Goal: Information Seeking & Learning: Learn about a topic

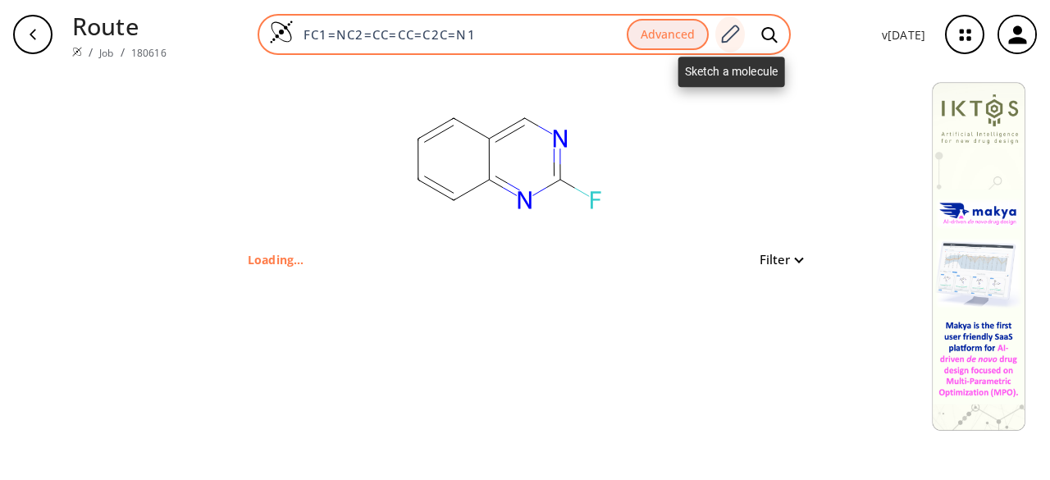
click at [731, 37] on icon at bounding box center [729, 34] width 22 height 21
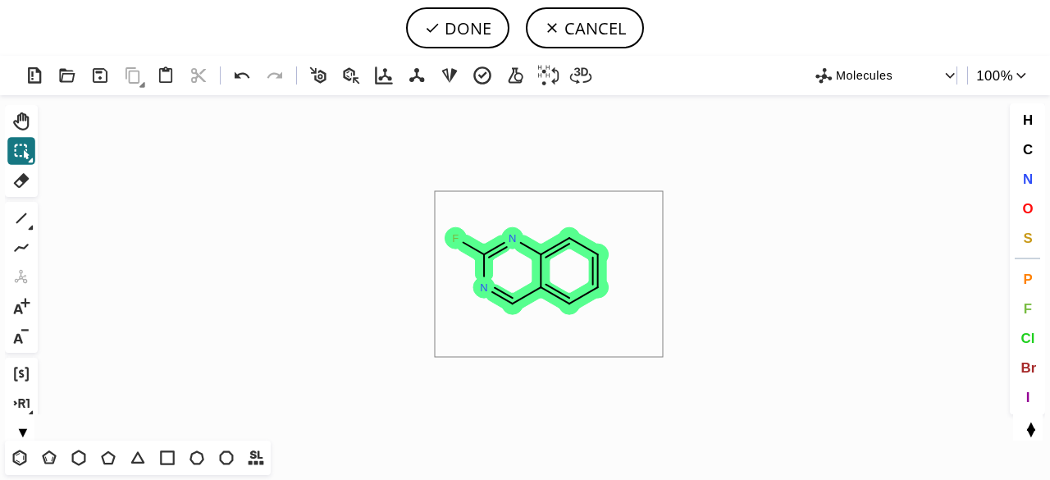
drag, startPoint x: 429, startPoint y: 208, endPoint x: 667, endPoint y: 348, distance: 276.8
click at [666, 351] on icon "Created with [PERSON_NAME] 2.3.0 F N N" at bounding box center [524, 267] width 961 height 345
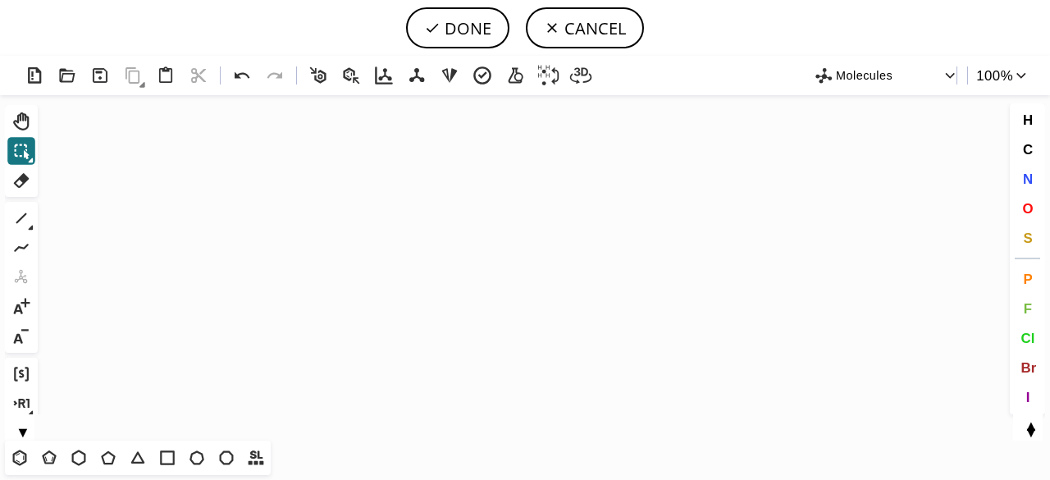
drag, startPoint x: 84, startPoint y: 458, endPoint x: 126, endPoint y: 430, distance: 50.9
click at [84, 456] on icon at bounding box center [78, 457] width 21 height 21
click at [426, 262] on icon "Created with [PERSON_NAME] 2.3.0" at bounding box center [524, 267] width 961 height 345
click at [1028, 181] on span "N" at bounding box center [1027, 179] width 10 height 16
click at [425, 297] on tspan "N" at bounding box center [425, 297] width 8 height 12
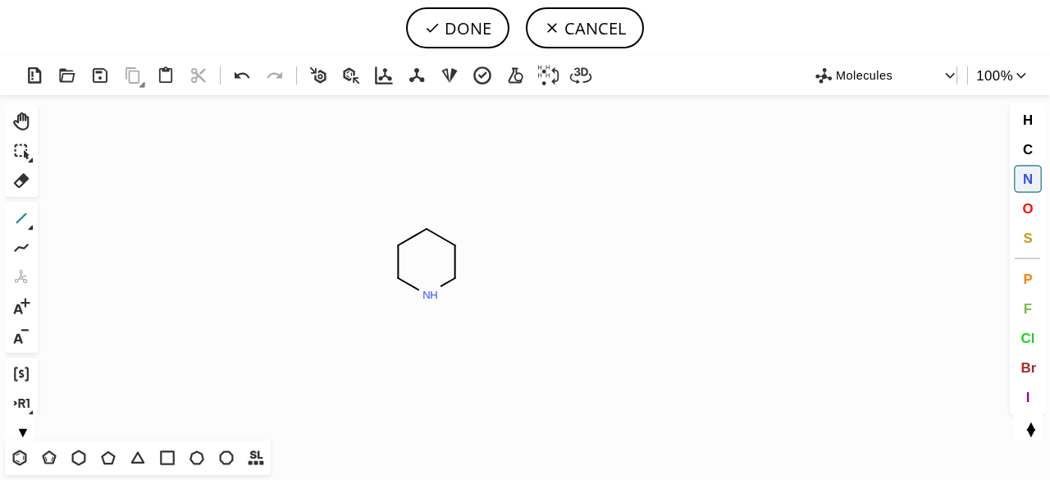
click at [20, 216] on icon at bounding box center [21, 217] width 21 height 21
click at [461, 288] on icon "Created with [PERSON_NAME] 2.3.0 N H C H 2 N" at bounding box center [524, 267] width 961 height 345
drag, startPoint x: 136, startPoint y: 458, endPoint x: 141, endPoint y: 449, distance: 11.0
click at [136, 458] on icon at bounding box center [137, 457] width 21 height 21
click at [1038, 198] on button "O" at bounding box center [1027, 208] width 28 height 28
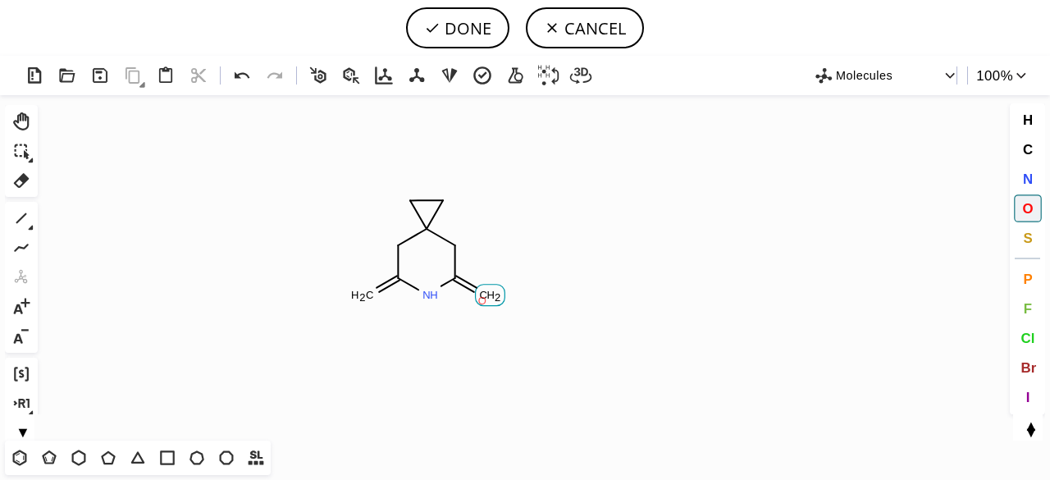
click at [482, 300] on tspan "O" at bounding box center [482, 300] width 8 height 12
click at [365, 295] on tspan "O" at bounding box center [365, 295] width 8 height 12
click at [467, 33] on button "DONE" at bounding box center [457, 27] width 103 height 41
type input "C1C(=O)NC(=O)CC21CC2"
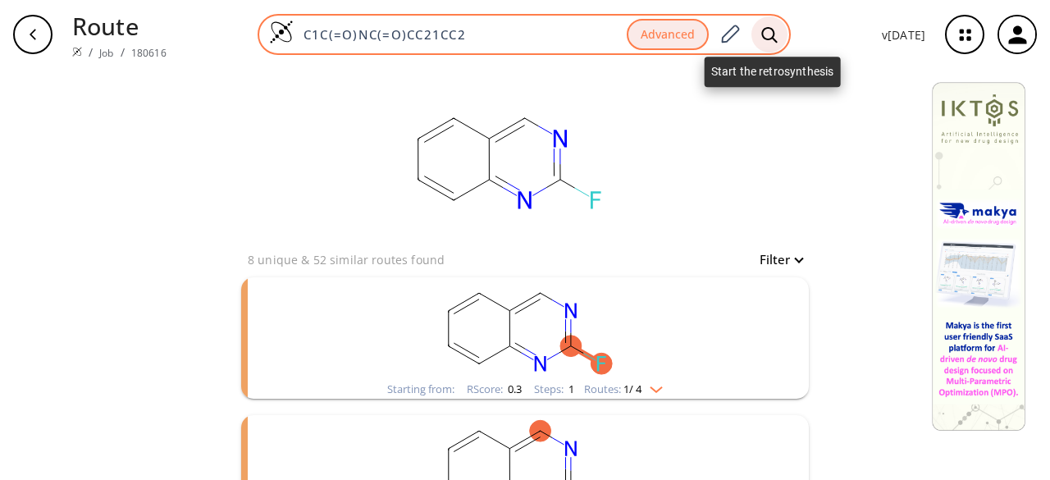
click at [773, 39] on icon at bounding box center [769, 34] width 16 height 17
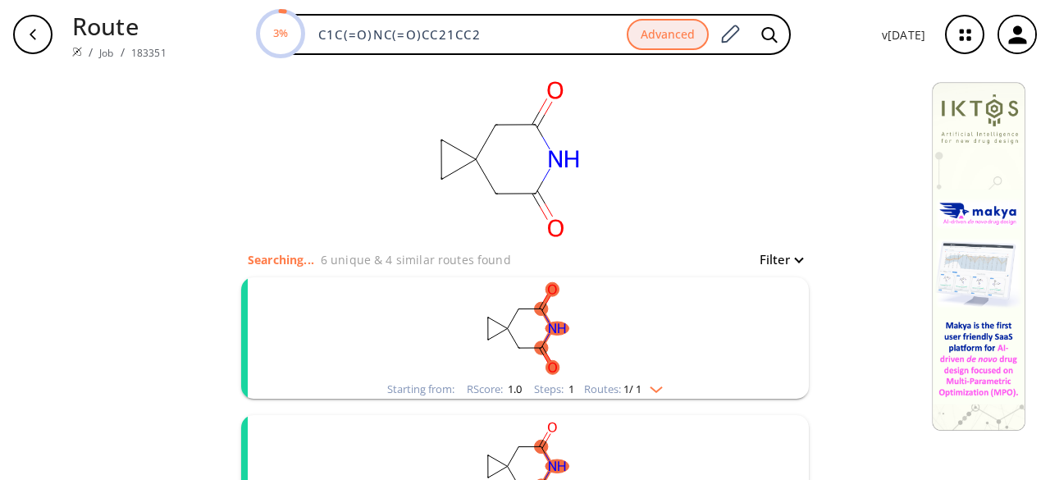
click at [649, 355] on rect "clusters" at bounding box center [525, 328] width 426 height 102
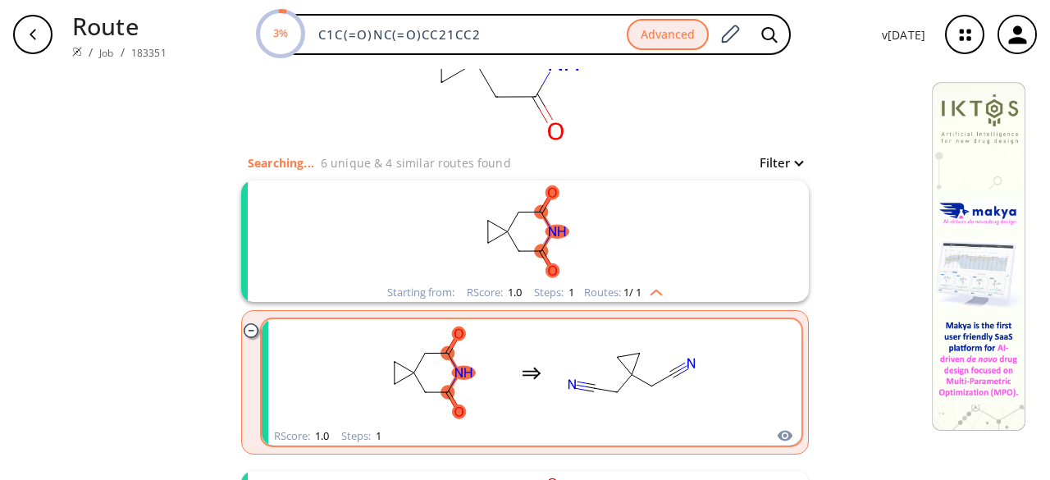
scroll to position [164, 0]
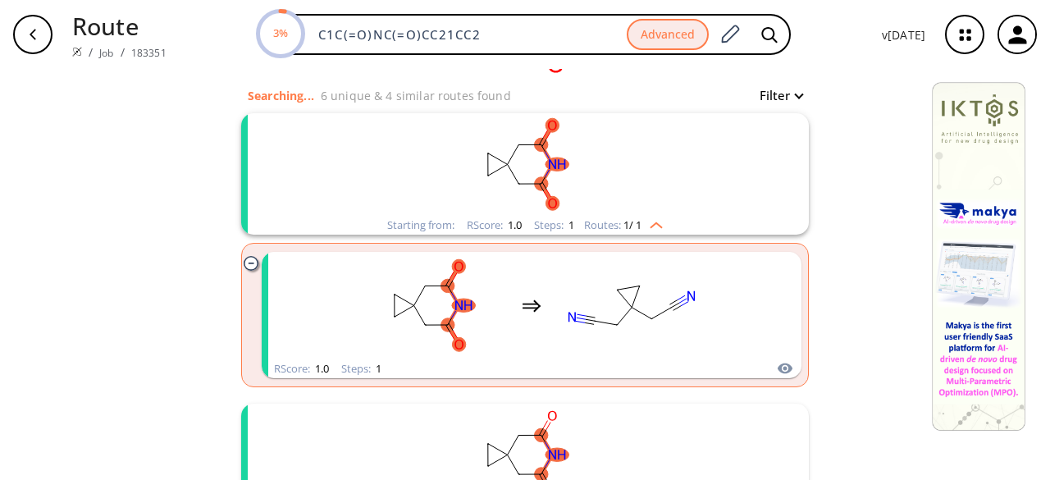
click at [643, 170] on rect "clusters" at bounding box center [525, 164] width 426 height 102
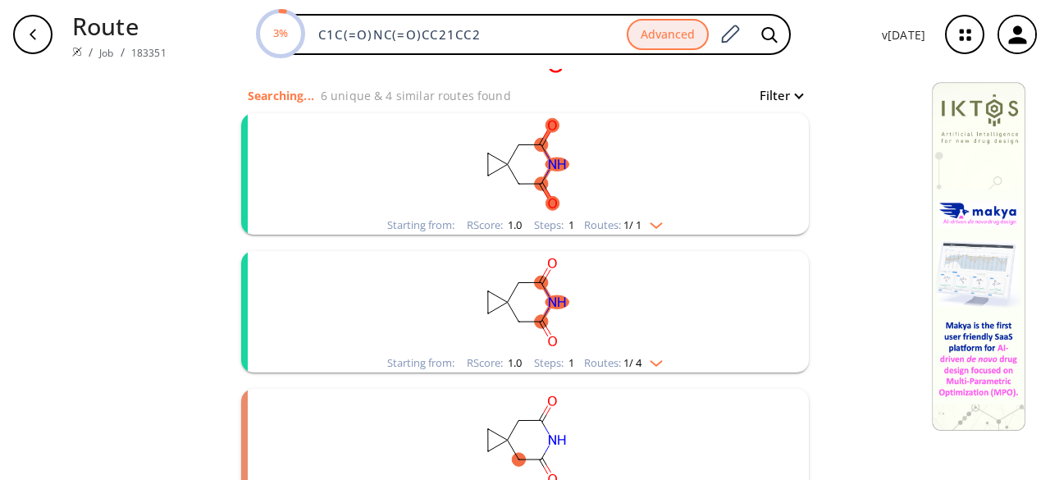
click at [643, 170] on rect "clusters" at bounding box center [525, 164] width 426 height 102
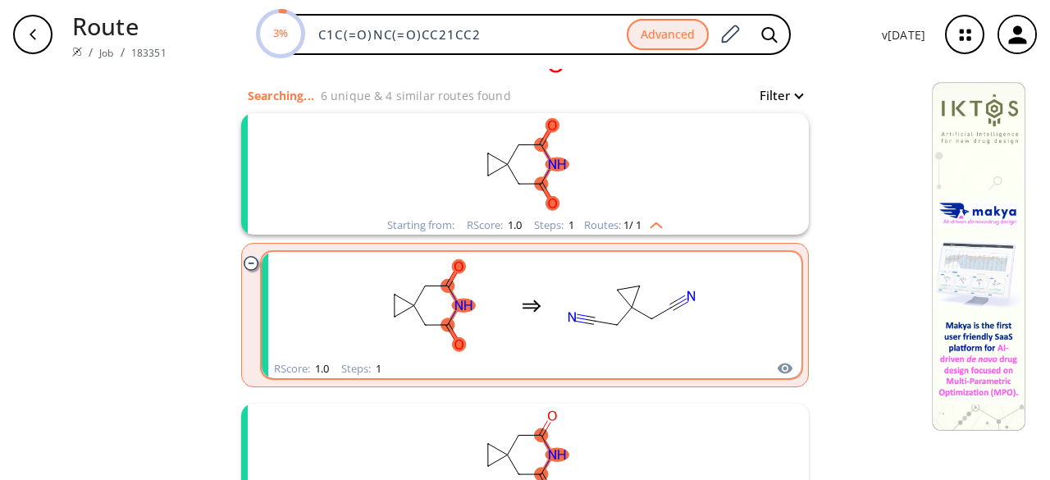
click at [612, 314] on rect "clusters" at bounding box center [632, 305] width 148 height 102
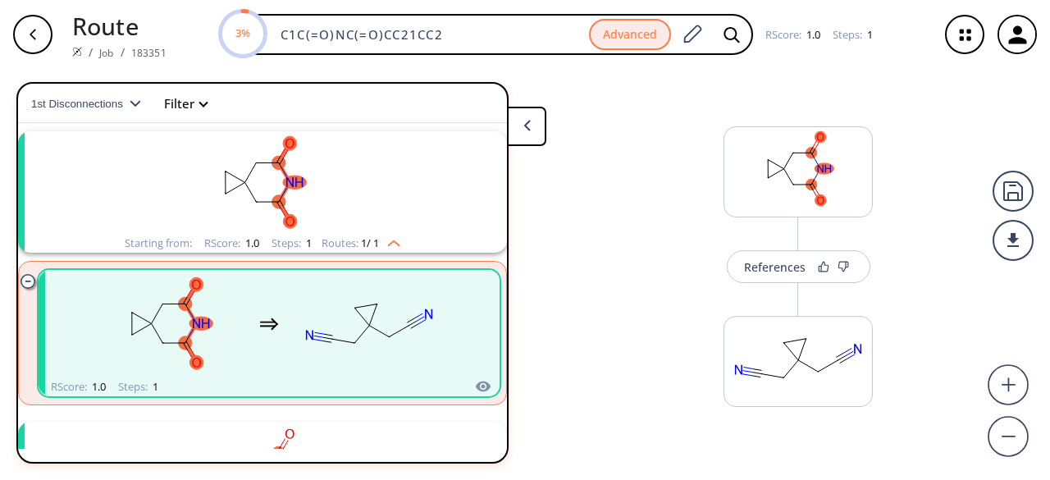
scroll to position [37, 0]
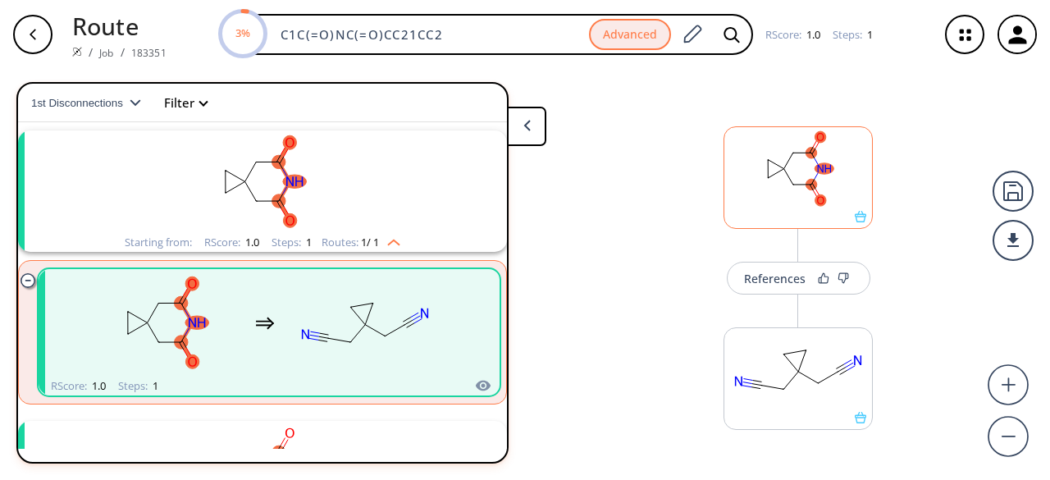
click at [784, 207] on rect at bounding box center [798, 169] width 148 height 84
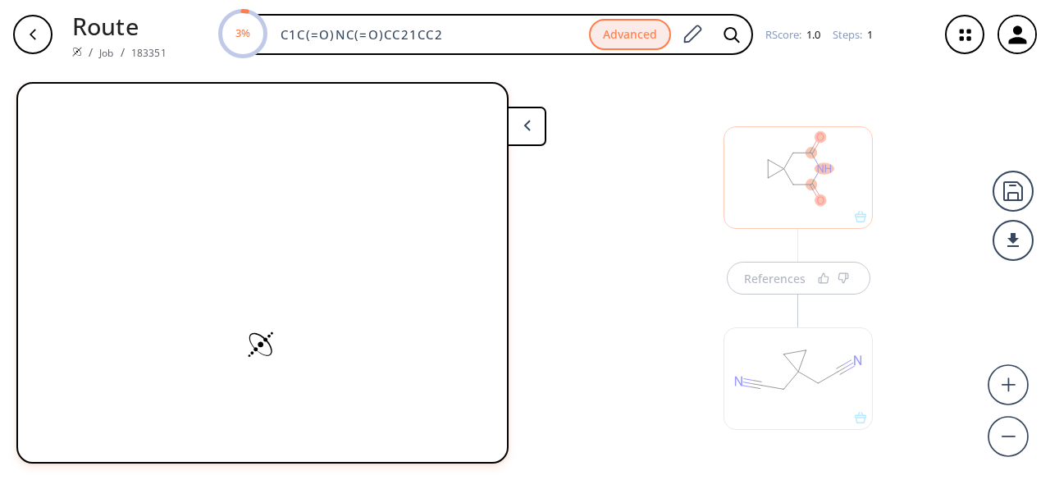
scroll to position [8, 0]
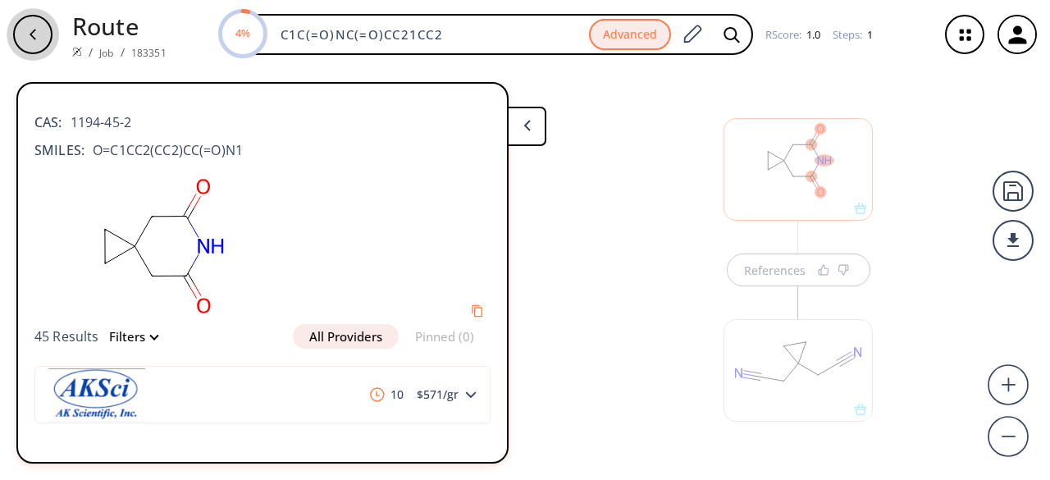
click at [39, 46] on div "button" at bounding box center [32, 34] width 39 height 39
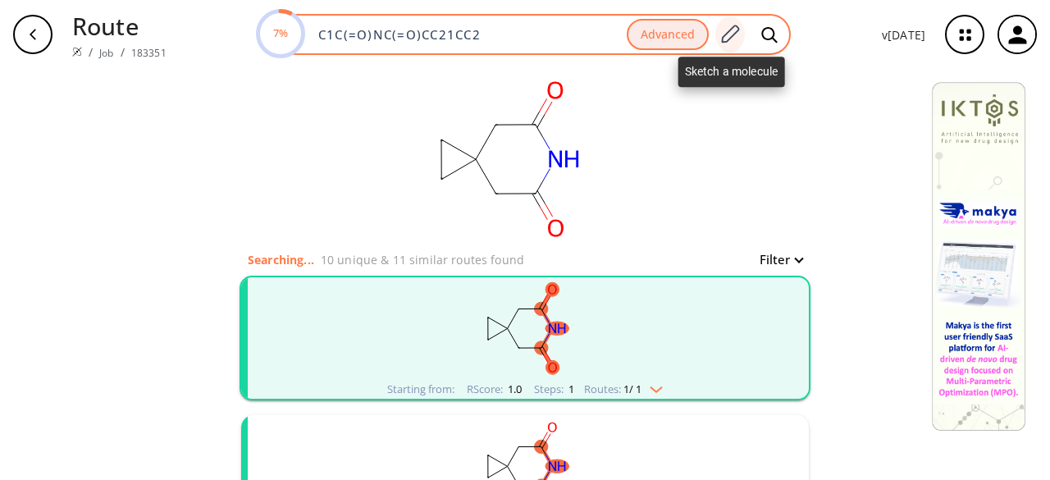
click at [735, 30] on icon at bounding box center [729, 34] width 22 height 21
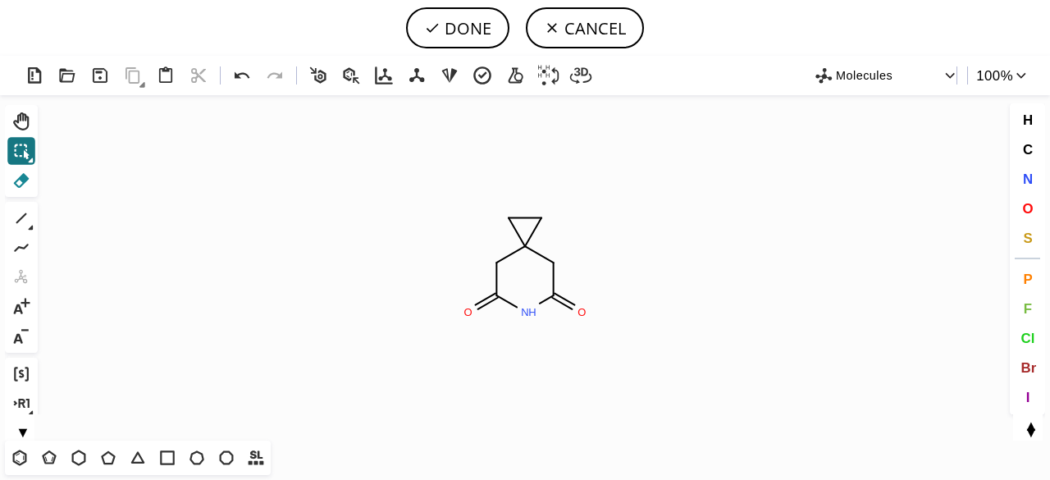
click at [20, 175] on icon at bounding box center [21, 180] width 21 height 21
drag, startPoint x: 469, startPoint y: 307, endPoint x: 482, endPoint y: 306, distance: 13.2
click at [469, 307] on tspan "O" at bounding box center [468, 312] width 8 height 12
click at [581, 311] on tspan "O" at bounding box center [581, 312] width 8 height 12
click at [30, 215] on icon at bounding box center [21, 217] width 21 height 21
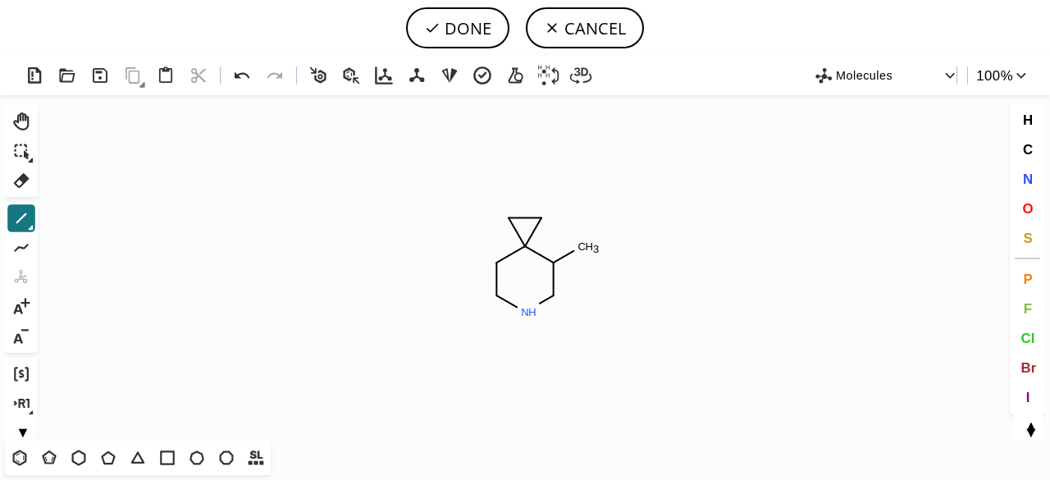
drag, startPoint x: 1027, startPoint y: 171, endPoint x: 941, endPoint y: 186, distance: 86.7
click at [1027, 173] on span "N" at bounding box center [1027, 179] width 10 height 16
click at [585, 248] on tspan "N" at bounding box center [585, 250] width 8 height 12
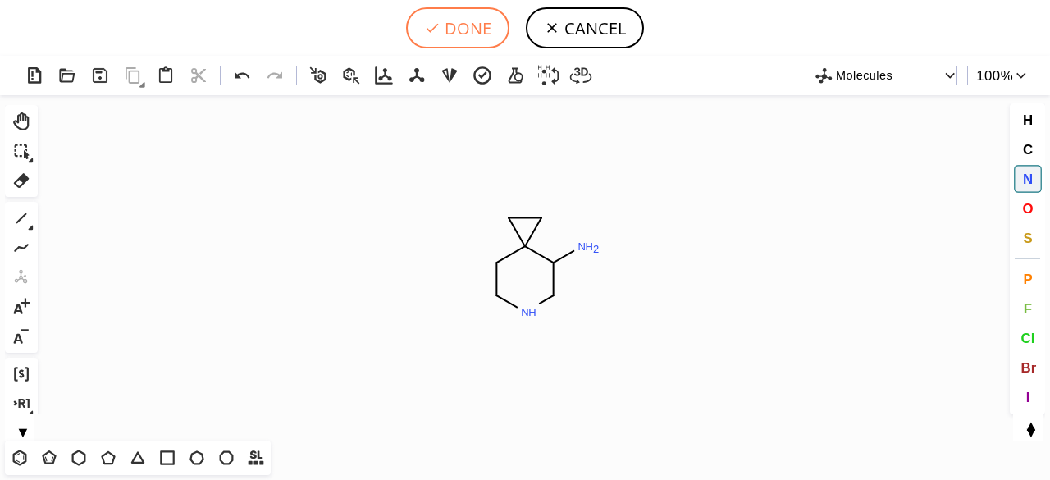
drag, startPoint x: 458, startPoint y: 25, endPoint x: 469, endPoint y: 34, distance: 14.0
click at [458, 25] on button "DONE" at bounding box center [457, 27] width 103 height 41
type input "C1C2(CC2)C(N)CNC1"
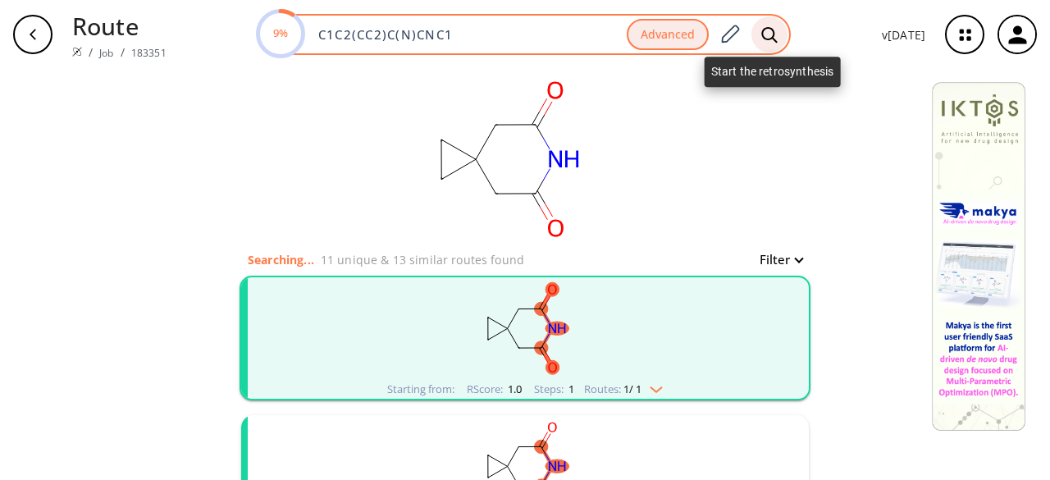
click at [766, 32] on icon at bounding box center [769, 34] width 16 height 17
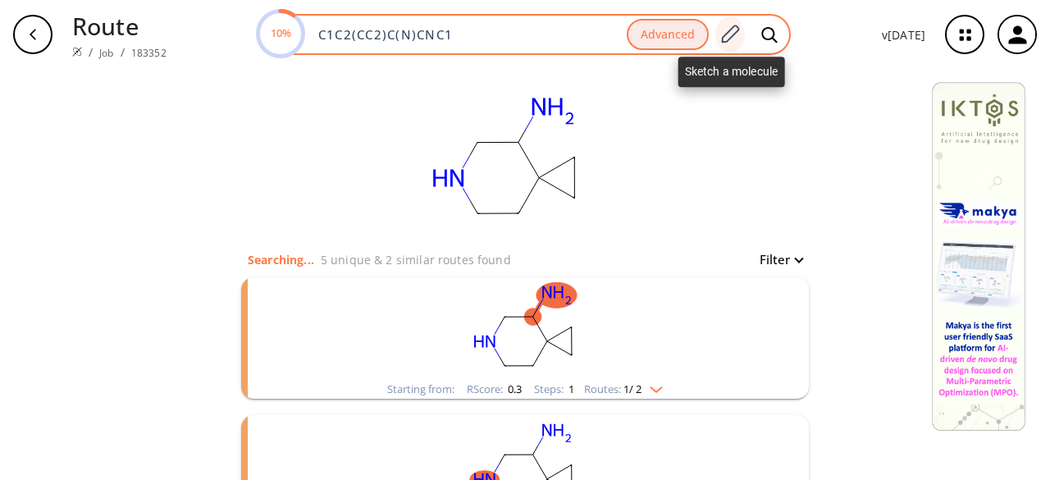
click at [733, 27] on icon at bounding box center [729, 34] width 22 height 21
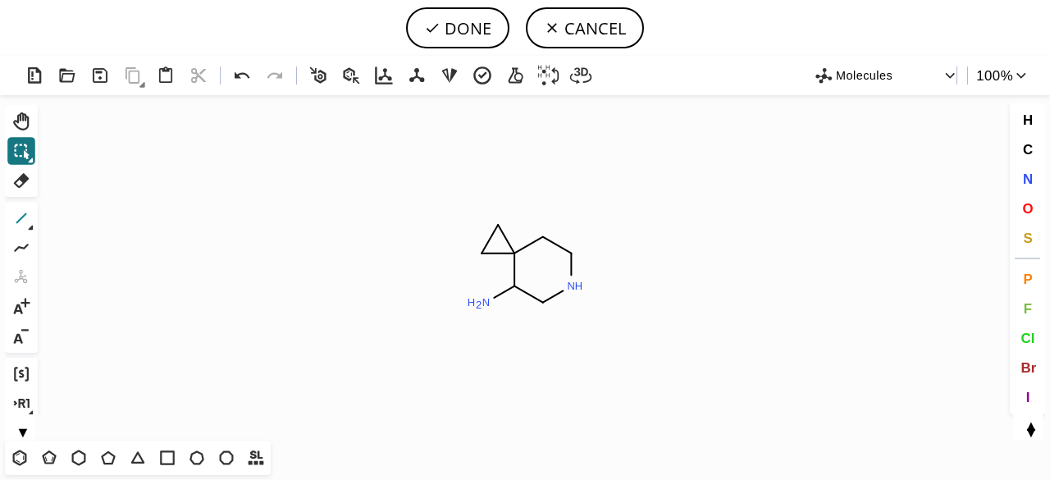
click at [27, 219] on icon at bounding box center [21, 217] width 21 height 21
drag, startPoint x: 487, startPoint y: 306, endPoint x: 484, endPoint y: 324, distance: 18.3
click at [1030, 206] on span "O" at bounding box center [1027, 208] width 11 height 16
click at [492, 335] on tspan "O" at bounding box center [492, 336] width 8 height 12
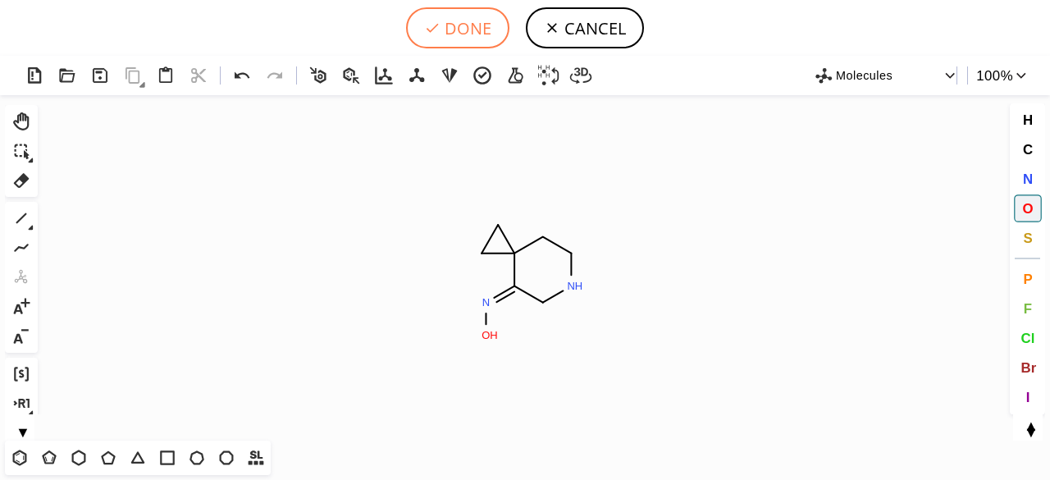
click at [479, 38] on button "DONE" at bounding box center [457, 27] width 103 height 41
type input "C1CNC/C(=N\O)/C21CC2"
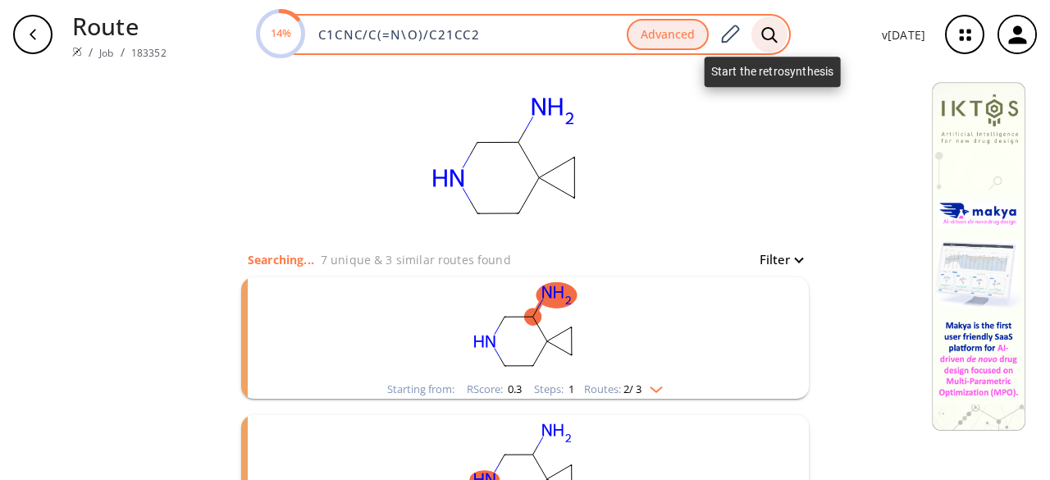
click at [771, 32] on icon at bounding box center [769, 34] width 16 height 17
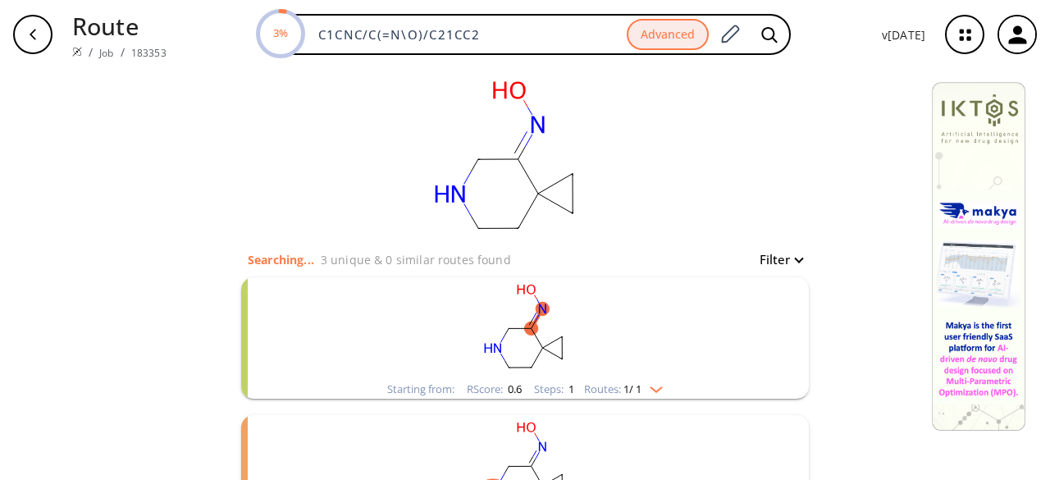
click at [574, 349] on rect "clusters" at bounding box center [525, 328] width 426 height 102
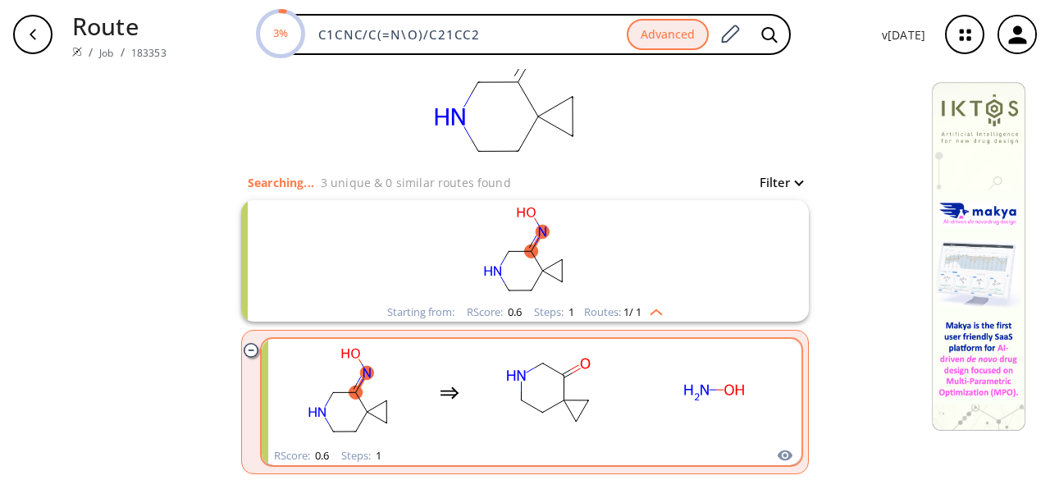
scroll to position [164, 0]
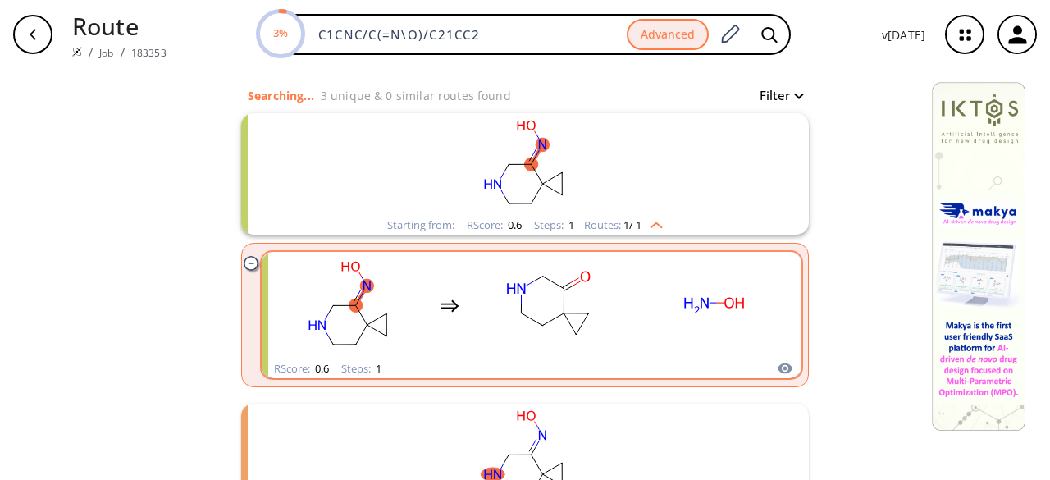
click at [602, 322] on rect "clusters" at bounding box center [550, 305] width 148 height 102
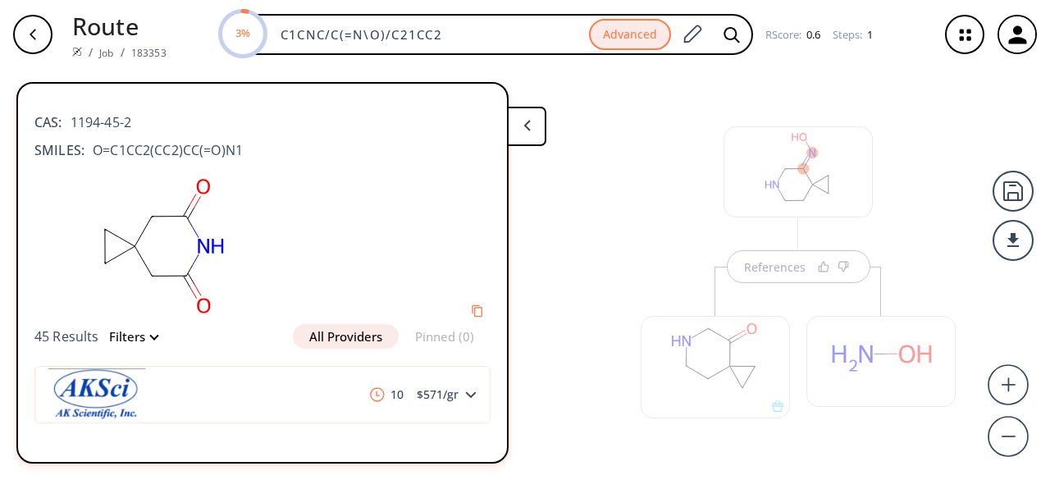
click at [781, 270] on div at bounding box center [715, 358] width 166 height 184
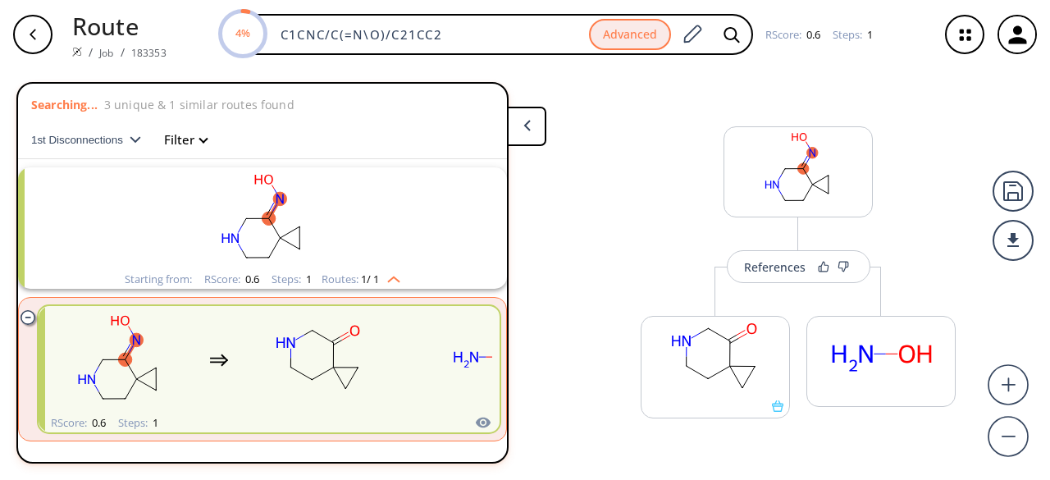
scroll to position [37, 0]
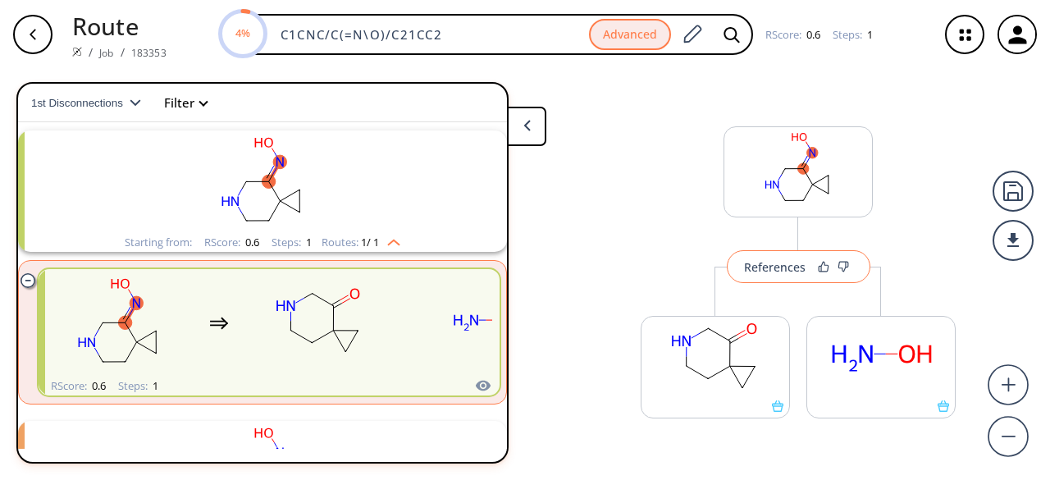
click at [792, 262] on div "References" at bounding box center [774, 267] width 61 height 11
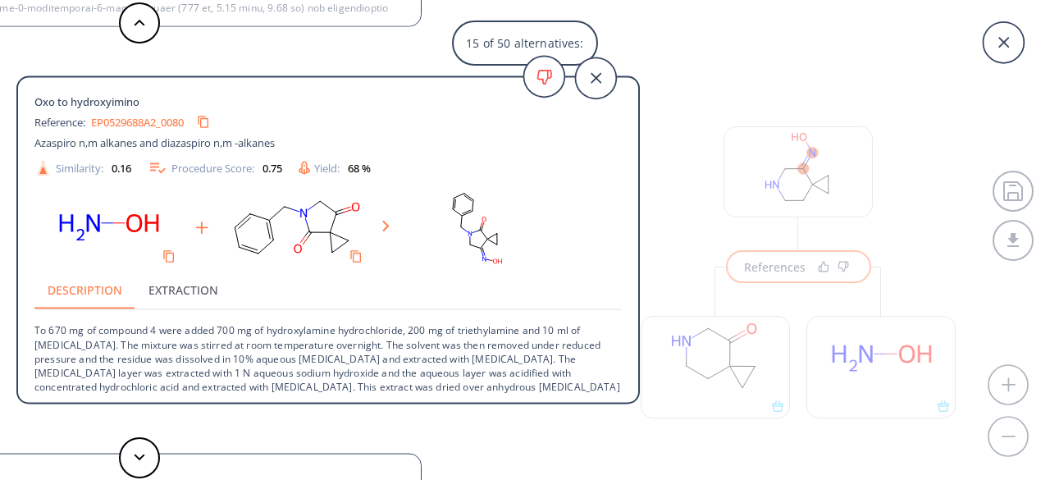
click at [768, 404] on div "15 of 50 alternatives: Oxo to hydroxyimino Reference: US20030229072A1_0318 Cycl…" at bounding box center [525, 240] width 1050 height 480
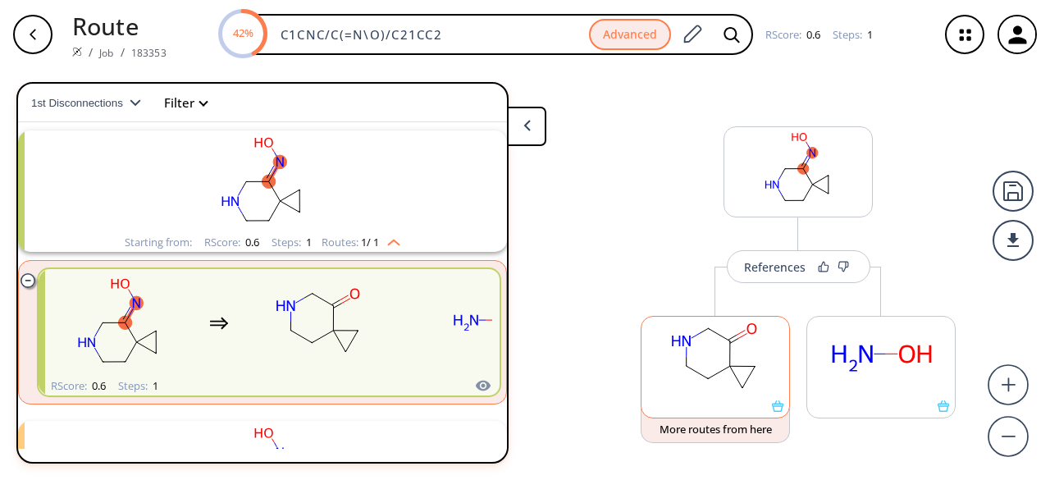
scroll to position [0, 0]
click at [757, 386] on rect at bounding box center [715, 359] width 148 height 84
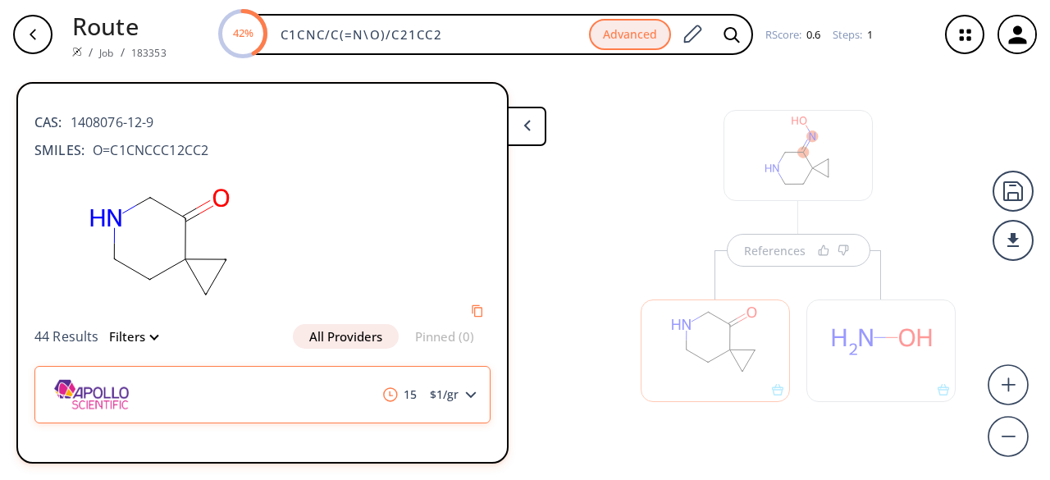
click at [466, 393] on polygon at bounding box center [471, 394] width 11 height 7
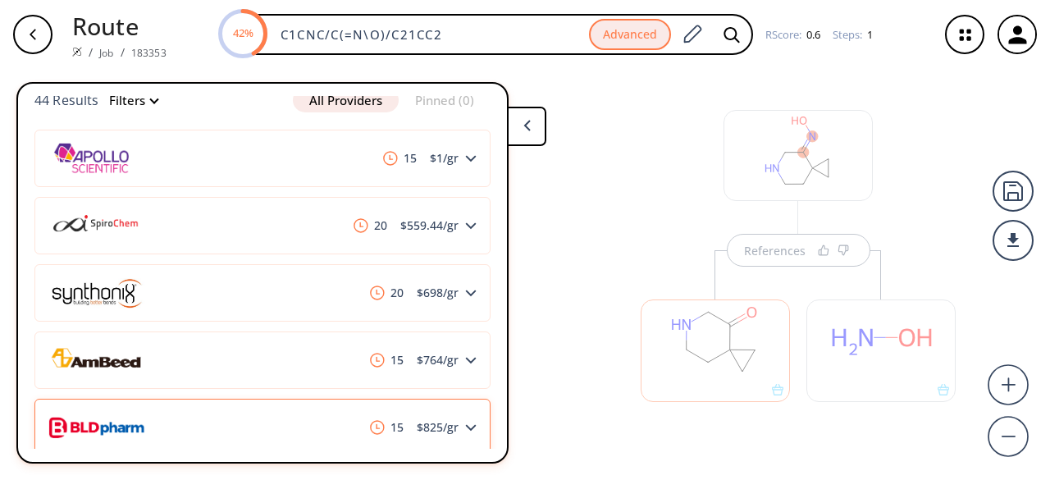
scroll to position [246, 0]
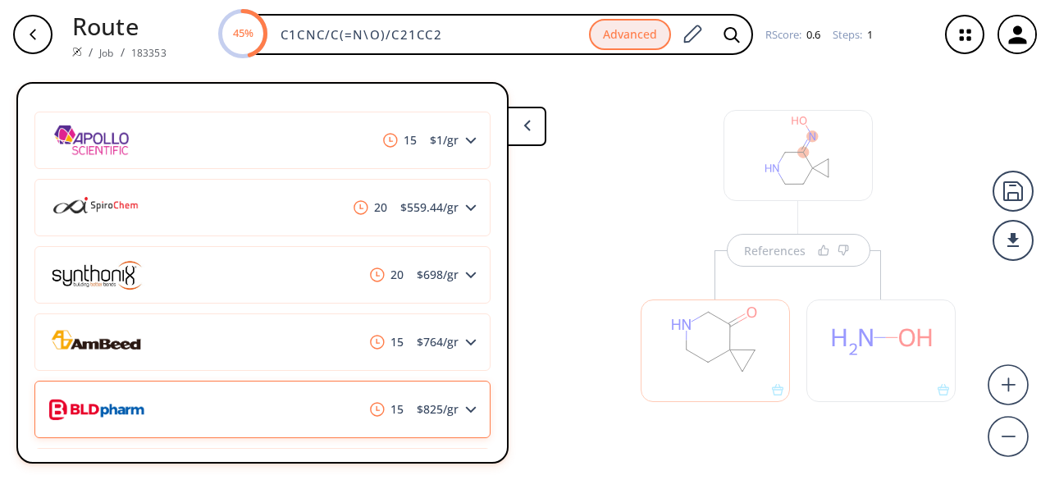
click at [303, 409] on div "15 $ 825 /gr" at bounding box center [262, 408] width 456 height 57
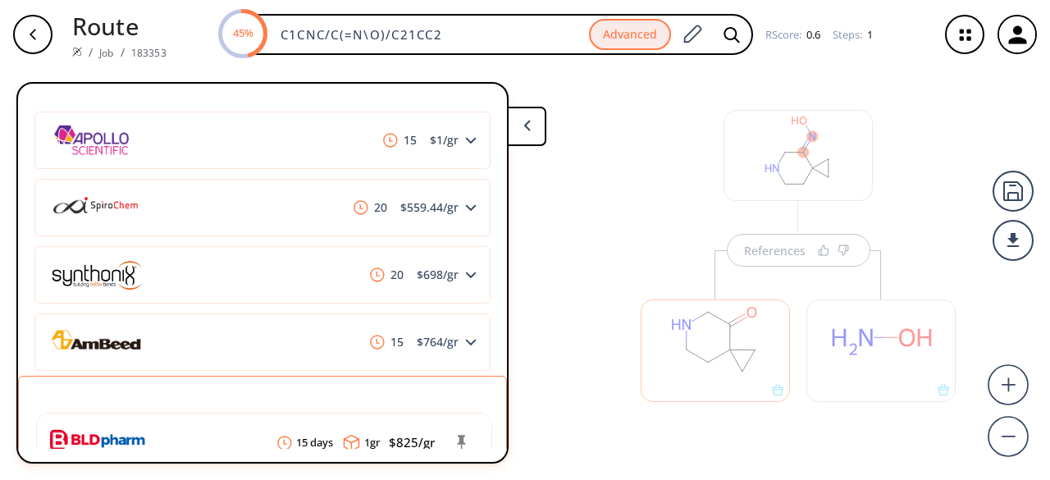
scroll to position [328, 0]
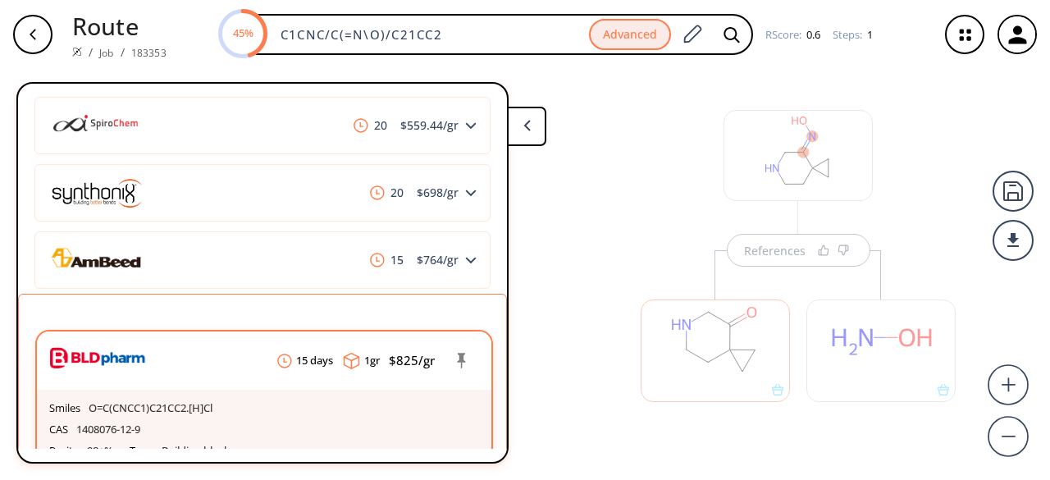
click at [314, 369] on header "15 days 1 gr $ 825 /gr" at bounding box center [264, 360] width 454 height 58
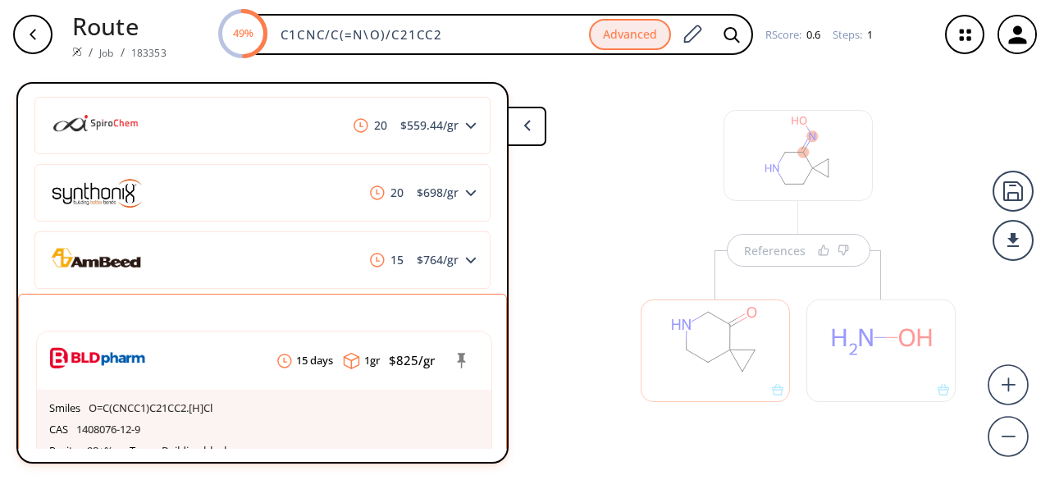
click at [542, 130] on button at bounding box center [526, 126] width 39 height 39
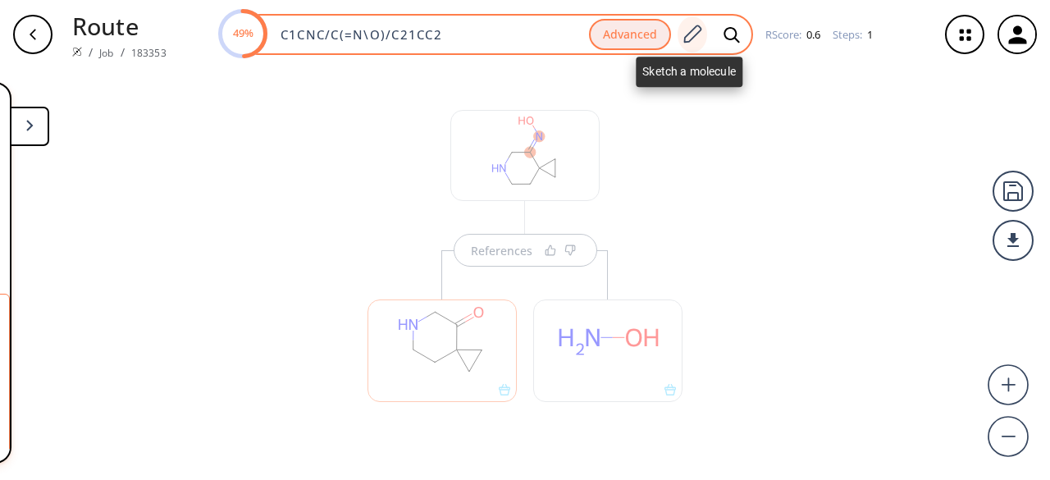
click at [695, 32] on icon at bounding box center [693, 34] width 18 height 18
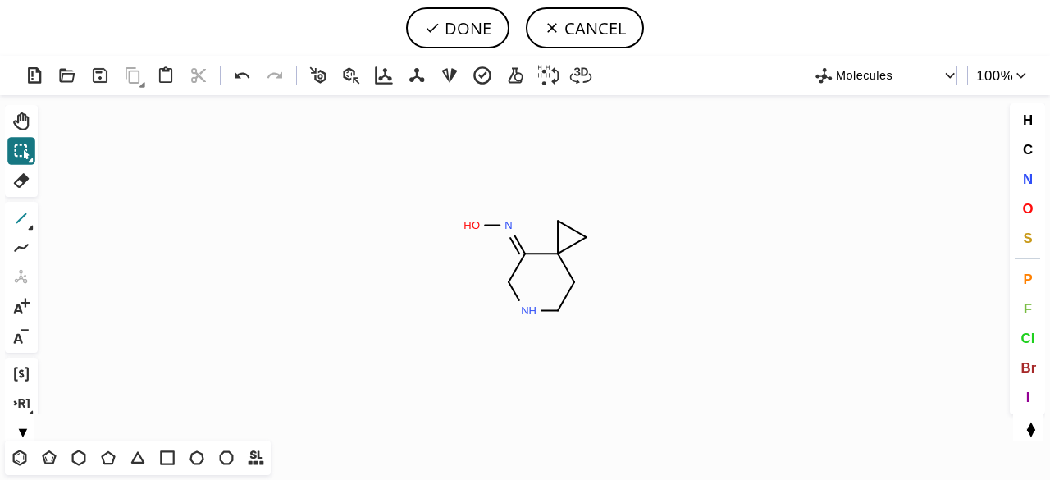
click at [23, 213] on icon at bounding box center [21, 217] width 21 height 21
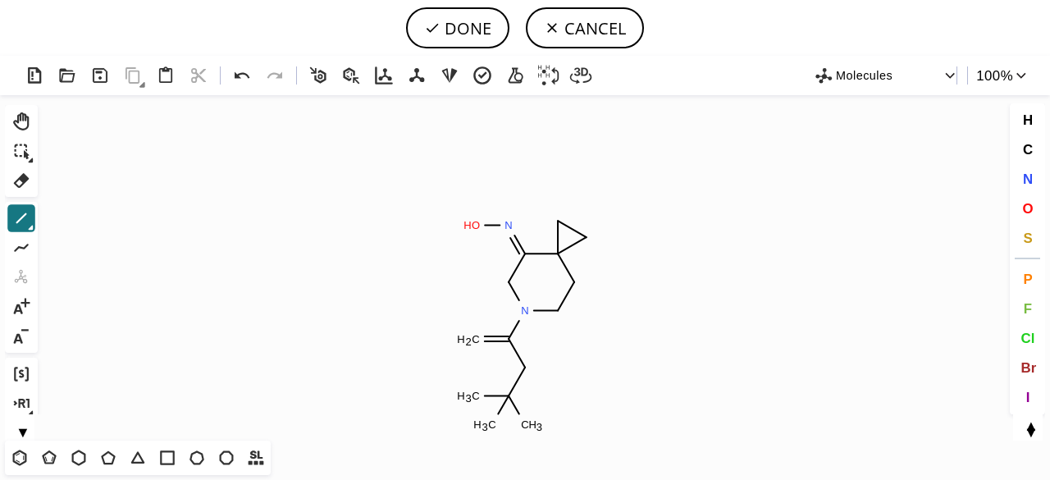
drag, startPoint x: 1022, startPoint y: 207, endPoint x: 953, endPoint y: 246, distance: 78.9
click at [1023, 207] on span "O" at bounding box center [1027, 208] width 11 height 16
click at [467, 344] on tspan "O" at bounding box center [466, 345] width 8 height 12
click at [526, 370] on tspan "O" at bounding box center [526, 370] width 8 height 12
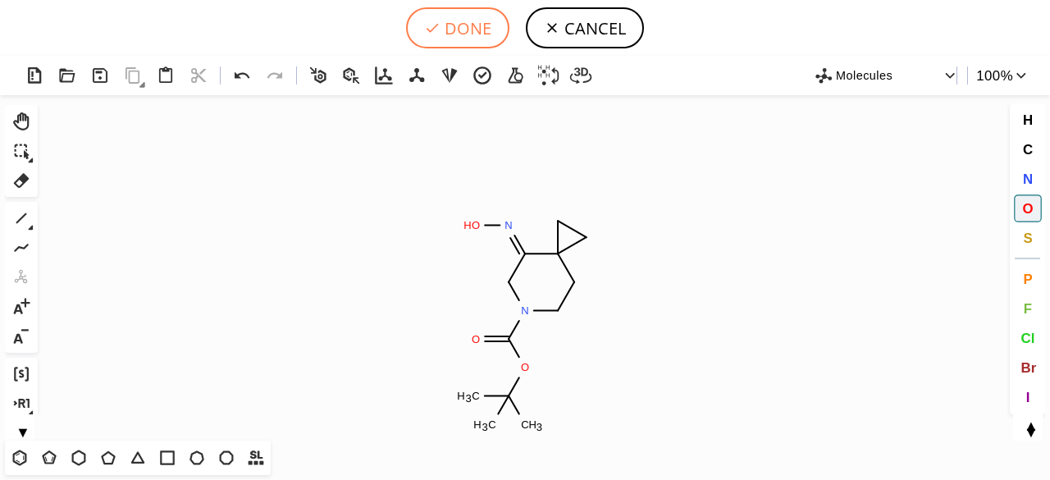
click at [476, 21] on button "DONE" at bounding box center [457, 27] width 103 height 41
type input "C1C2(CC2)/C(=N/O)/CN(C(OC(C)(C)C)=O)C1"
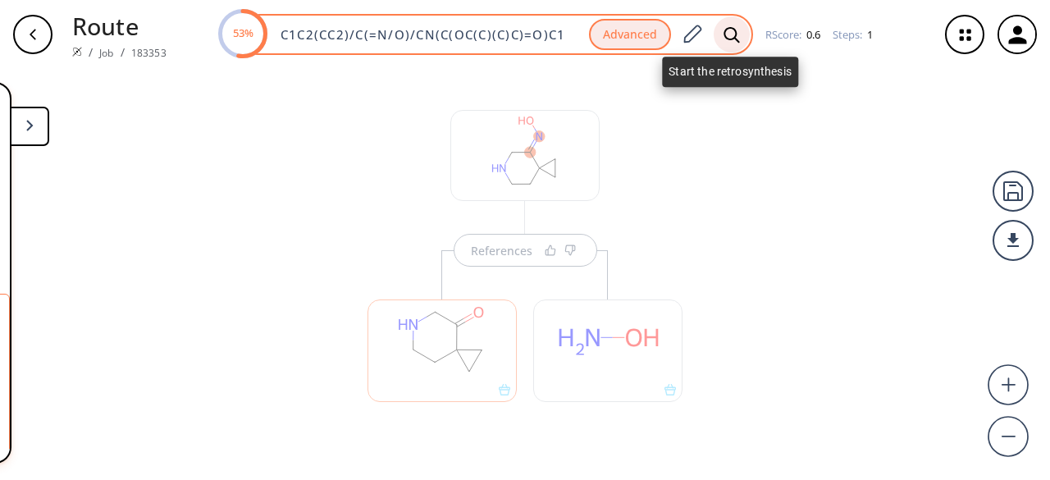
click at [727, 19] on div at bounding box center [731, 34] width 36 height 36
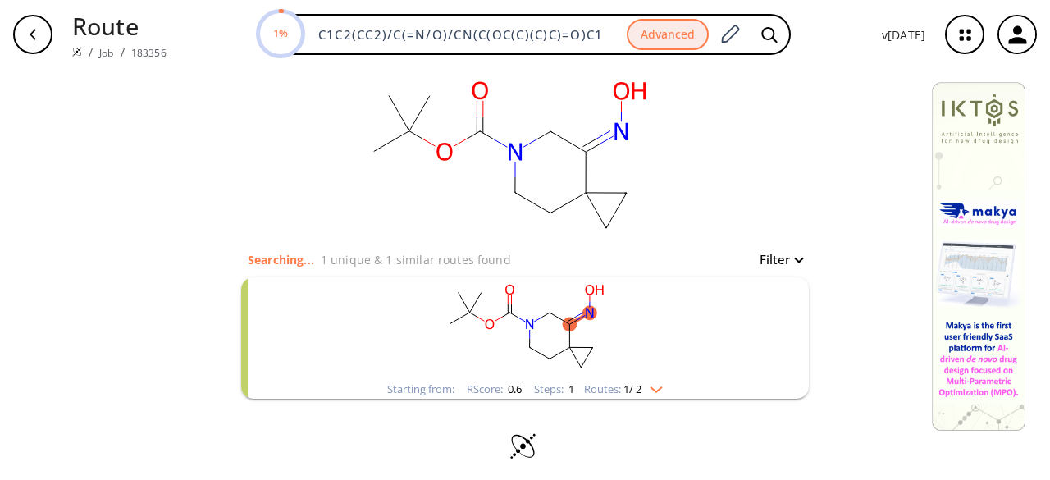
click at [665, 316] on rect "clusters" at bounding box center [525, 328] width 426 height 102
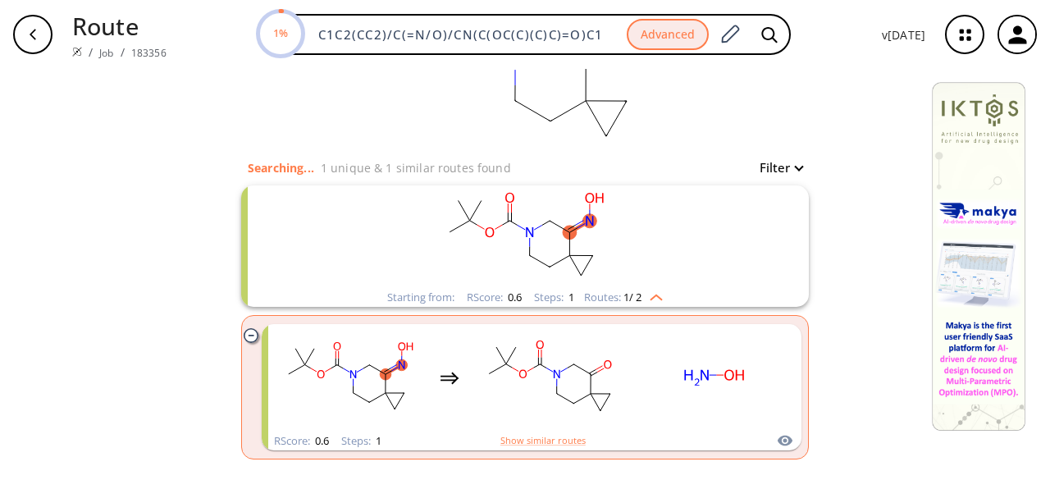
scroll to position [161, 0]
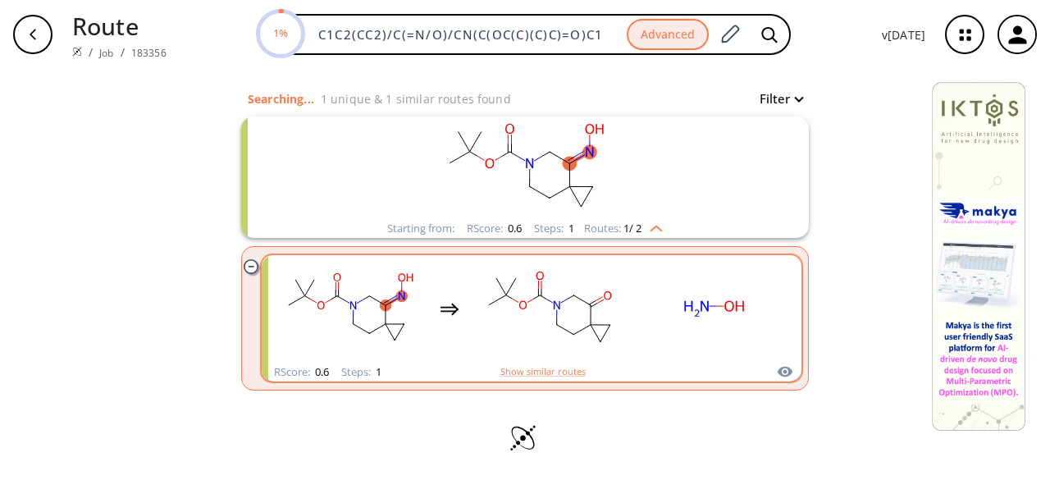
click at [666, 314] on rect "clusters" at bounding box center [714, 308] width 148 height 102
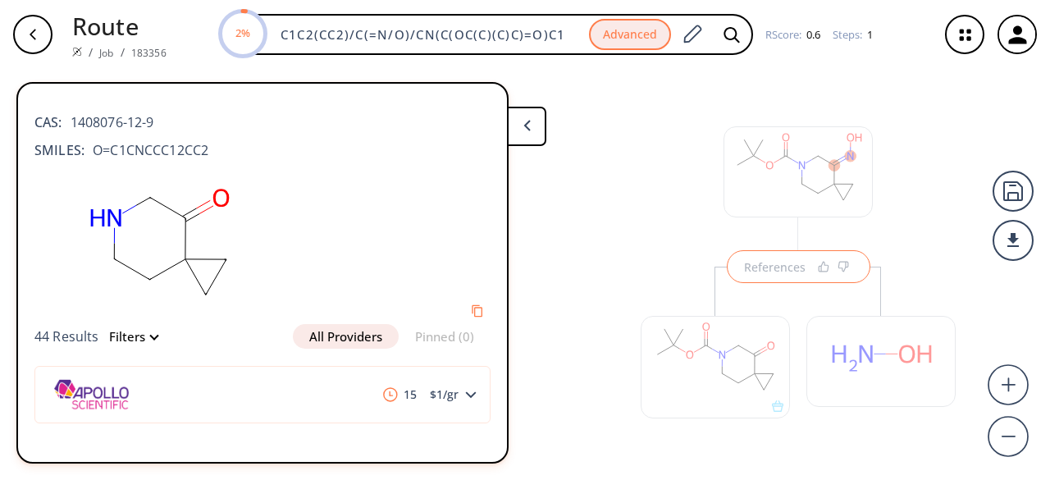
click at [771, 280] on div at bounding box center [715, 358] width 166 height 184
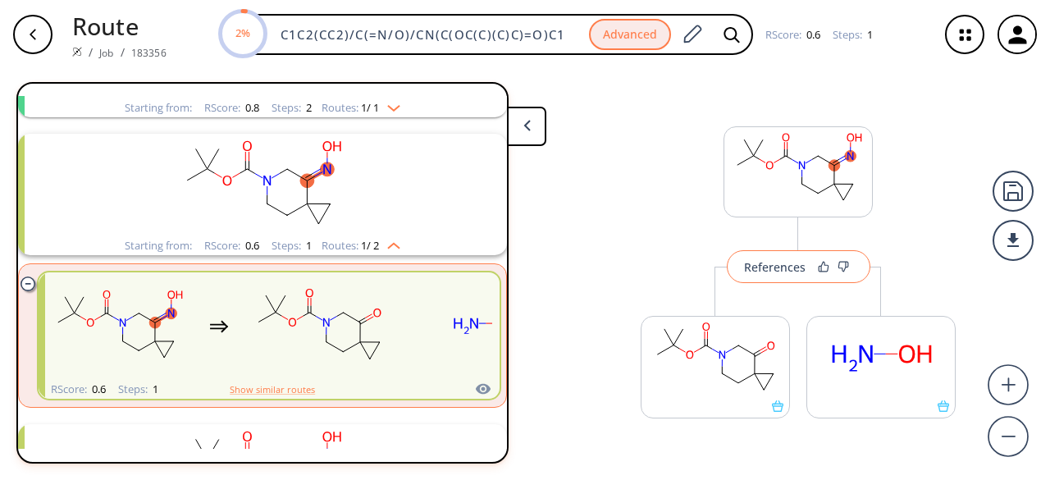
scroll to position [175, 0]
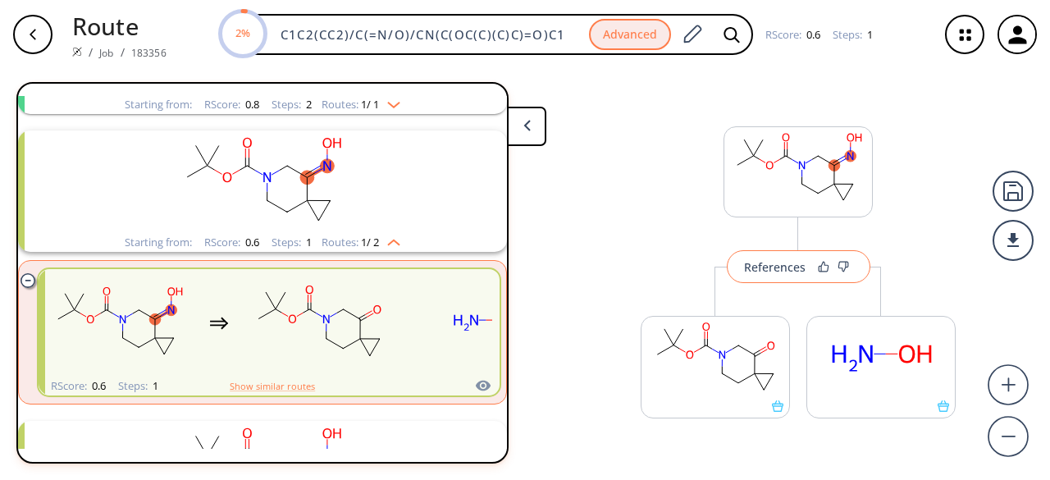
click at [758, 273] on button "References" at bounding box center [798, 266] width 143 height 33
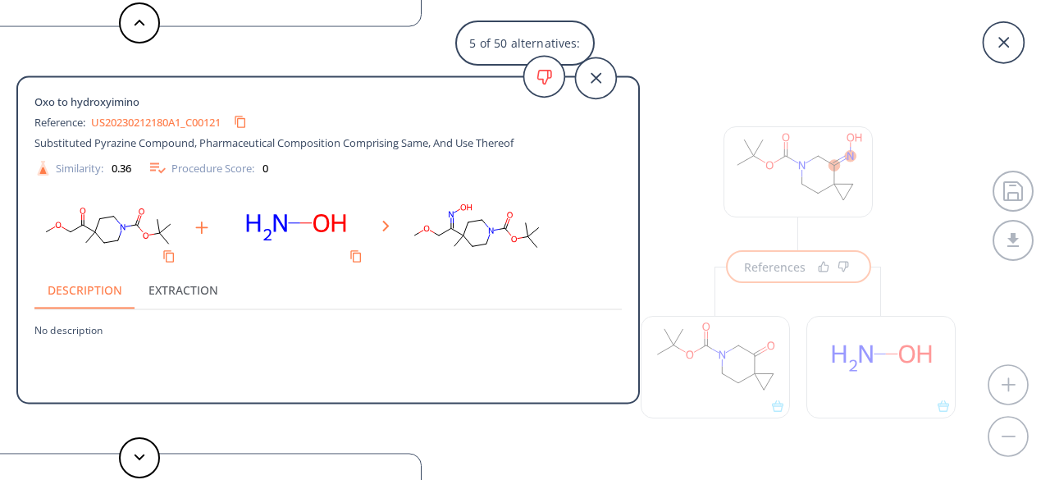
scroll to position [72, 0]
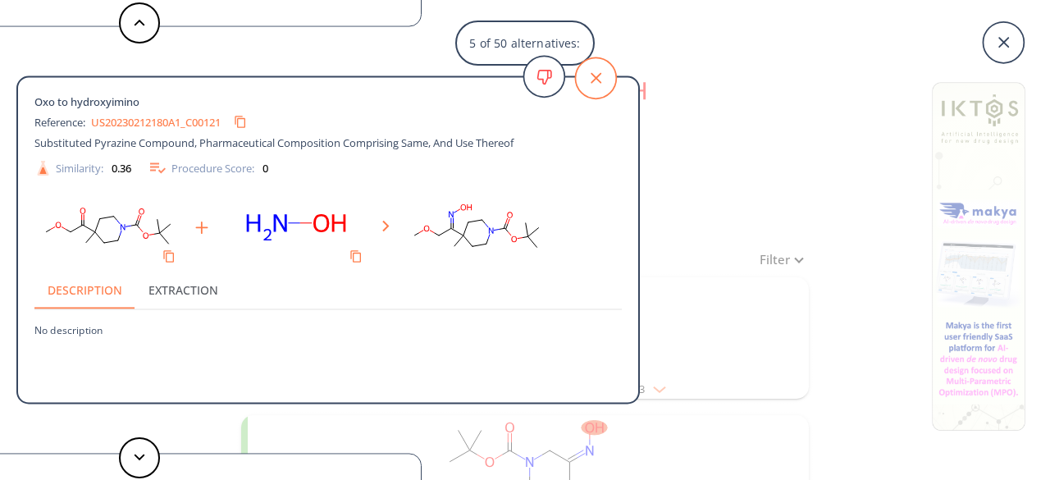
click at [590, 81] on icon at bounding box center [595, 77] width 41 height 41
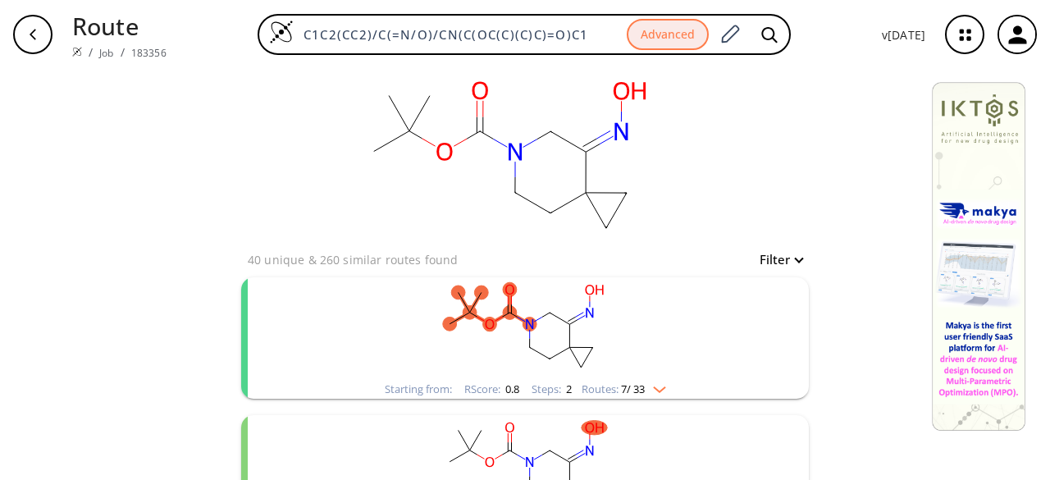
drag, startPoint x: 587, startPoint y: 34, endPoint x: 250, endPoint y: 14, distance: 337.6
click at [250, 14] on div "C1C2(CC2)/C(=N/O)/CN(C(OC(C)(C)C)=O)C1 Advanced" at bounding box center [524, 34] width 689 height 41
paste input "SC1=CC(C(F)(F)F)=CC=C1C(C2=C(C3CC3)ON=C2)=O"
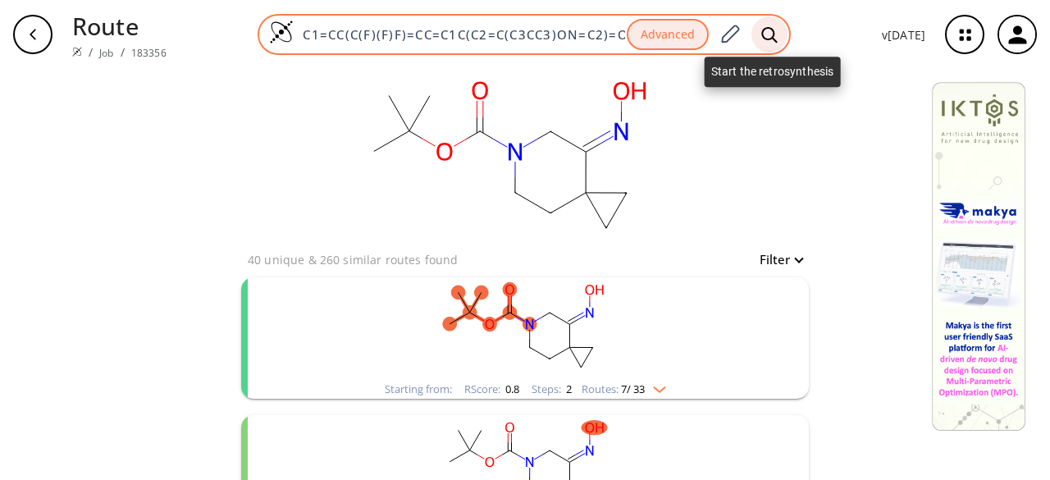
type input "CSC1=CC(C(F)(F)F)=CC=C1C(C2=C(C3CC3)ON=C2)=O"
click at [775, 30] on icon at bounding box center [769, 34] width 16 height 16
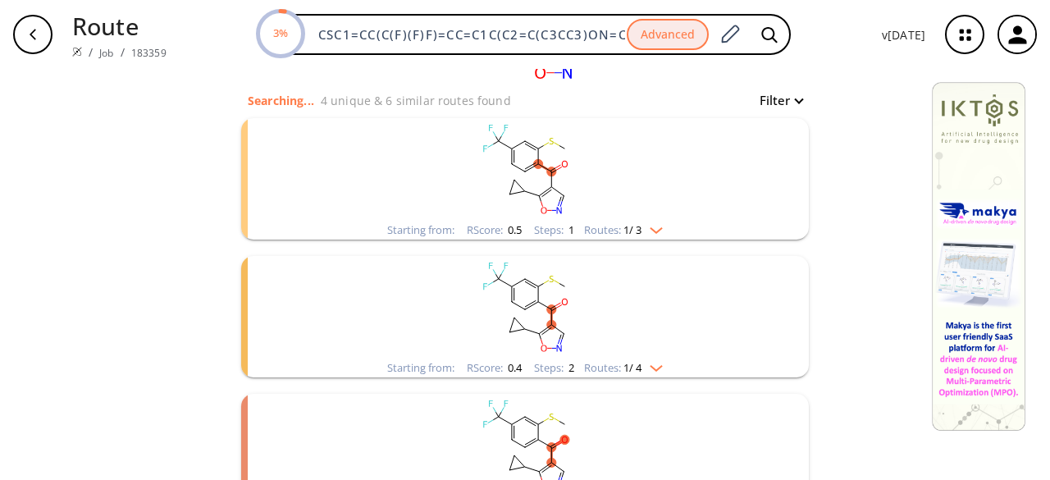
scroll to position [164, 0]
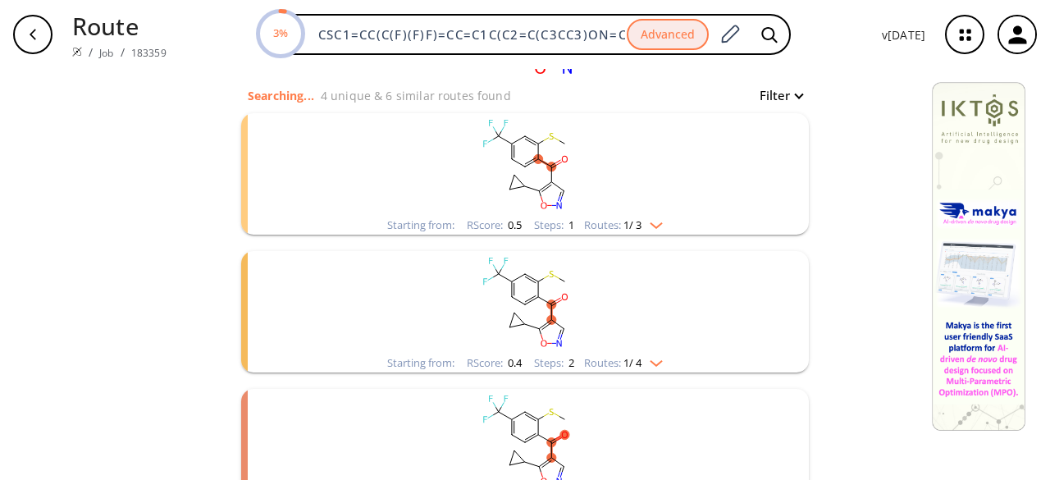
click at [641, 184] on rect "clusters" at bounding box center [525, 164] width 426 height 102
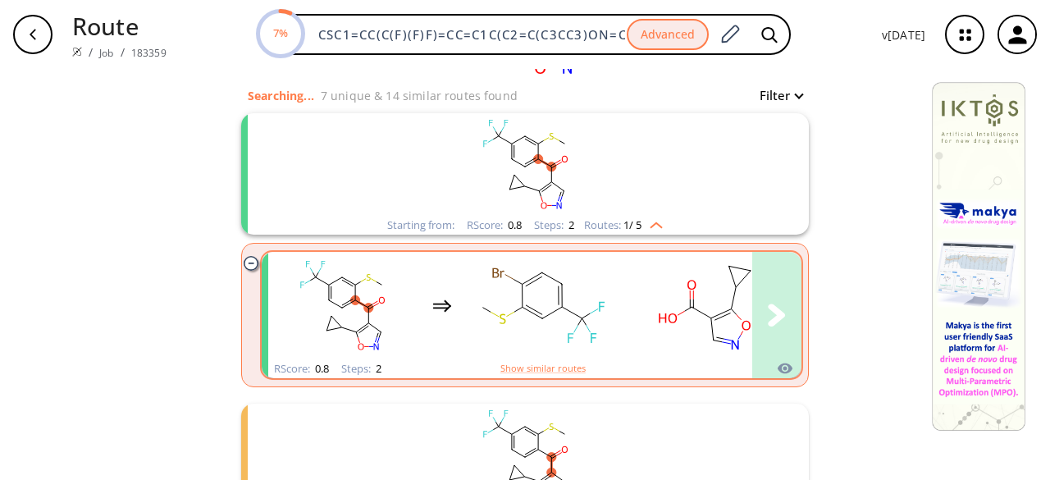
click at [600, 319] on rect "clusters" at bounding box center [542, 305] width 148 height 102
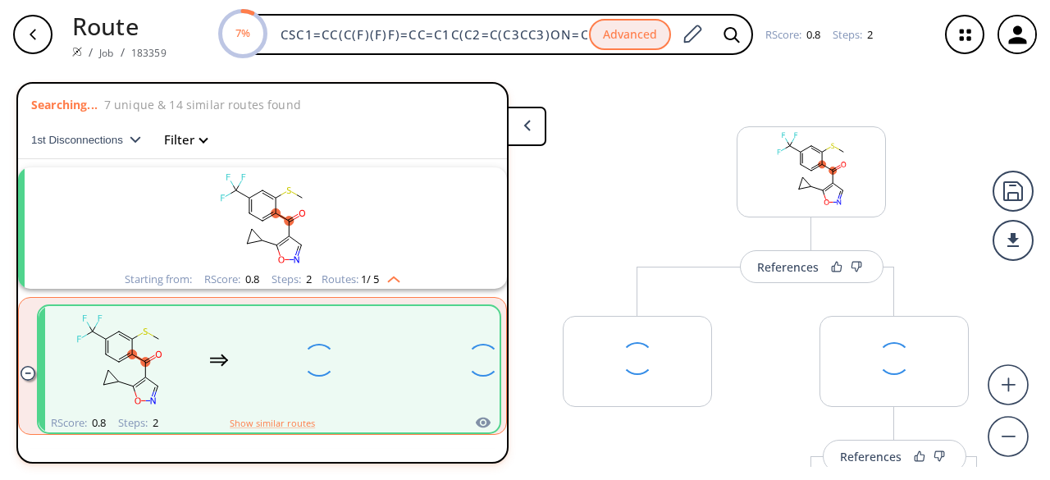
scroll to position [37, 0]
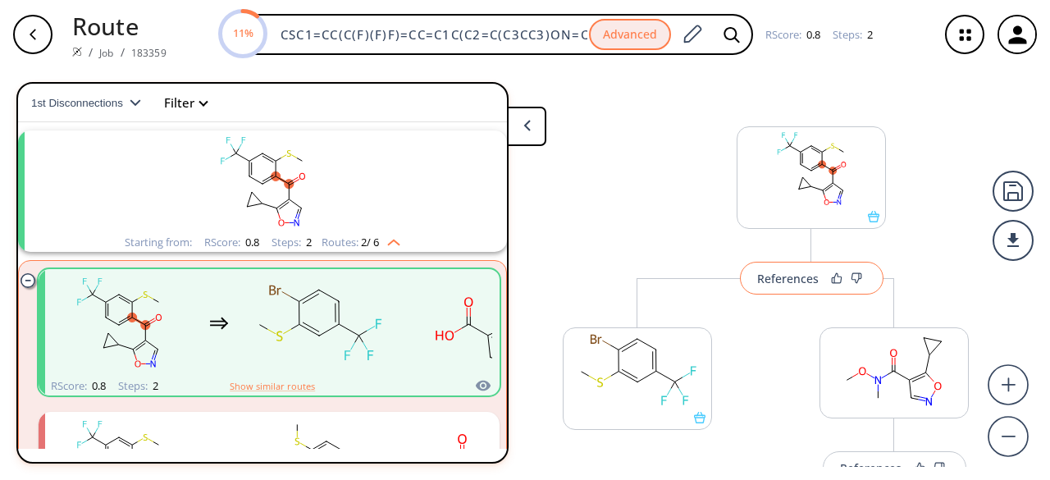
click at [808, 280] on div "References" at bounding box center [787, 278] width 61 height 11
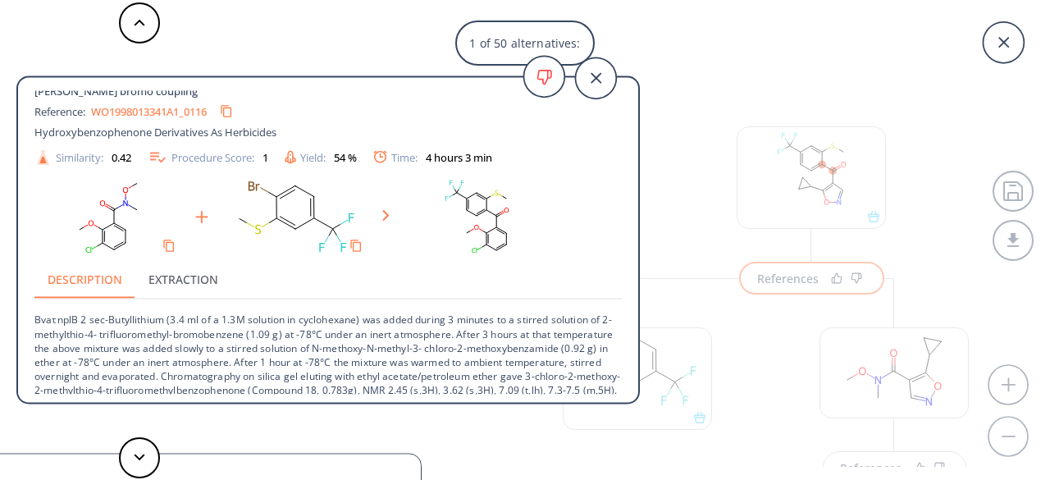
scroll to position [0, 0]
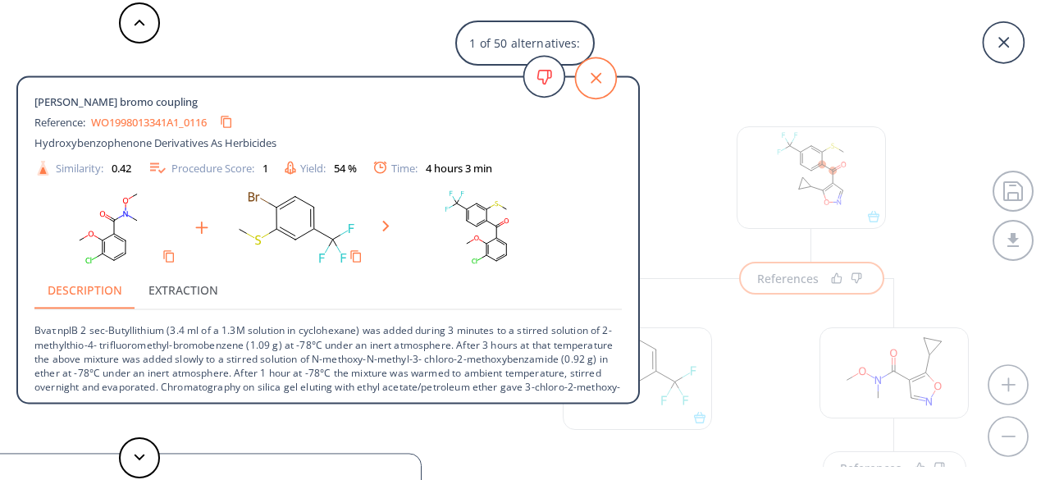
click at [592, 85] on icon at bounding box center [595, 77] width 41 height 41
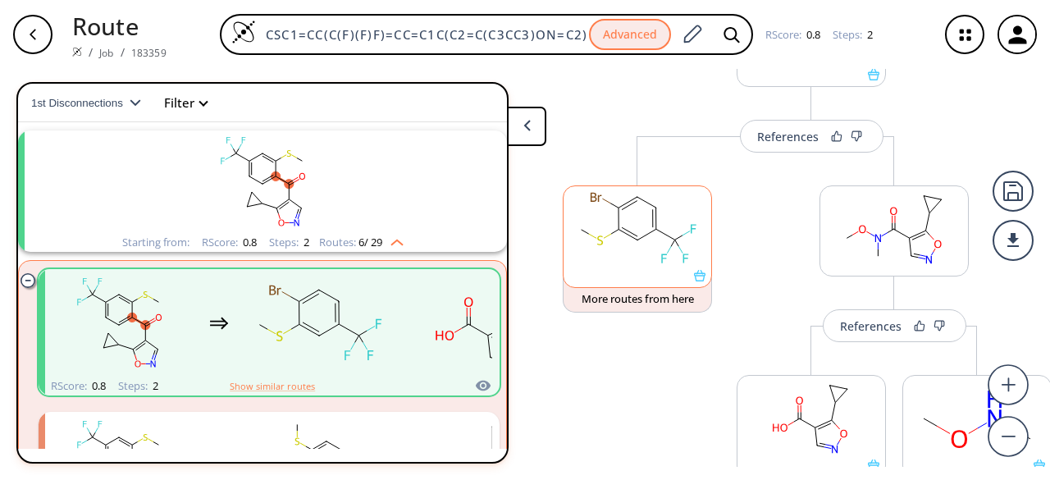
scroll to position [246, 0]
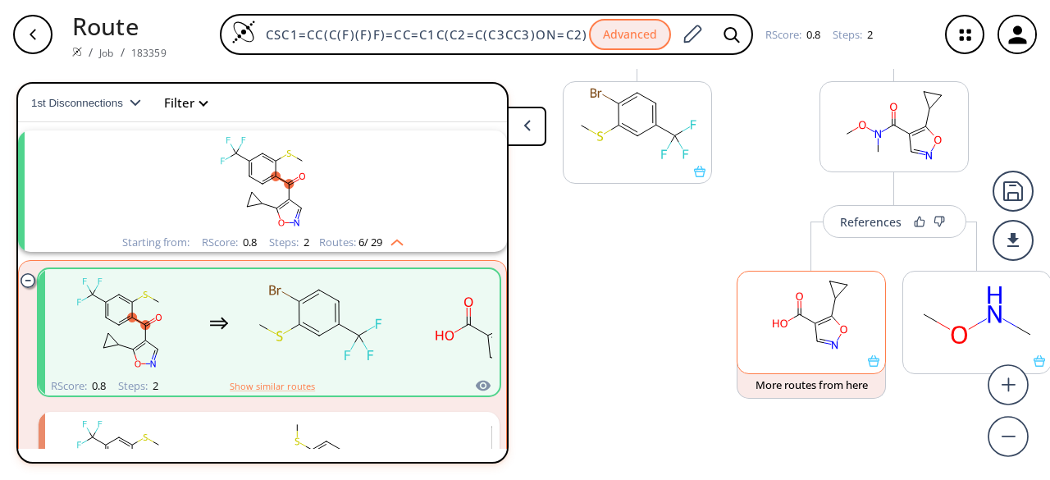
click at [808, 350] on rect at bounding box center [811, 313] width 148 height 84
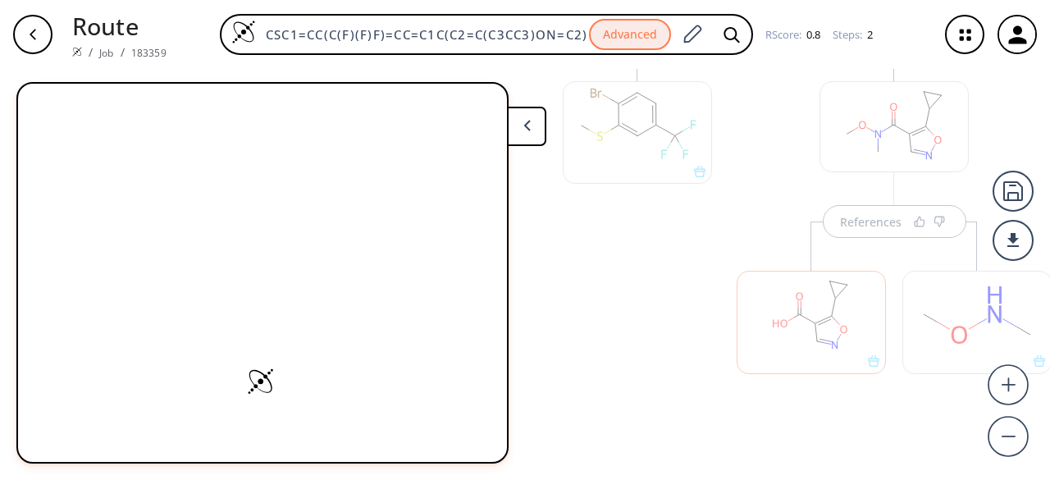
scroll to position [249, 0]
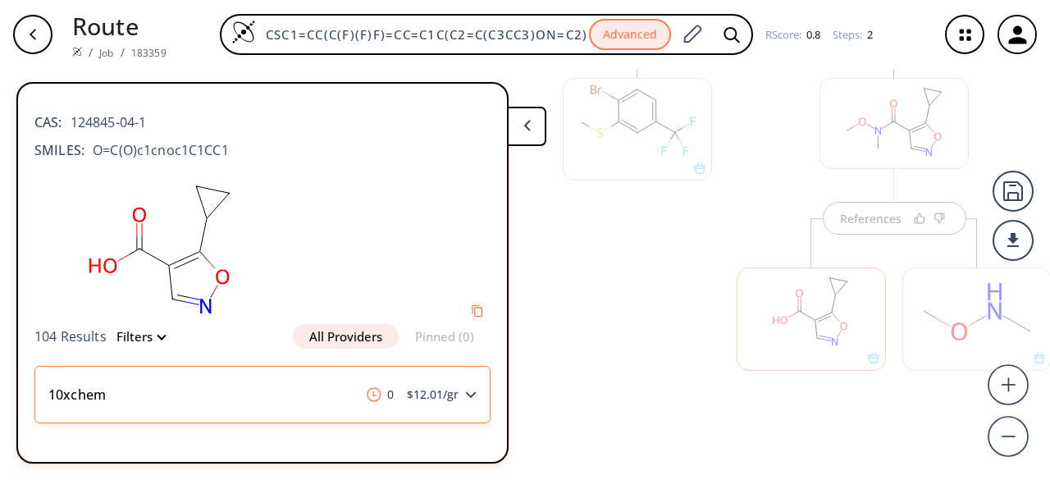
click at [469, 394] on div "10xchem 0 $ 12.01 /gr" at bounding box center [262, 394] width 456 height 57
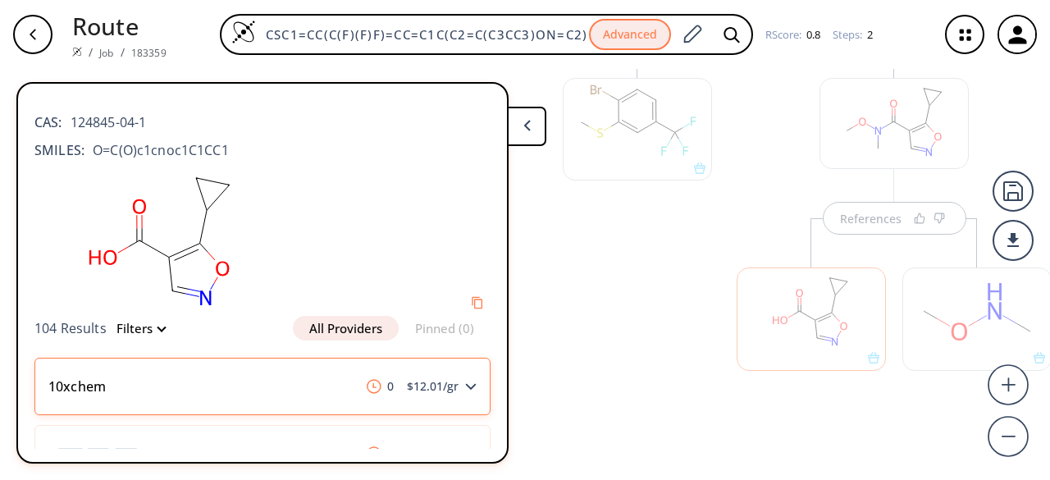
click at [465, 385] on icon at bounding box center [470, 386] width 11 height 7
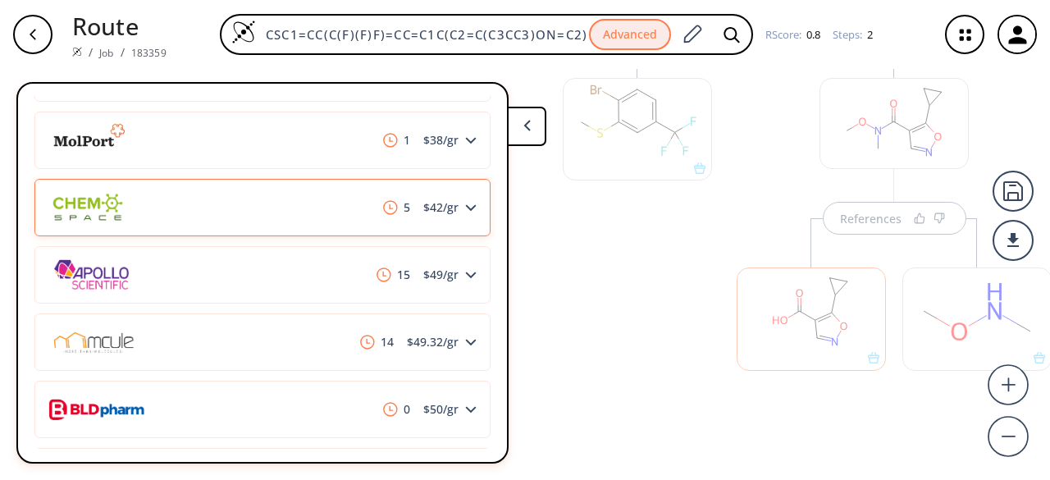
scroll to position [1886, 0]
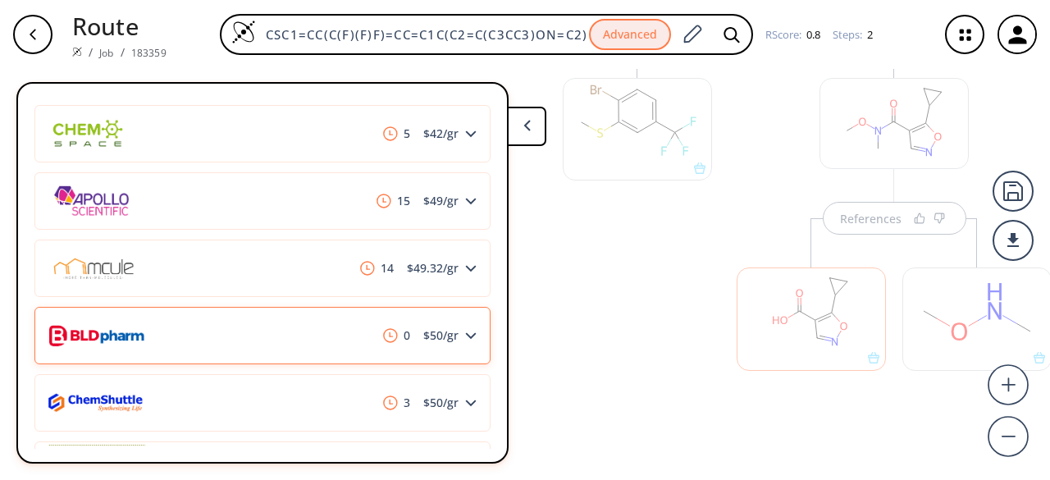
click at [276, 345] on div "0 $ 50 /gr" at bounding box center [262, 335] width 456 height 57
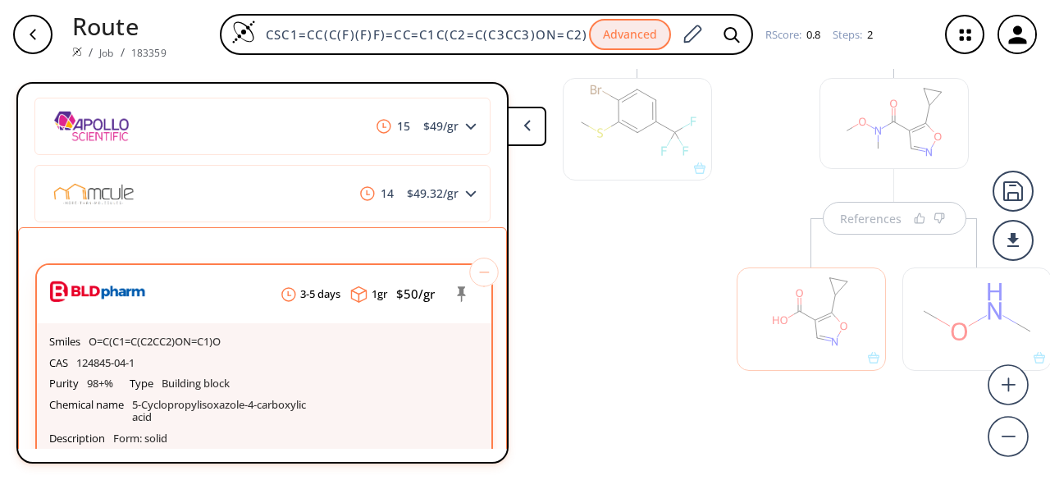
scroll to position [2050, 0]
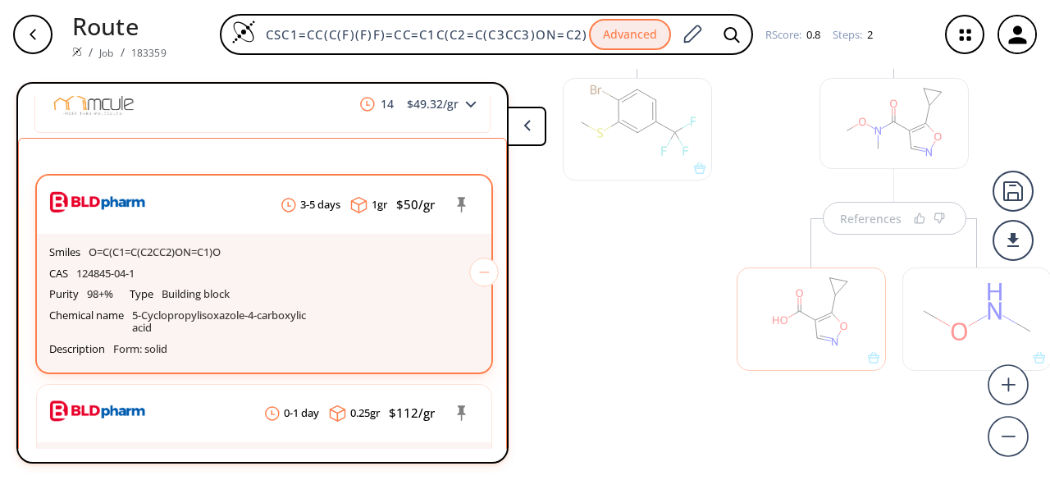
click at [290, 296] on div "Purity 98+% Type Building block Chemical name 5-Cyclopropylisoxazole-4-carboxyl…" at bounding box center [264, 311] width 430 height 55
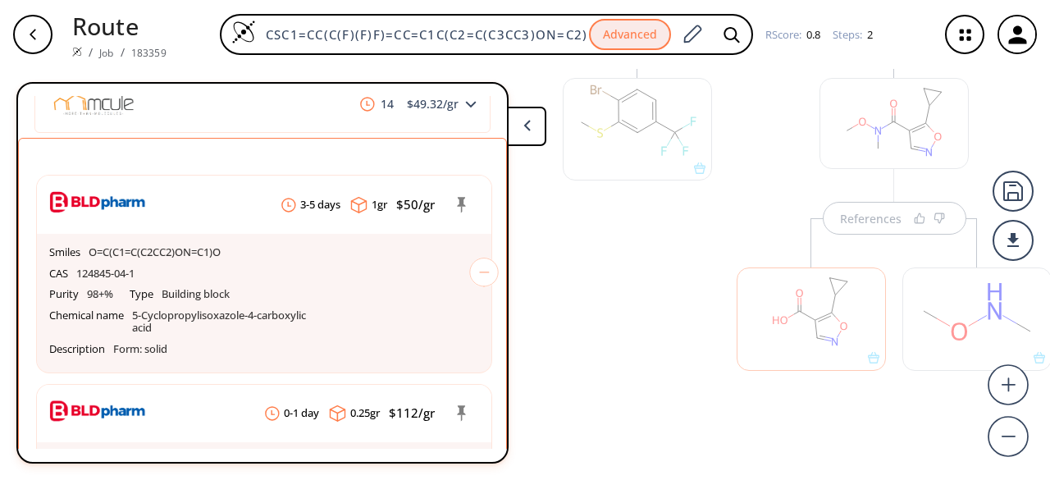
scroll to position [0, 37]
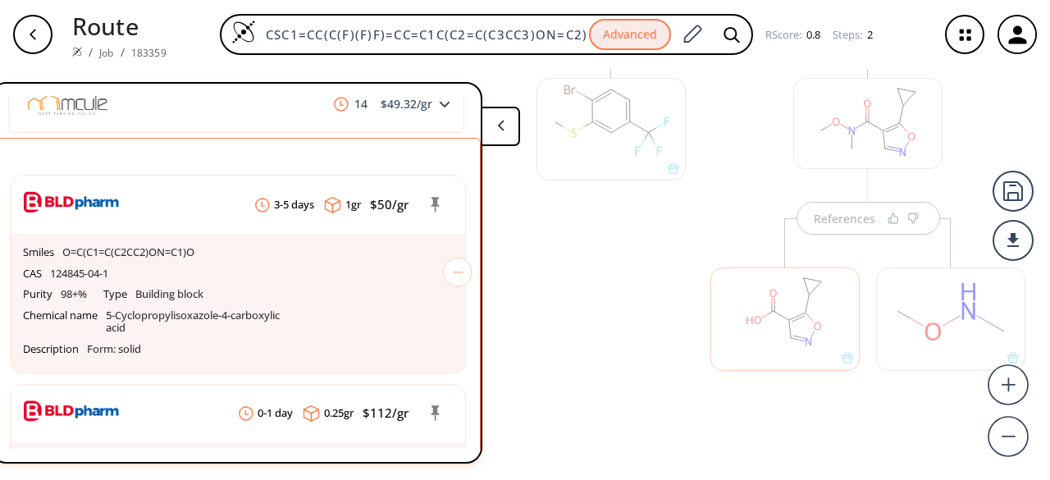
click at [957, 352] on div at bounding box center [950, 318] width 149 height 102
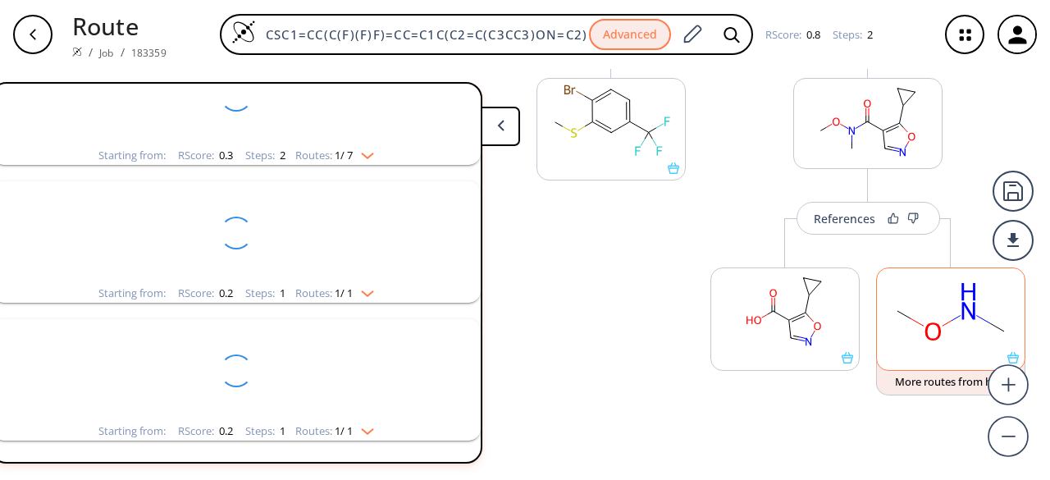
scroll to position [37, 0]
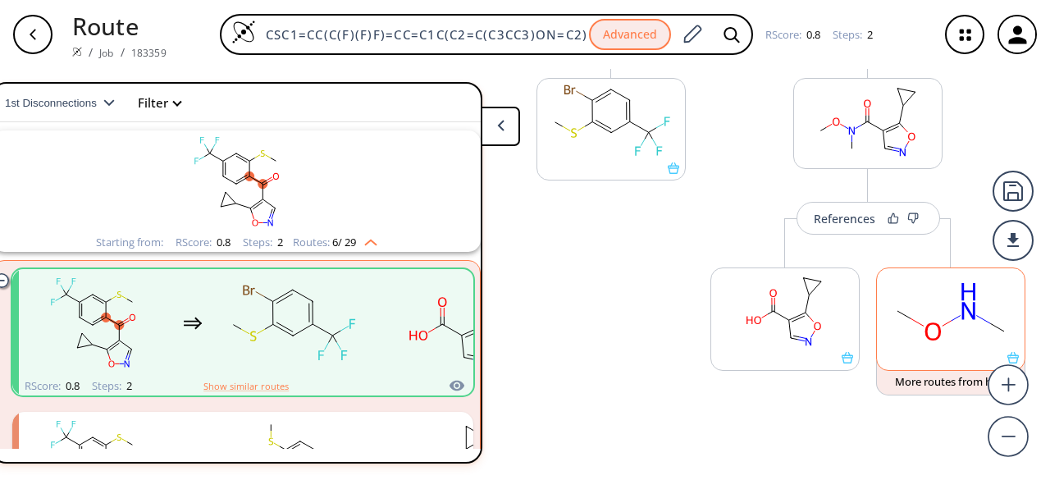
click at [958, 348] on rect at bounding box center [951, 310] width 148 height 84
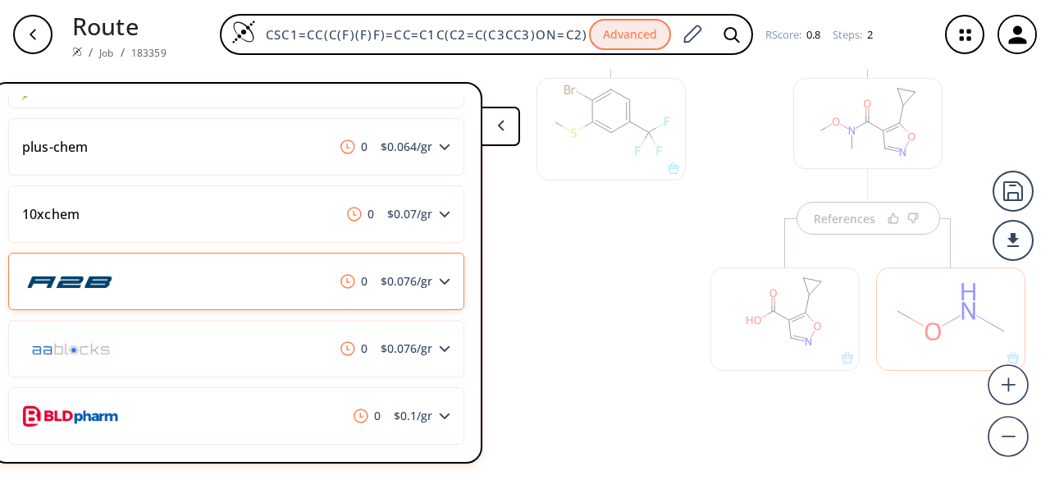
scroll to position [492, 0]
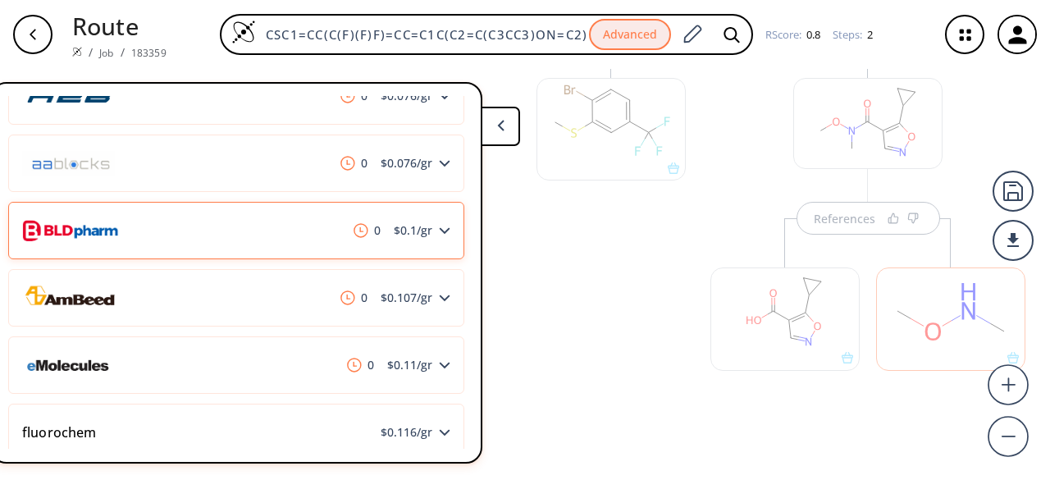
click at [243, 241] on div "0 $ 0.1 /gr" at bounding box center [236, 230] width 456 height 57
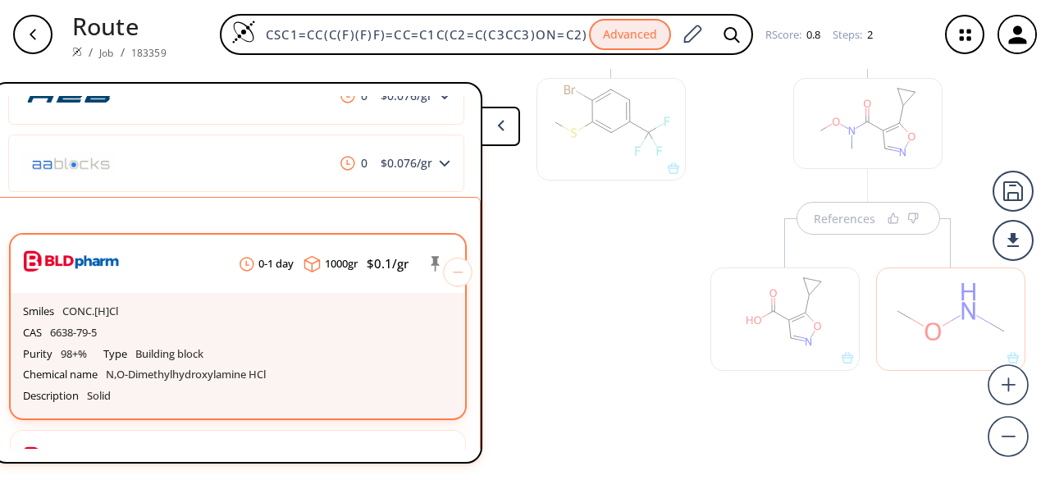
click at [248, 335] on div "CAS 6638-79-5" at bounding box center [238, 332] width 430 height 21
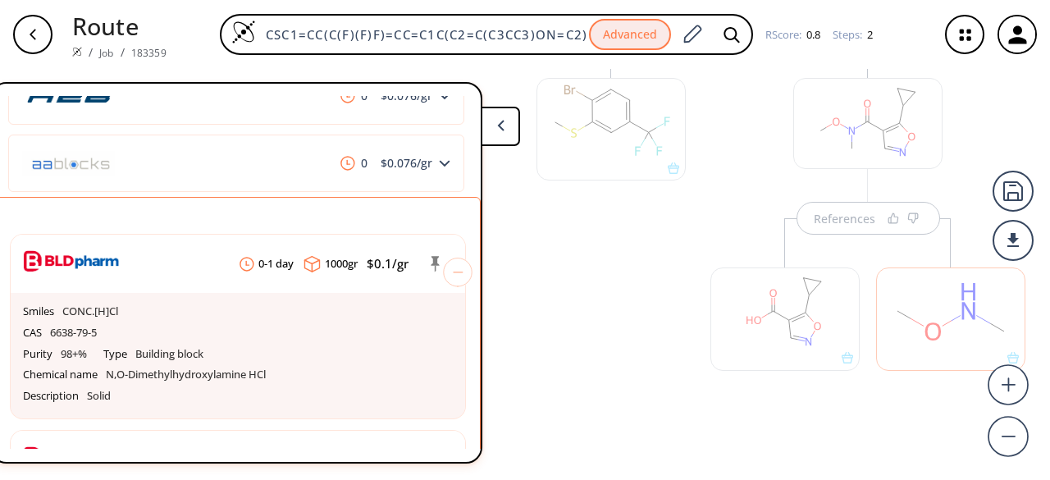
click at [853, 221] on div at bounding box center [785, 310] width 166 height 184
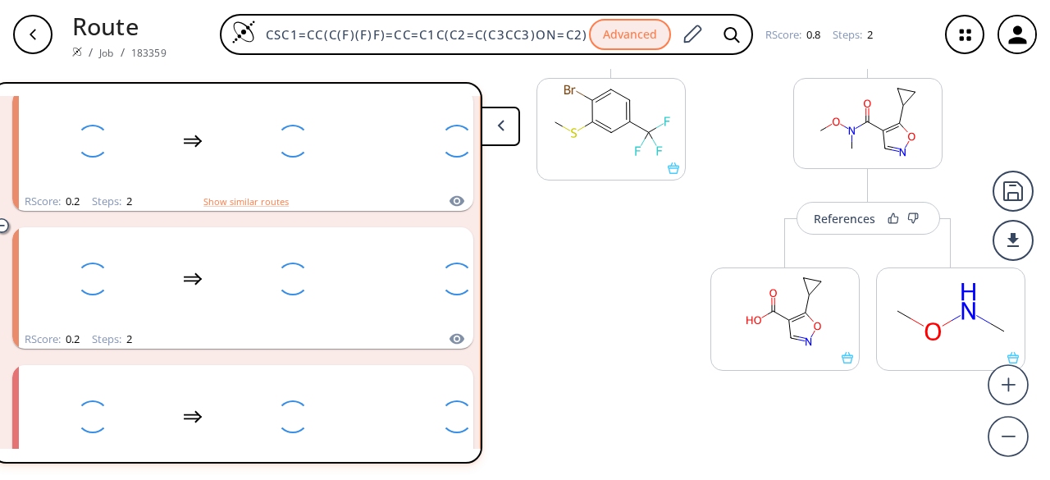
scroll to position [37, 0]
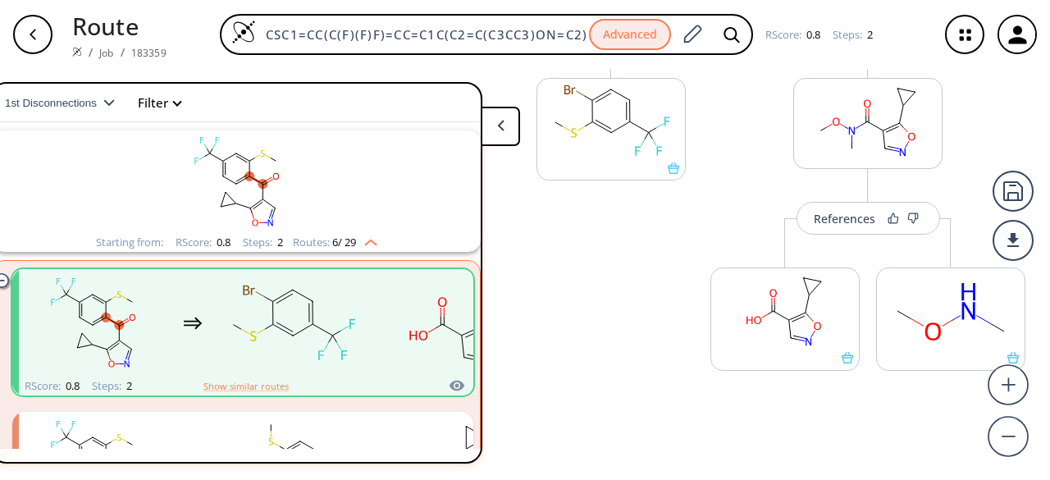
click at [853, 221] on div "References" at bounding box center [843, 218] width 61 height 11
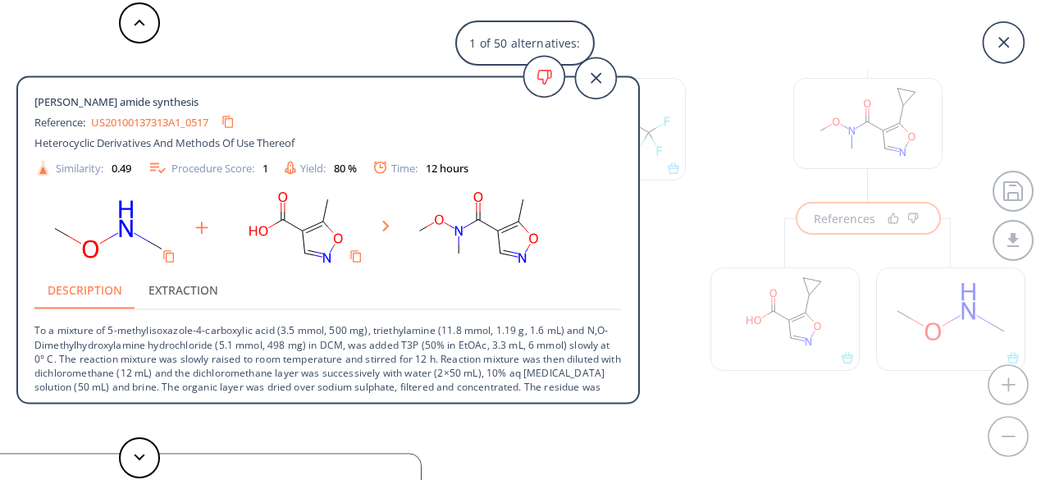
scroll to position [30, 0]
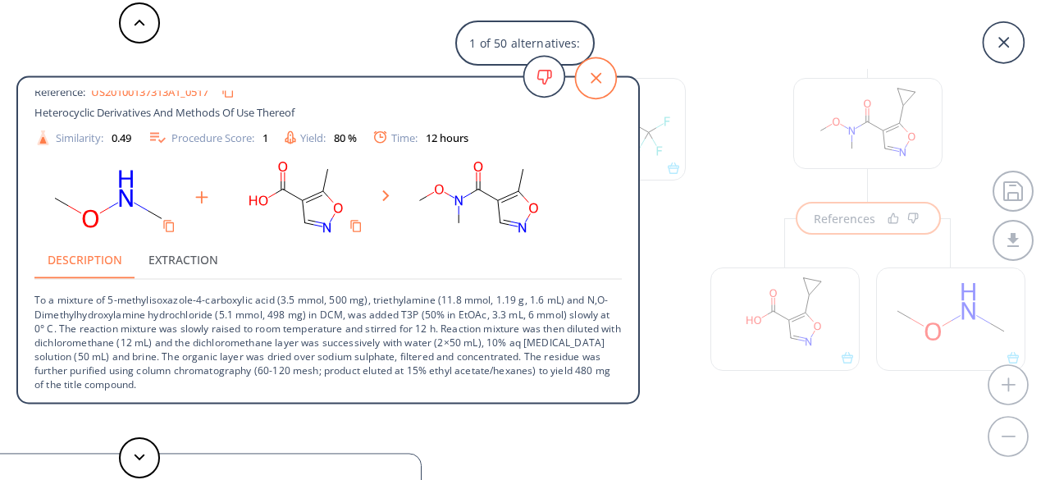
click at [584, 89] on icon at bounding box center [595, 77] width 41 height 41
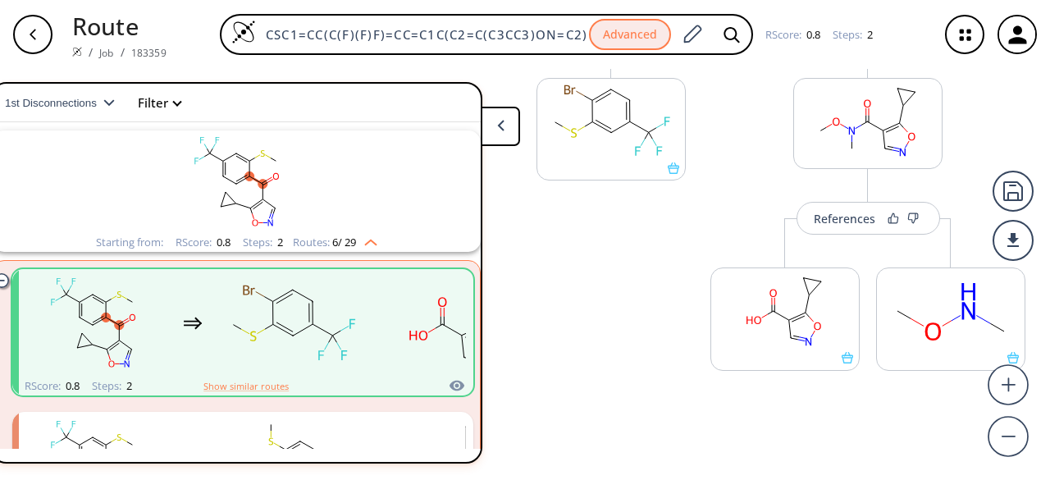
scroll to position [167, 0]
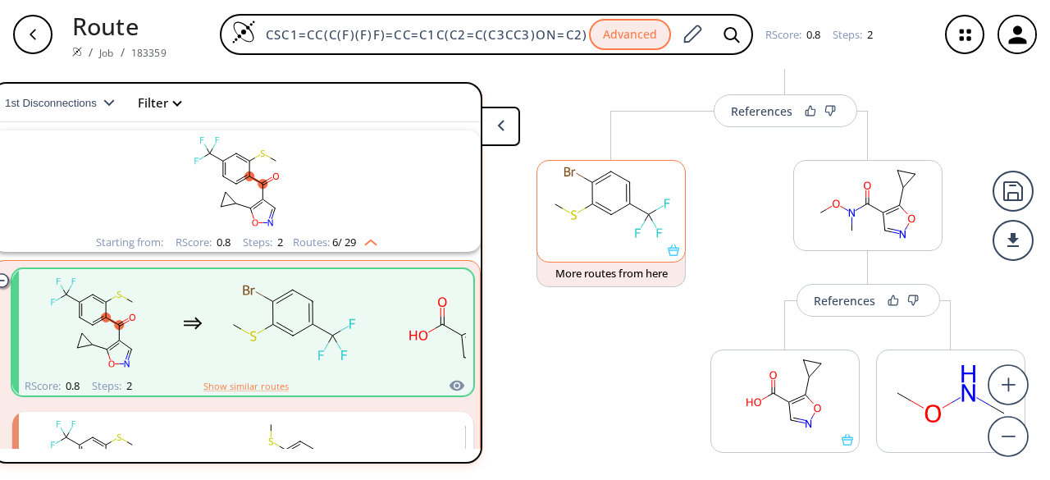
click at [610, 218] on rect at bounding box center [611, 203] width 148 height 84
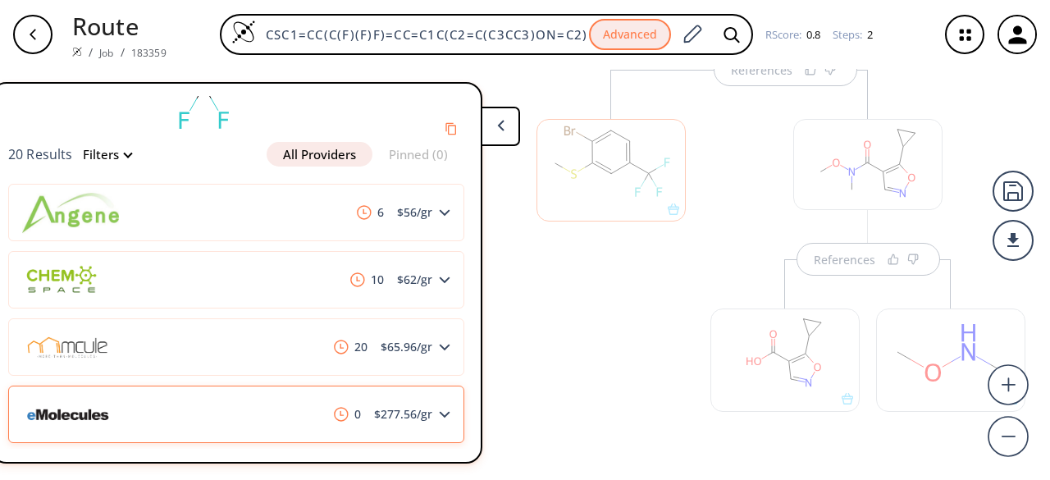
scroll to position [105, 0]
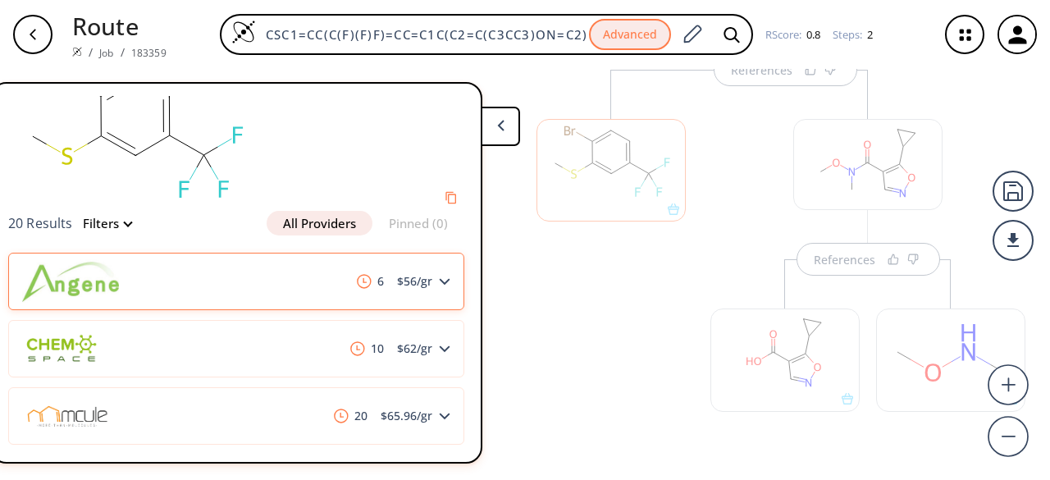
click at [207, 292] on div "6 $ 56 /gr" at bounding box center [236, 281] width 456 height 57
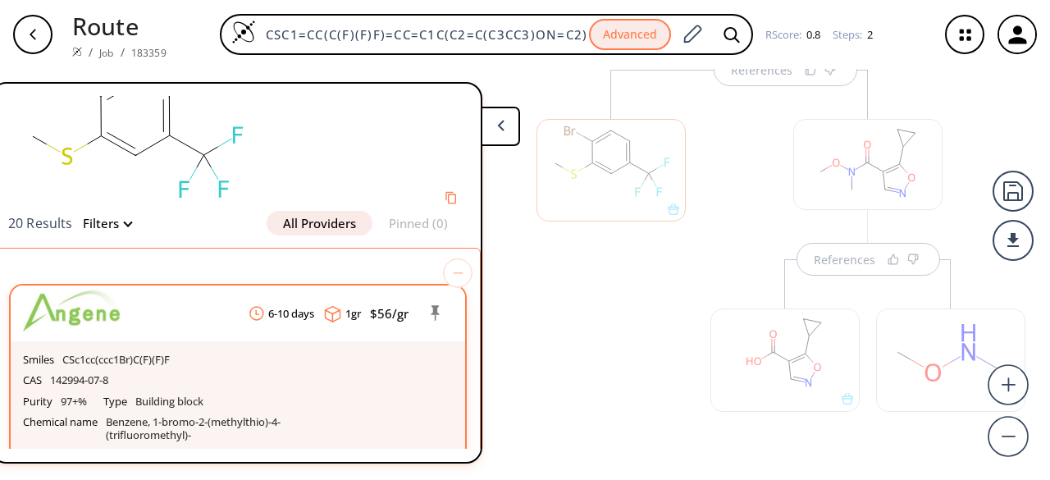
scroll to position [269, 0]
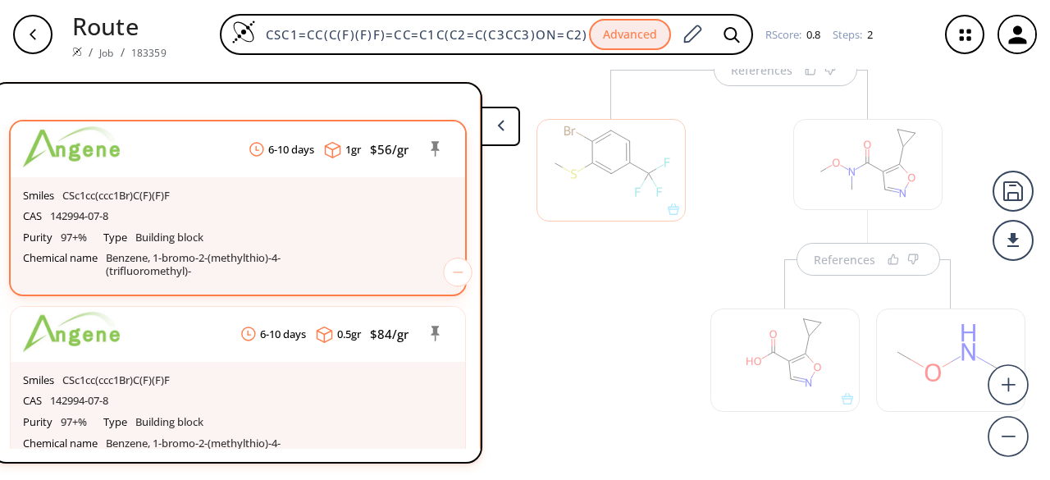
click at [167, 270] on p "Benzene, 1-bromo-2-(methylthio)-4-(trifluoromethyl)-" at bounding box center [226, 264] width 240 height 25
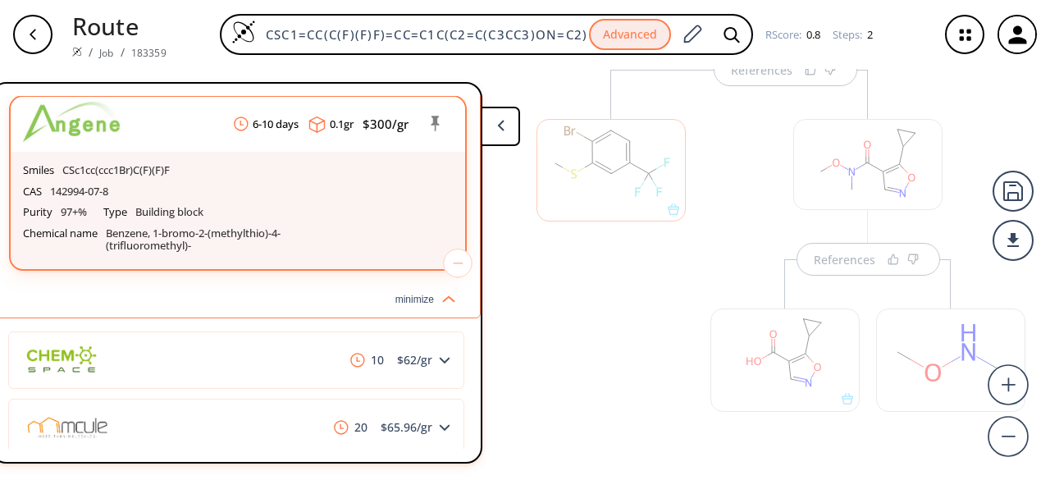
scroll to position [1023, 0]
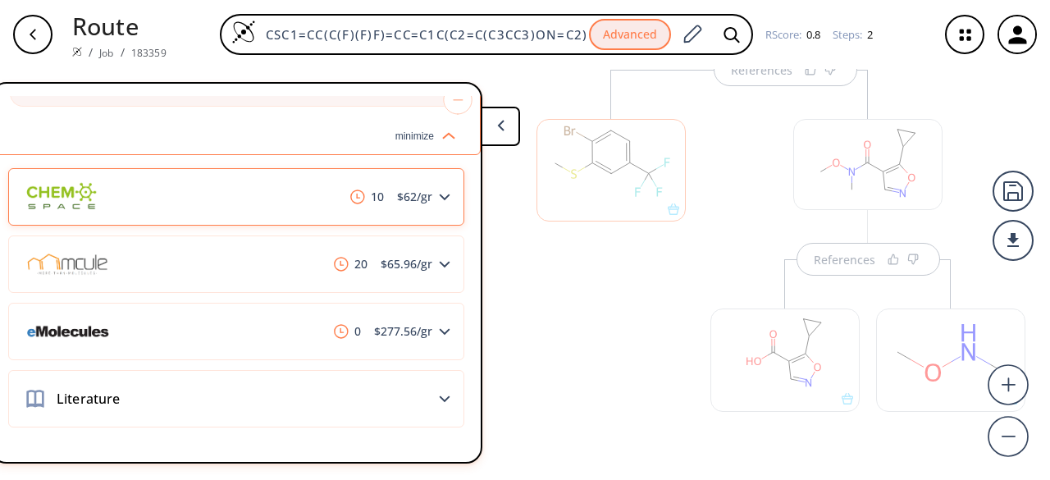
click at [65, 190] on img at bounding box center [70, 197] width 97 height 53
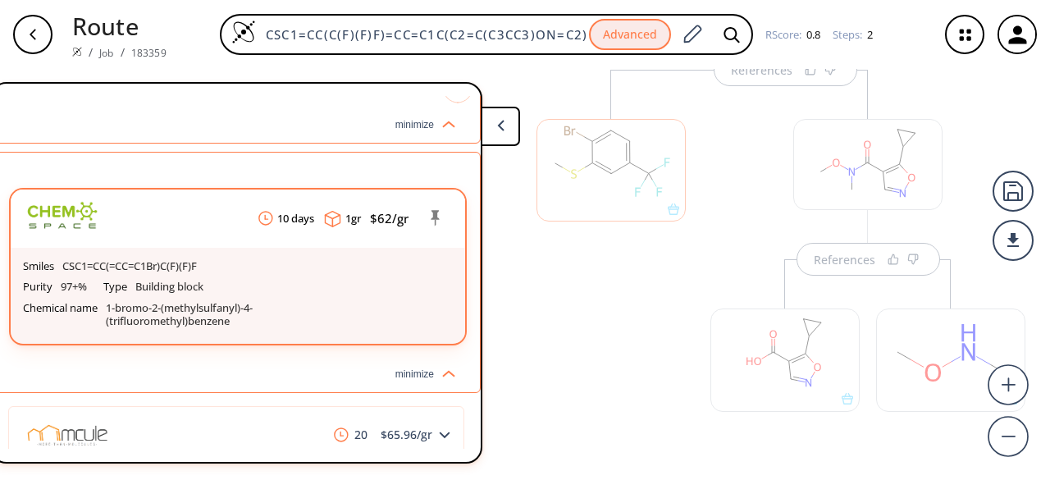
click at [193, 302] on p "1-bromo-2-(methylsulfanyl)-4-(trifluoromethyl)benzene" at bounding box center [230, 314] width 248 height 25
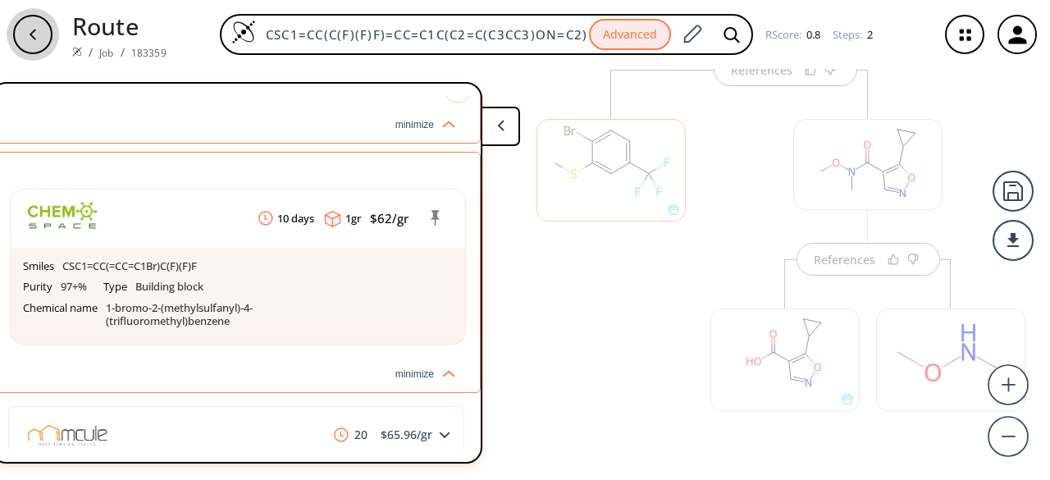
click at [31, 37] on icon "button" at bounding box center [32, 34] width 13 height 13
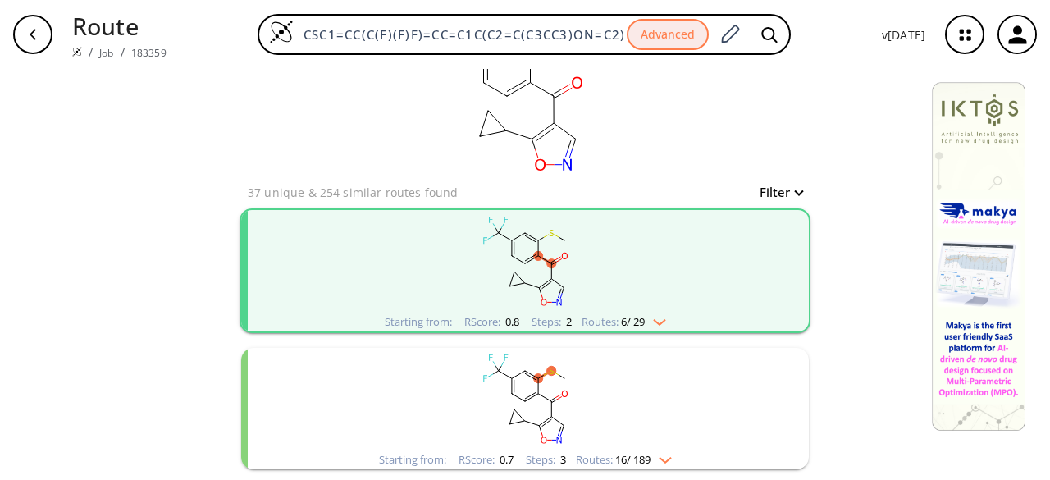
scroll to position [164, 0]
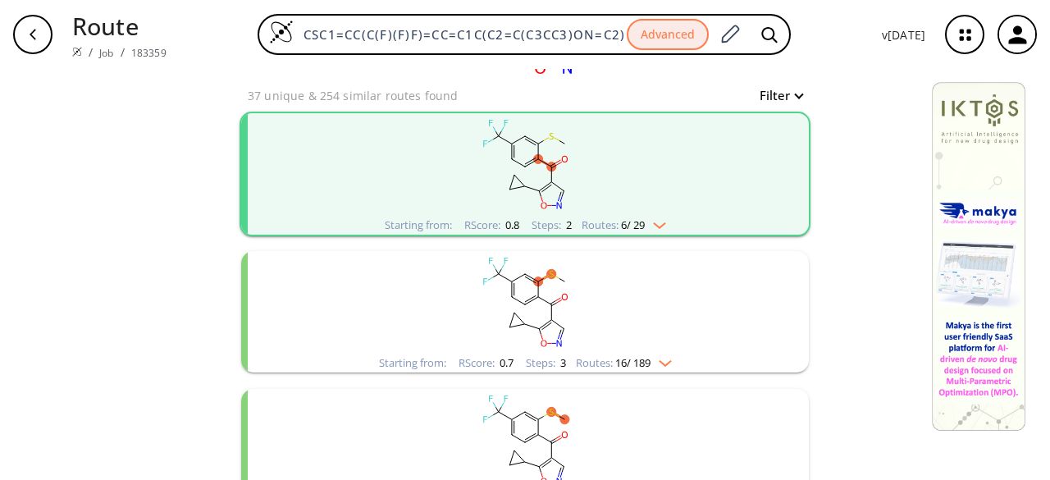
click at [466, 311] on rect "clusters" at bounding box center [525, 302] width 426 height 102
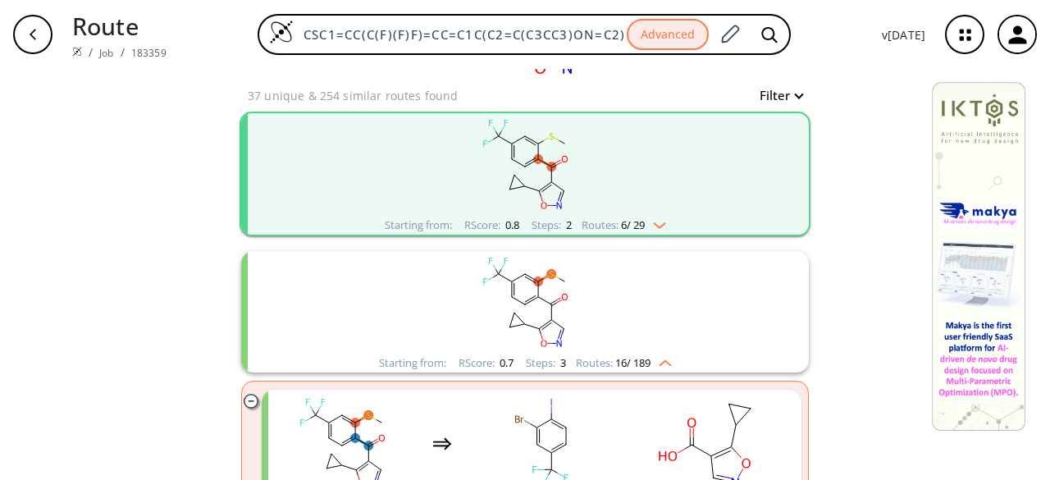
click at [466, 311] on rect "clusters" at bounding box center [525, 302] width 426 height 102
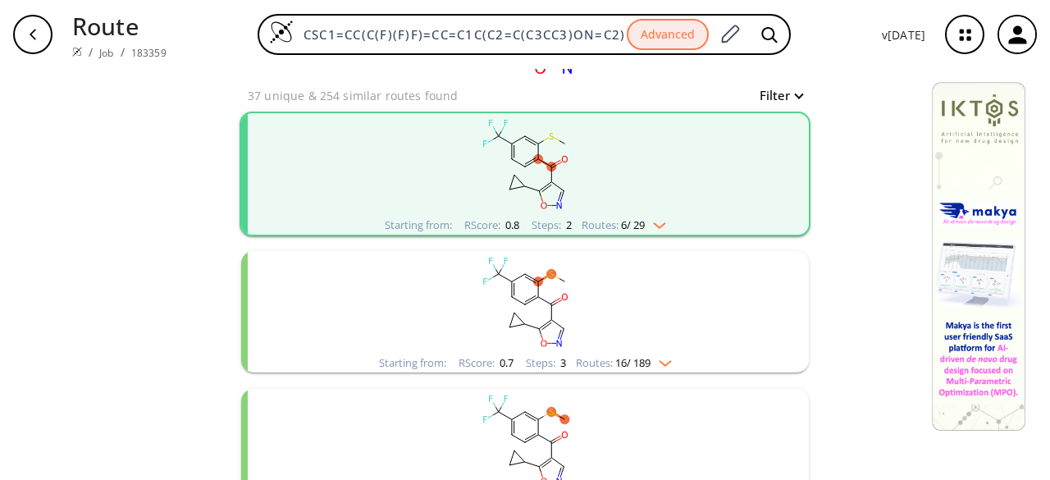
click at [466, 311] on rect "clusters" at bounding box center [525, 302] width 426 height 102
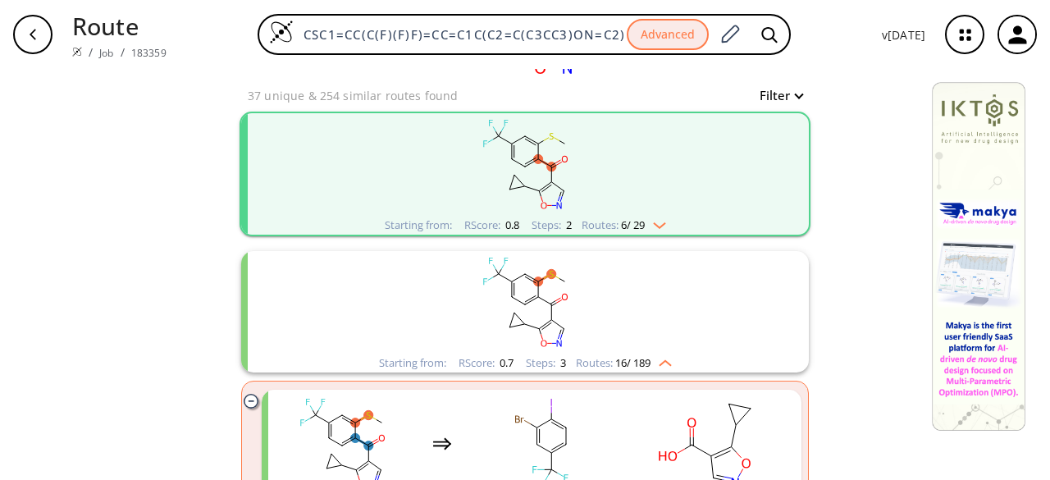
scroll to position [328, 0]
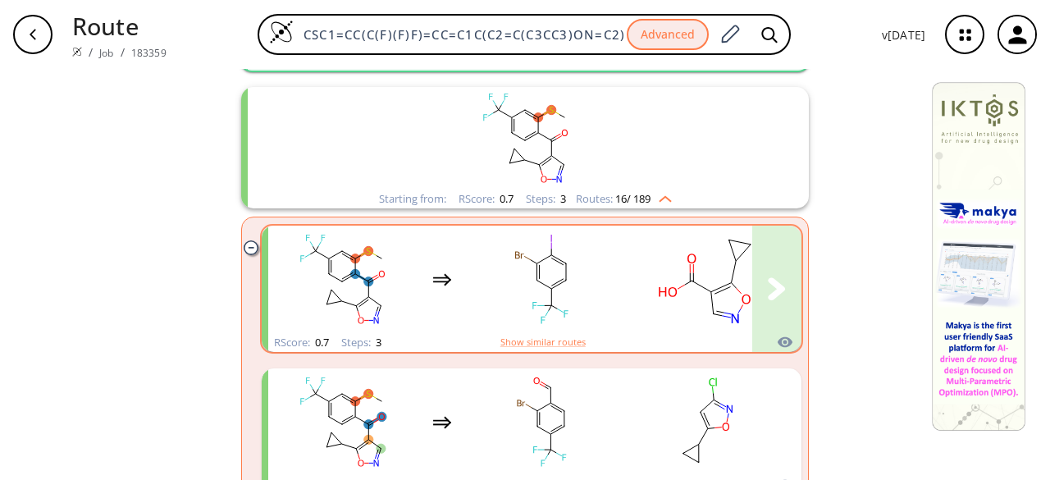
click at [535, 301] on rect "clusters" at bounding box center [542, 279] width 148 height 102
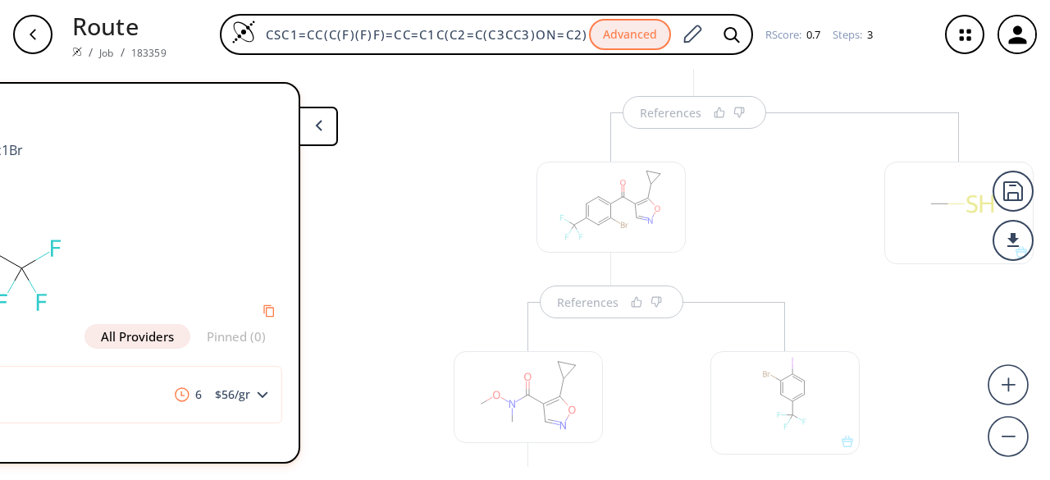
scroll to position [246, 0]
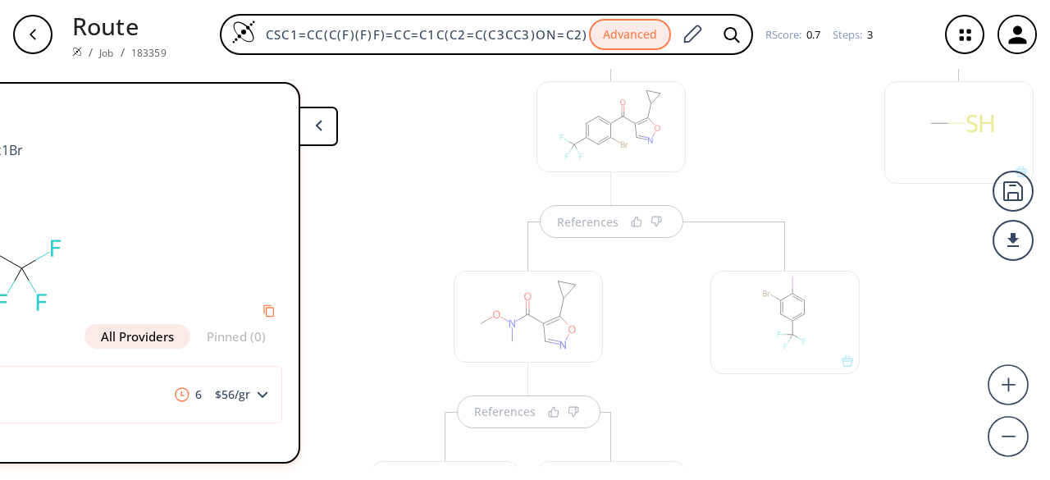
click at [834, 337] on div at bounding box center [784, 322] width 149 height 102
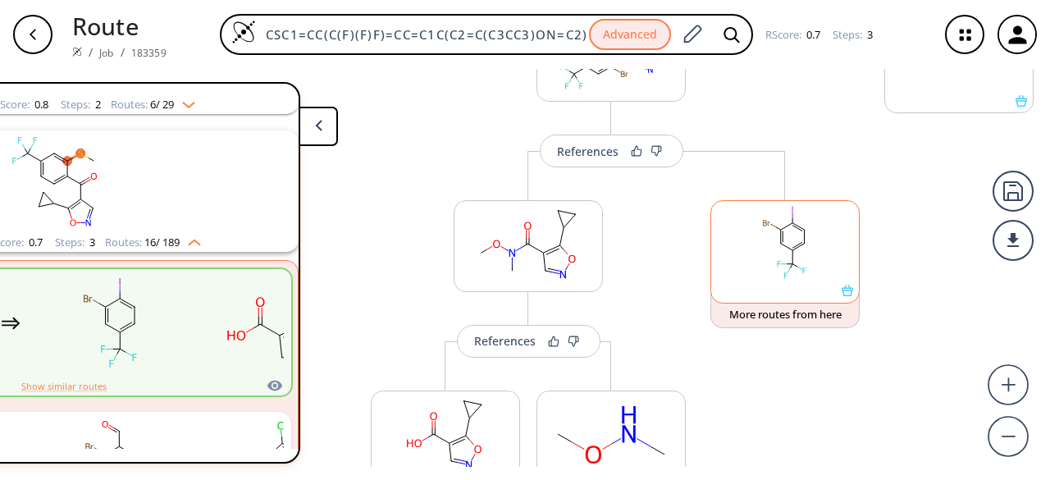
scroll to position [328, 0]
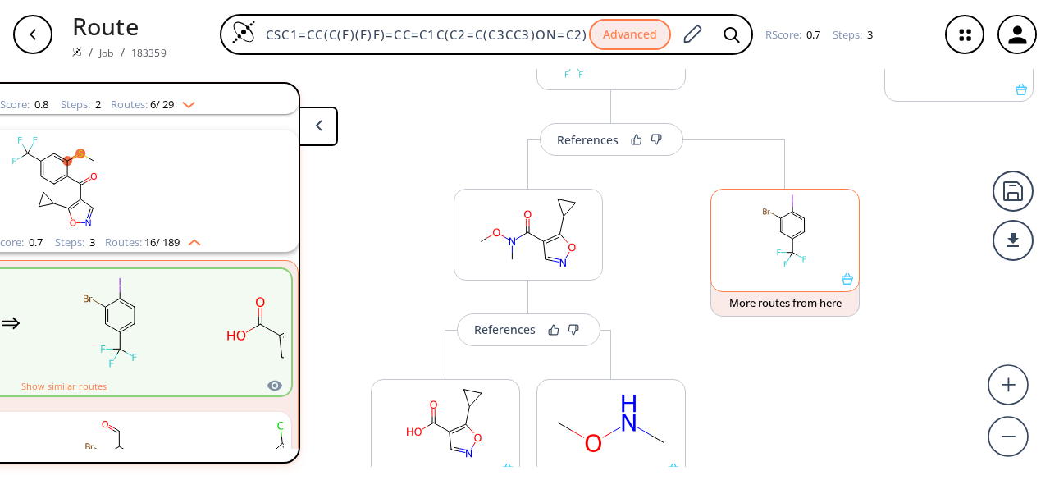
click at [772, 280] on div at bounding box center [785, 278] width 148 height 11
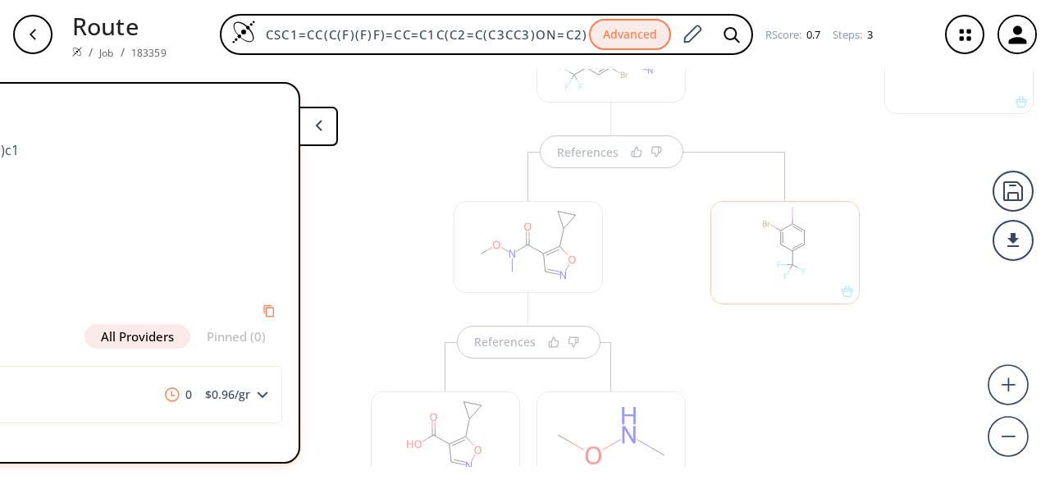
scroll to position [234, 0]
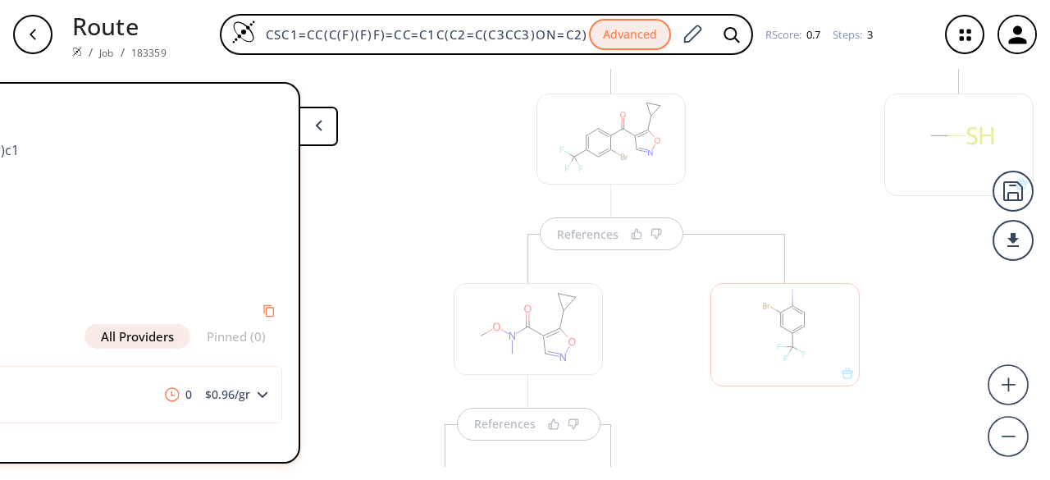
click at [780, 345] on div at bounding box center [784, 334] width 149 height 102
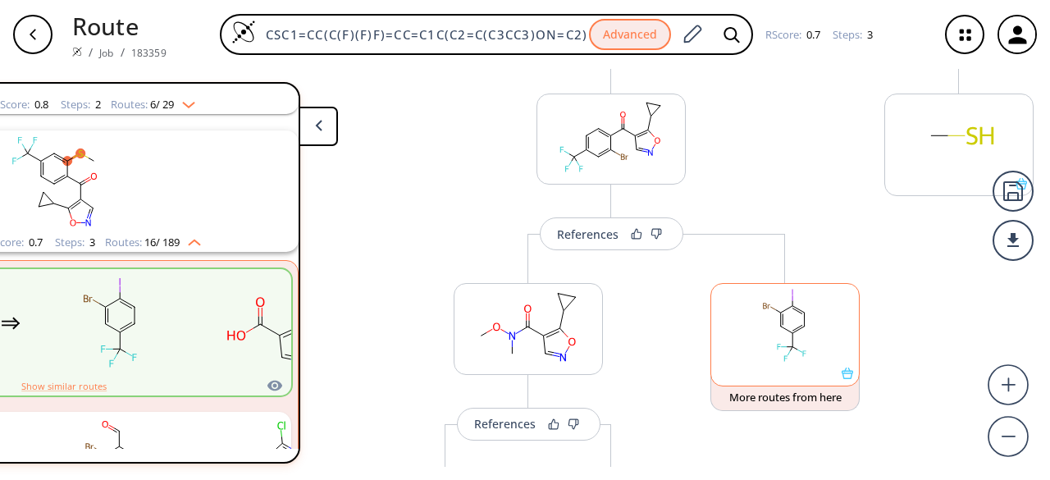
click at [786, 347] on icon at bounding box center [789, 347] width 6 height 0
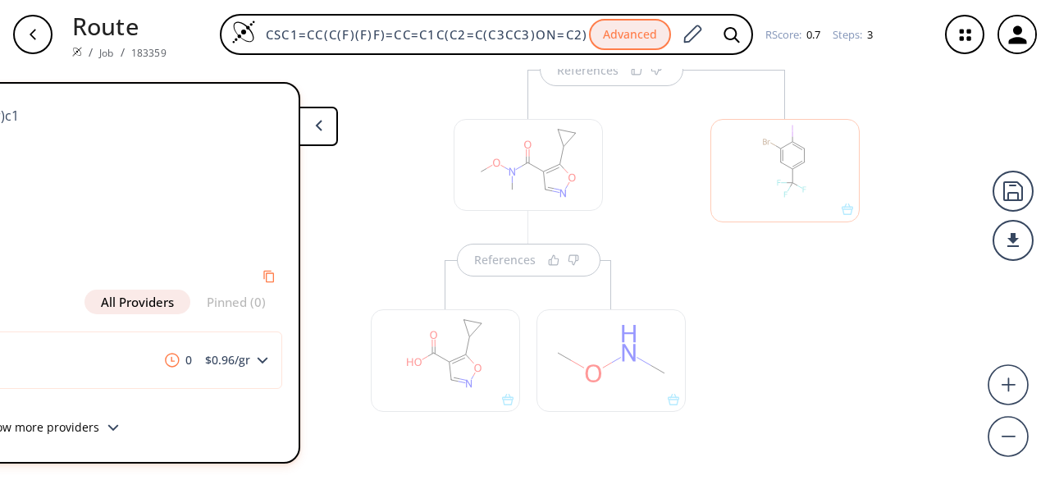
scroll to position [47, 0]
click at [232, 333] on div "plus-chem 0 $ 0.96 /gr" at bounding box center [54, 359] width 456 height 57
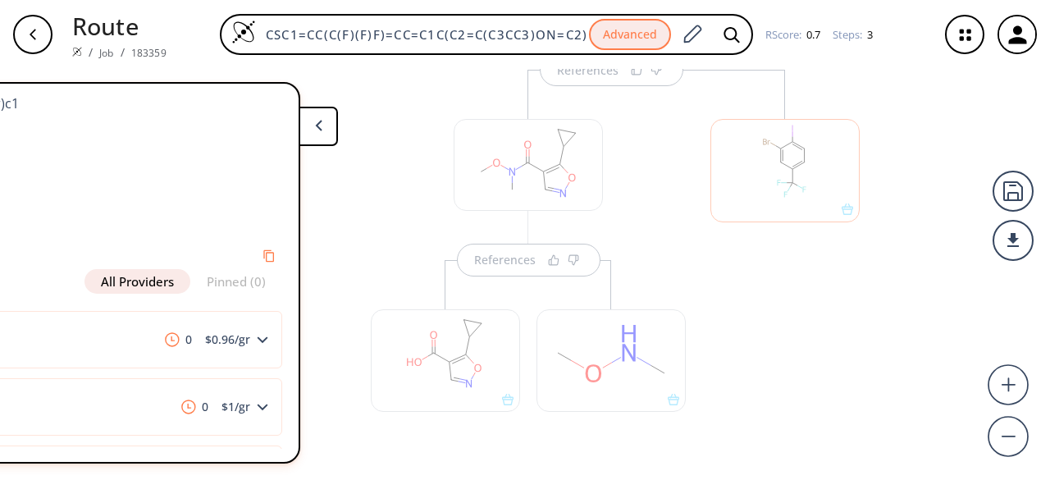
click at [309, 138] on button at bounding box center [317, 126] width 39 height 39
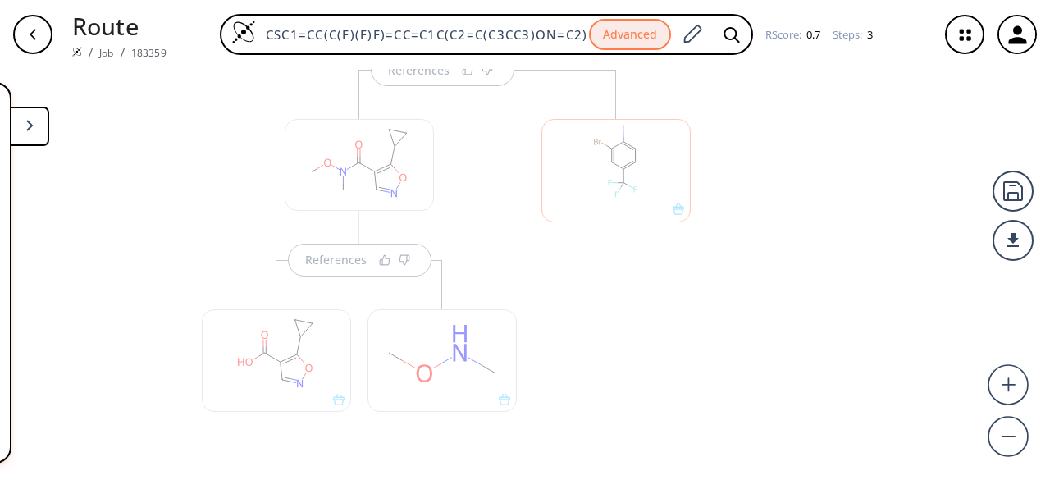
click at [576, 277] on div at bounding box center [616, 273] width 166 height 407
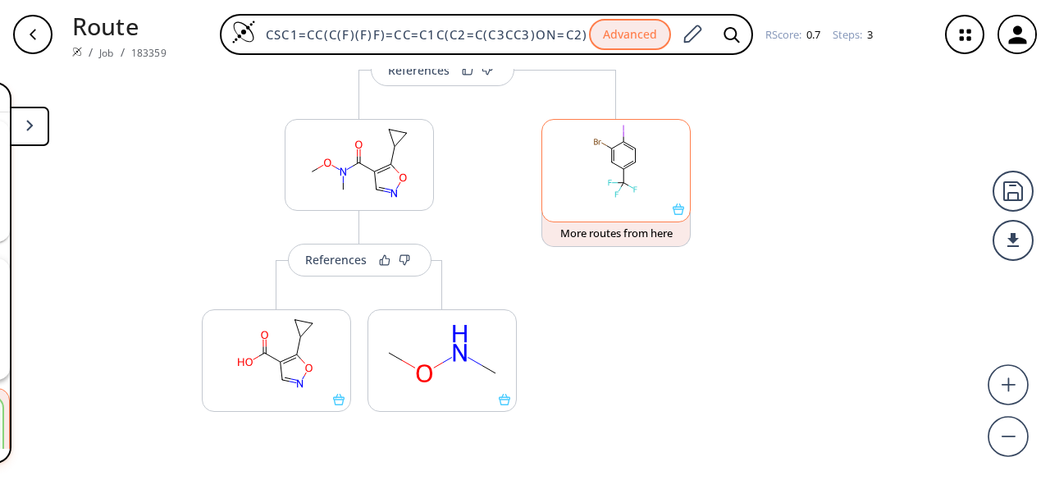
scroll to position [175, 0]
click at [643, 186] on rect at bounding box center [616, 162] width 148 height 84
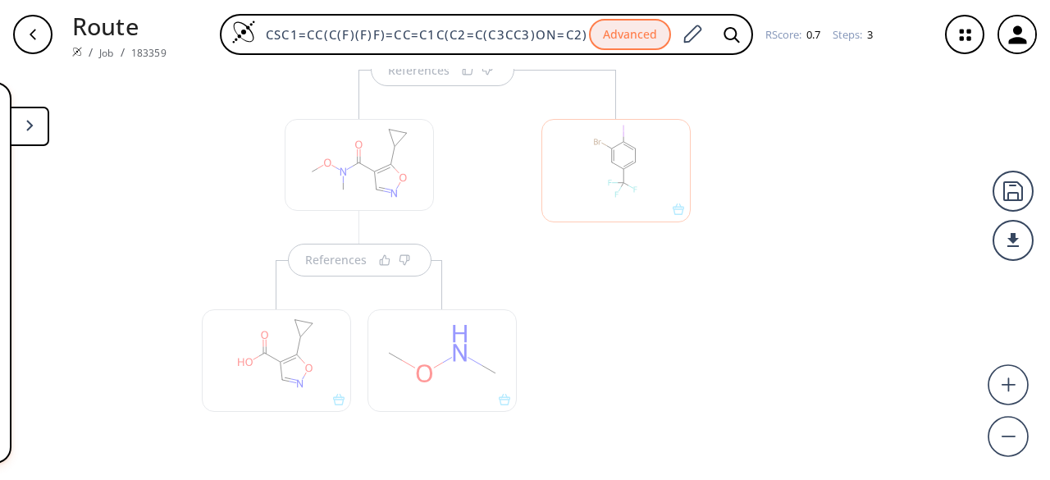
scroll to position [0, 0]
click at [643, 186] on div at bounding box center [615, 170] width 149 height 102
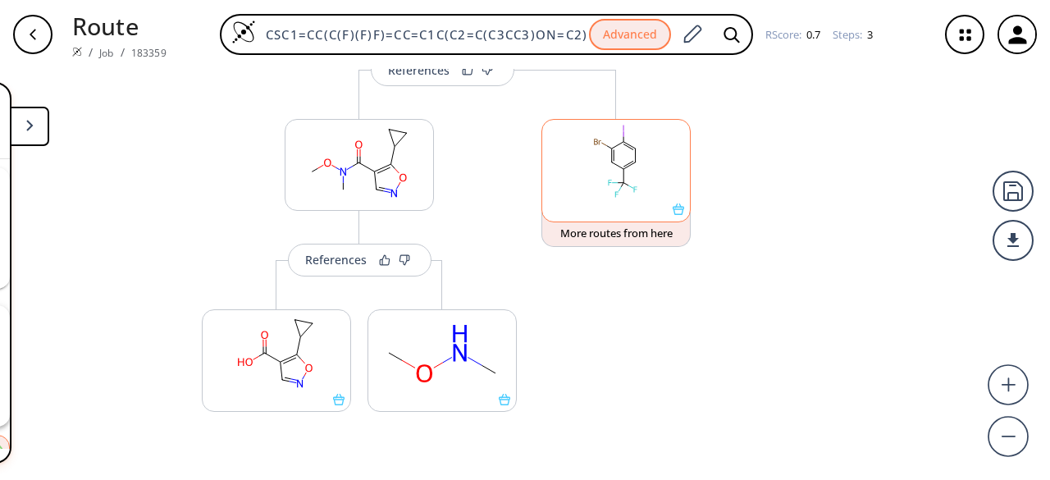
scroll to position [175, 0]
click at [29, 127] on polygon at bounding box center [29, 125] width 7 height 11
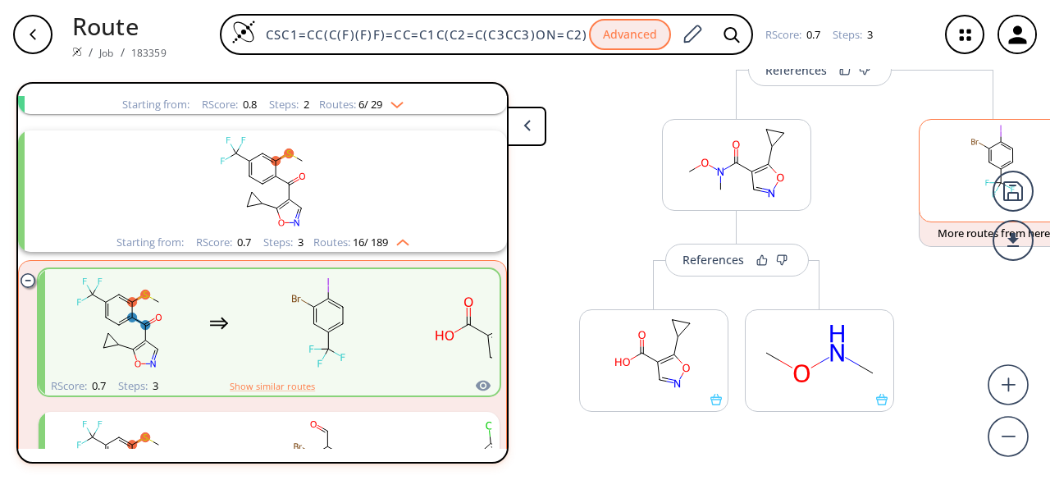
click at [977, 180] on rect at bounding box center [993, 162] width 148 height 84
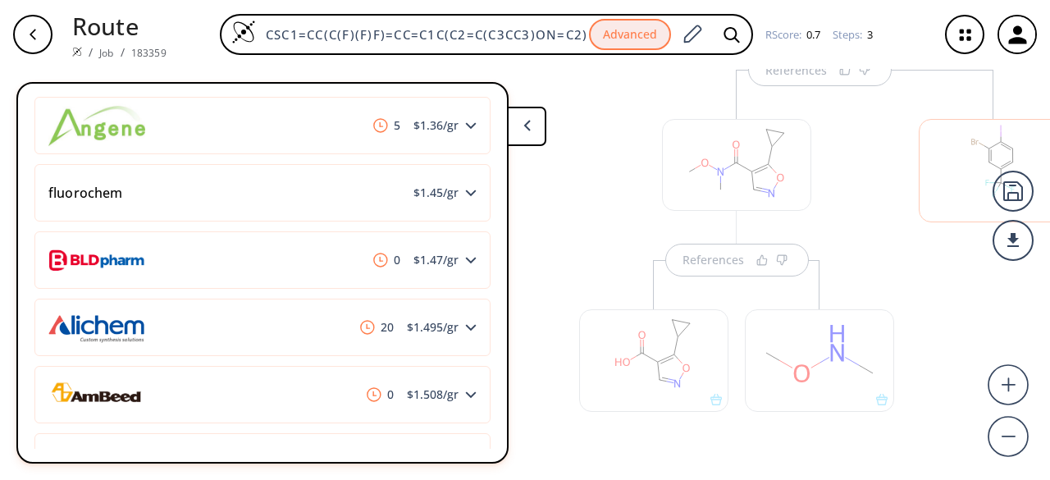
scroll to position [738, 0]
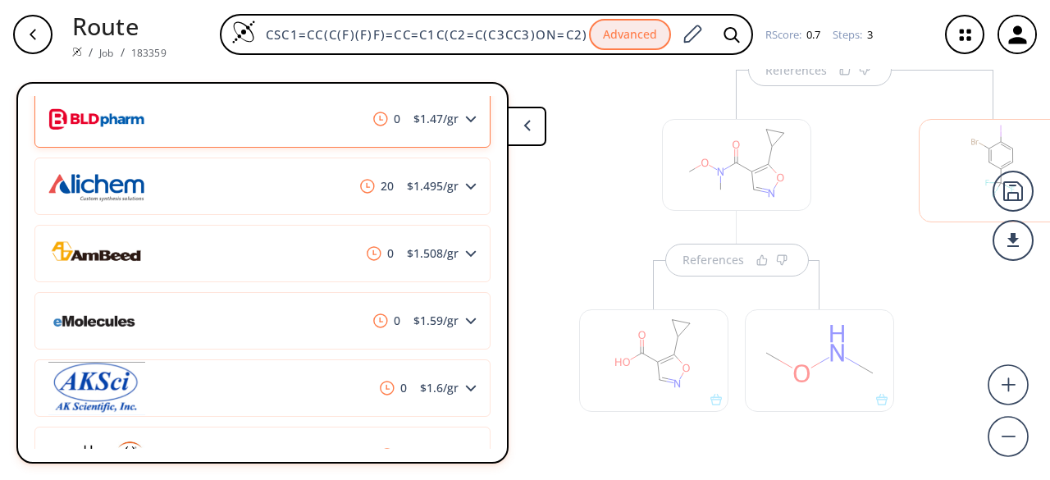
click at [339, 137] on div "0 $ 1.47 /gr" at bounding box center [262, 118] width 456 height 57
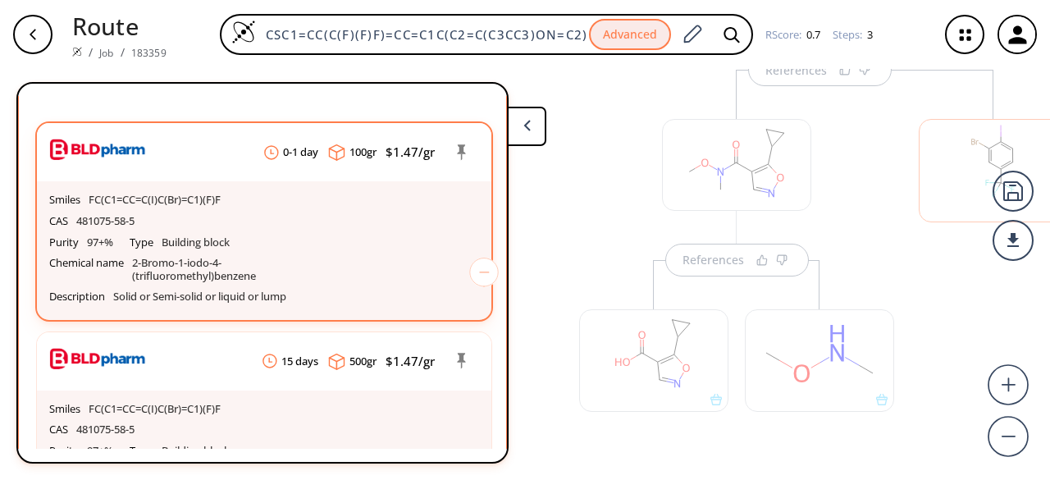
click at [311, 239] on div "Purity 97+% Type Building block Chemical name 2-Bromo-1-iodo-4-(trifluoromethyl…" at bounding box center [264, 259] width 430 height 55
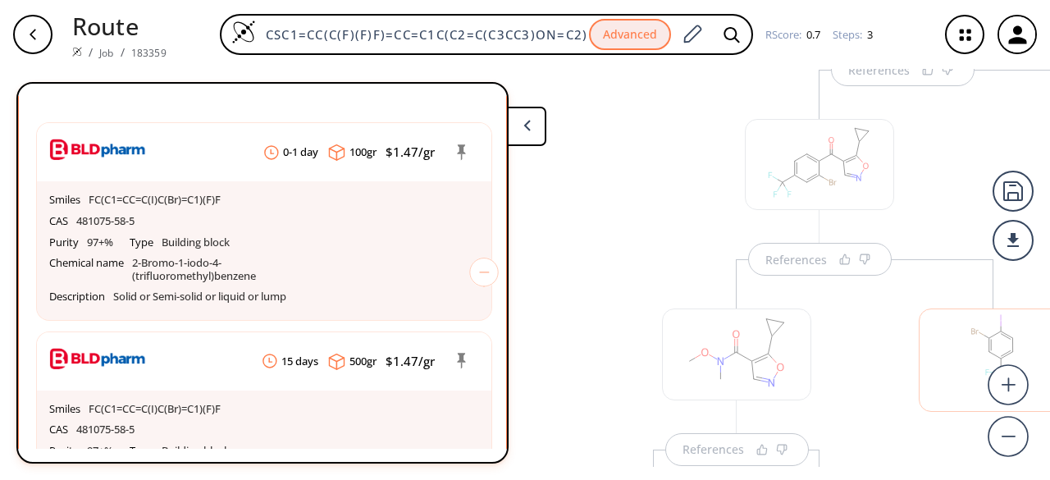
scroll to position [234, 0]
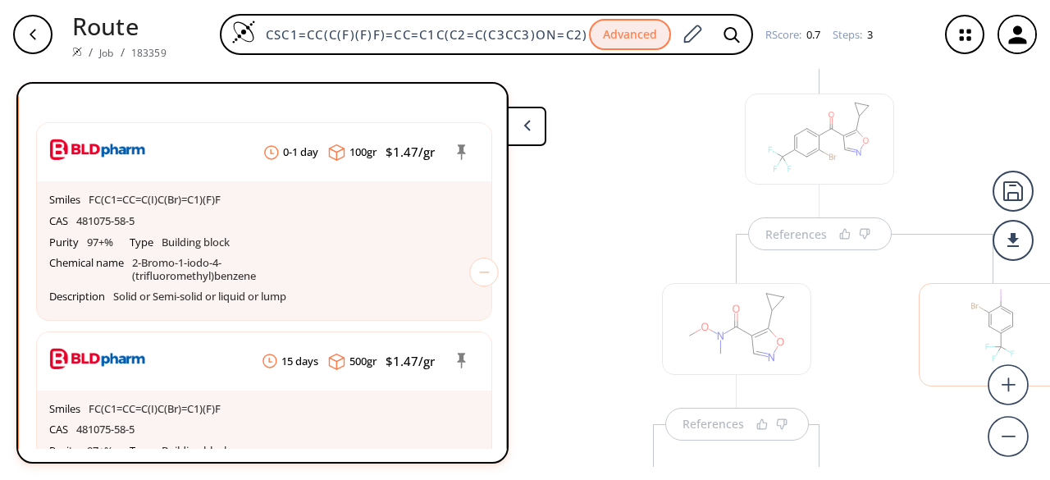
click at [820, 229] on div "References" at bounding box center [820, 217] width 152 height 66
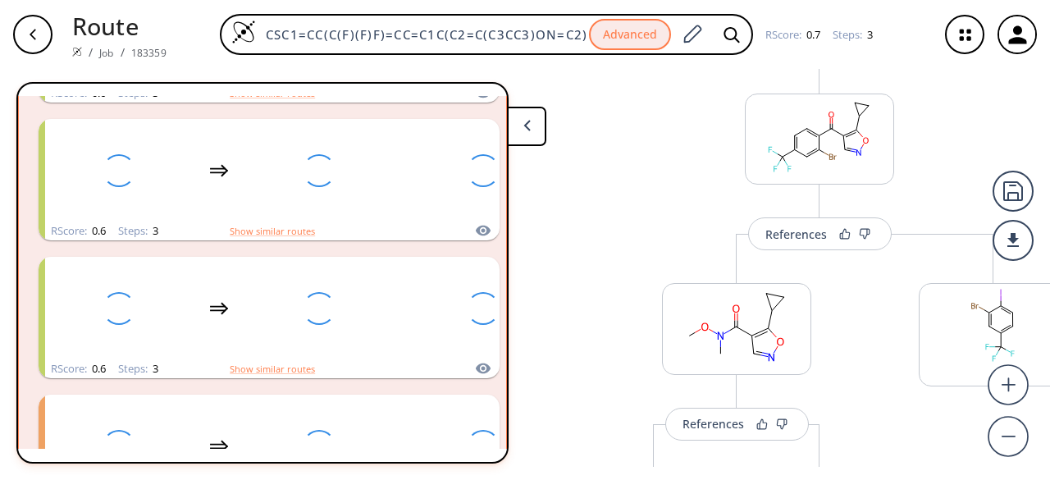
scroll to position [175, 0]
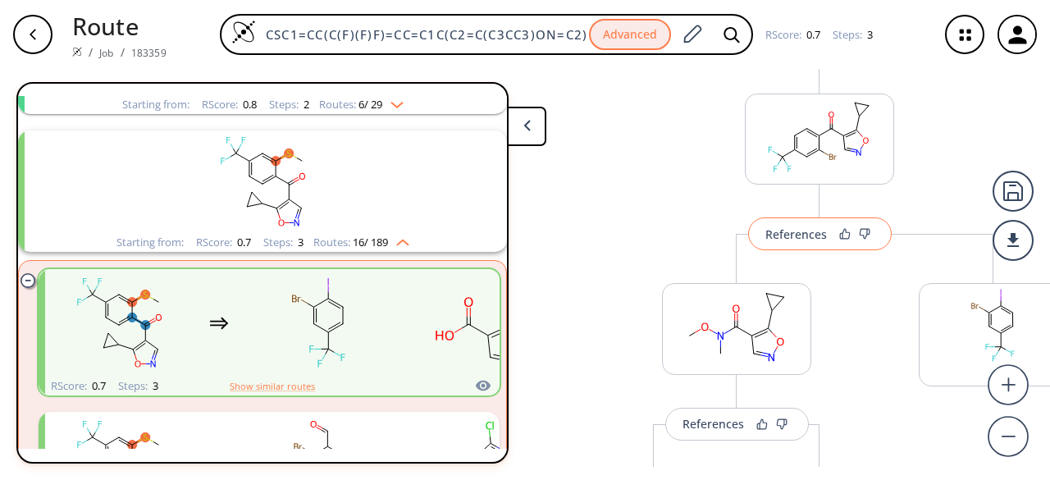
click at [821, 230] on div "References" at bounding box center [795, 234] width 61 height 11
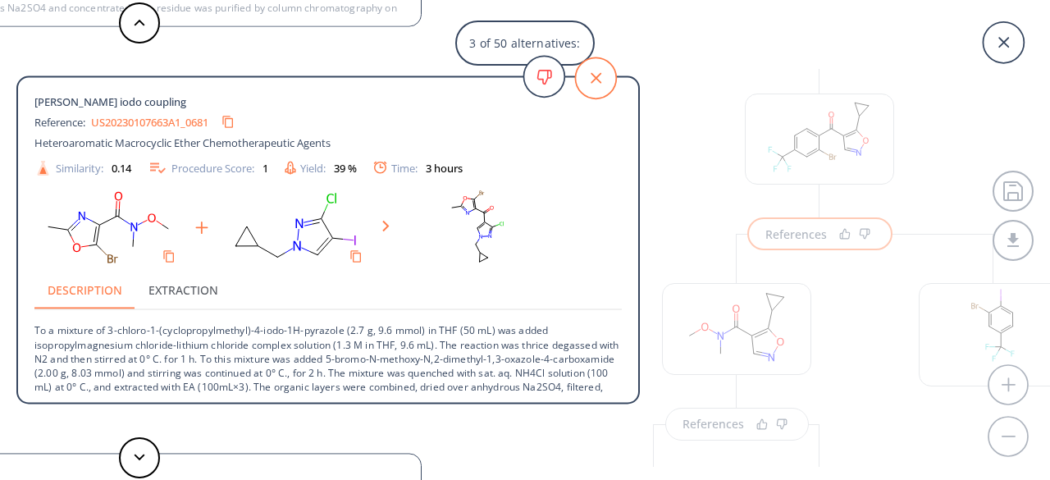
click at [600, 73] on icon at bounding box center [595, 78] width 11 height 11
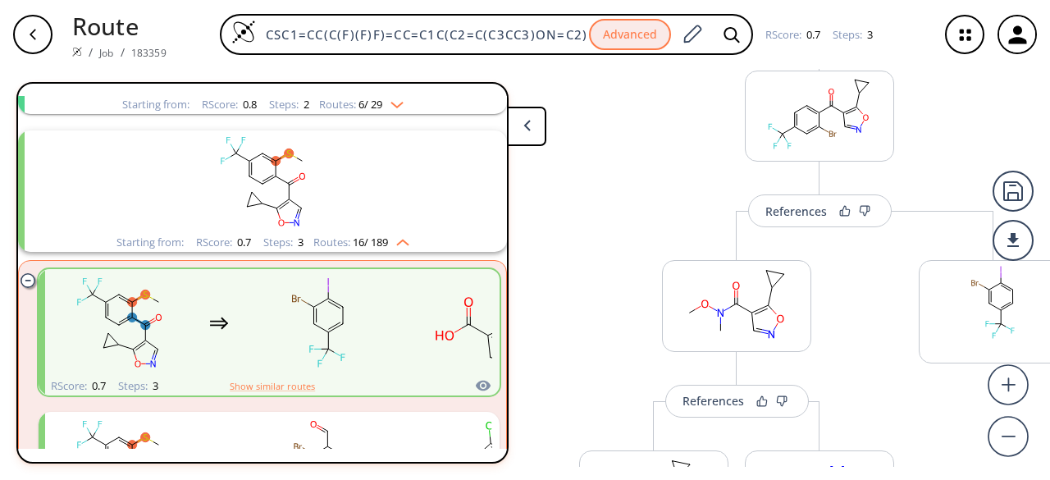
scroll to position [234, 0]
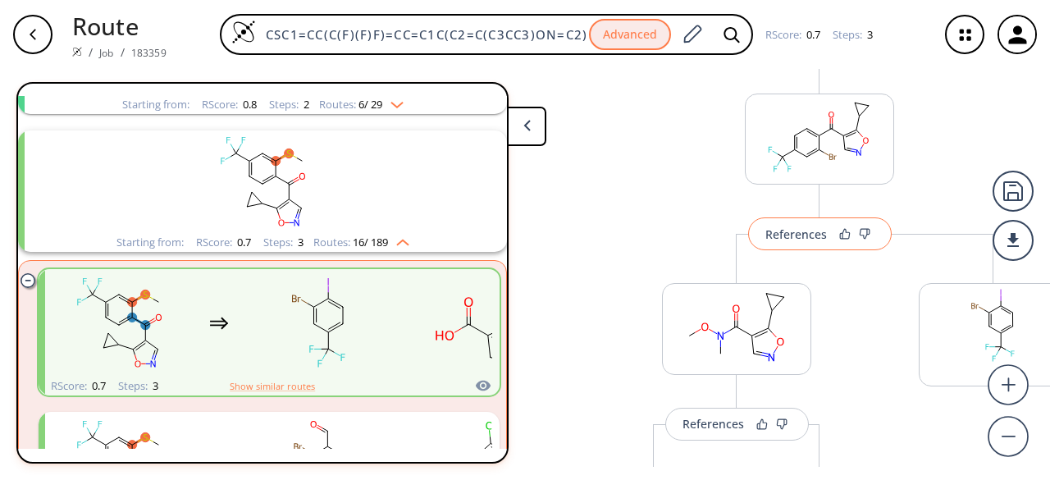
click at [820, 235] on div "References" at bounding box center [795, 234] width 61 height 11
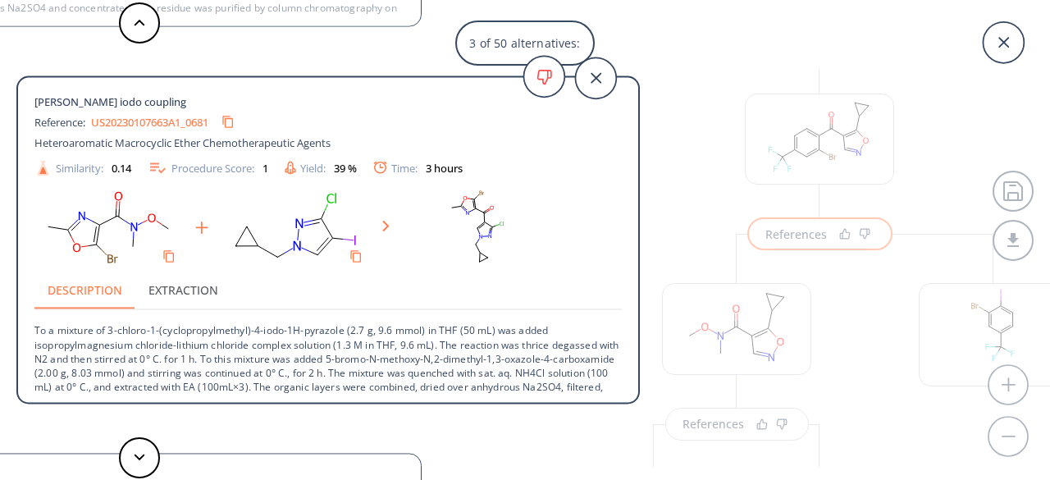
scroll to position [44, 0]
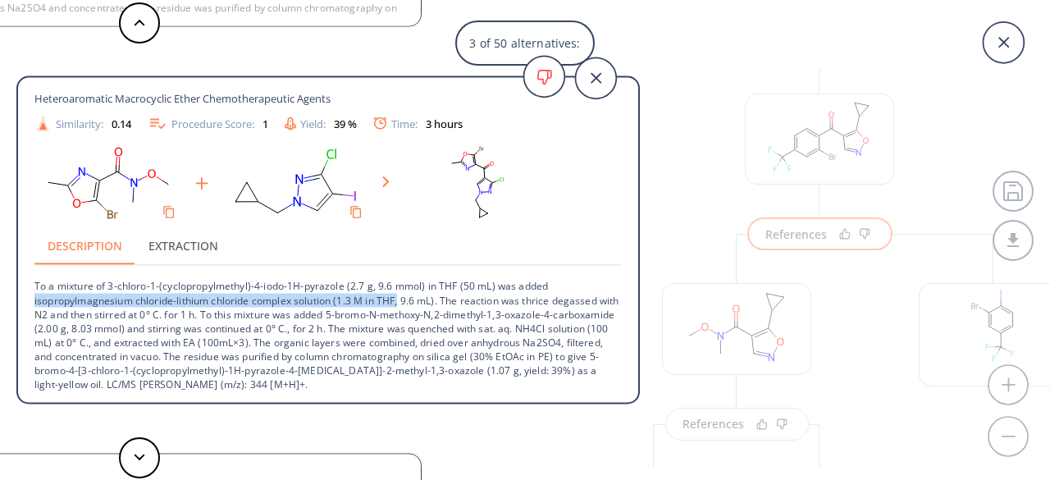
drag, startPoint x: 34, startPoint y: 298, endPoint x: 400, endPoint y: 301, distance: 366.5
click at [400, 301] on div "Weinreb iodo coupling Reference: US20230107663A1_0681 Heteroaromatic Macrocycli…" at bounding box center [328, 242] width 620 height 303
copy p "isopropylmagnesium chloride-lithium chloride complex solution (1.3 M in THF,"
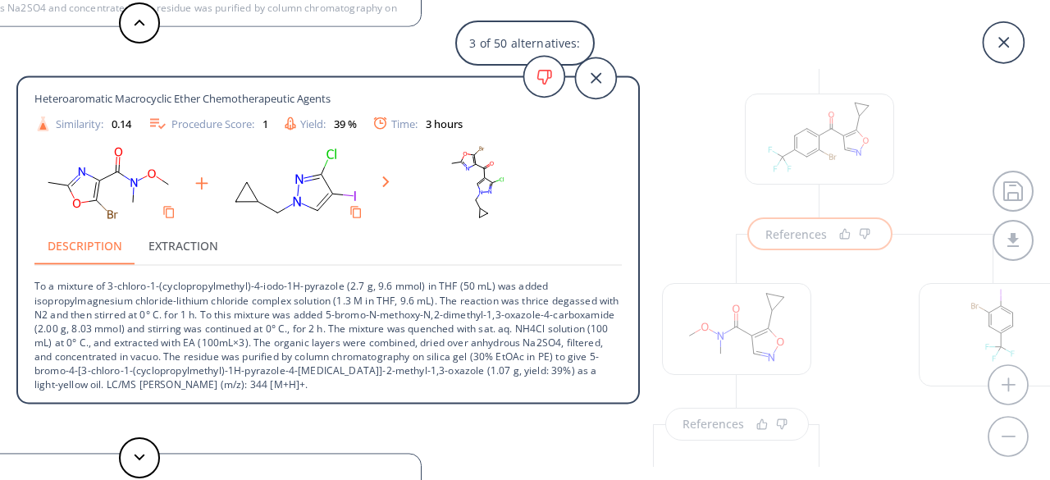
click at [466, 352] on p "To a mixture of 3-chloro-1-(cyclopropylmethyl)-4-iodo-1H-pyrazole (2.7 g, 9.6 m…" at bounding box center [327, 328] width 587 height 125
click at [597, 80] on icon at bounding box center [595, 78] width 11 height 11
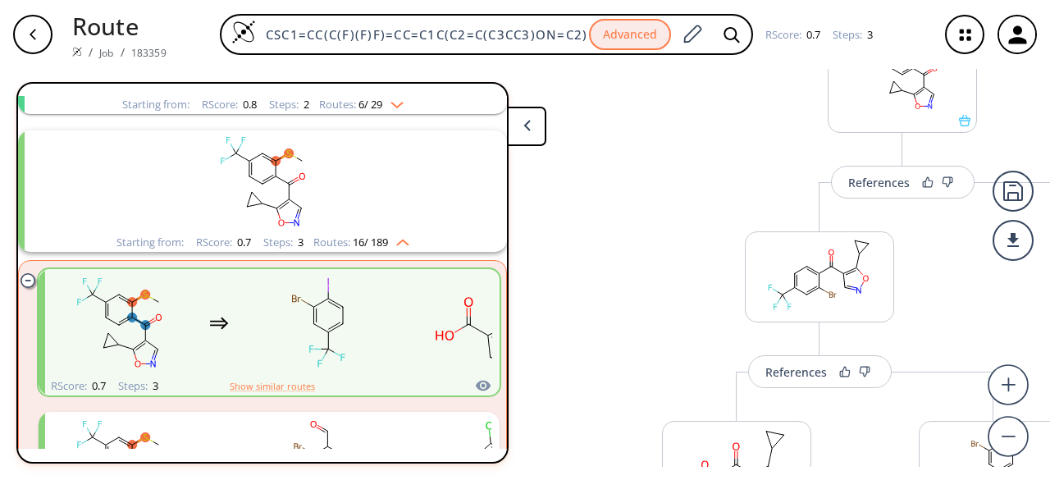
scroll to position [70, 0]
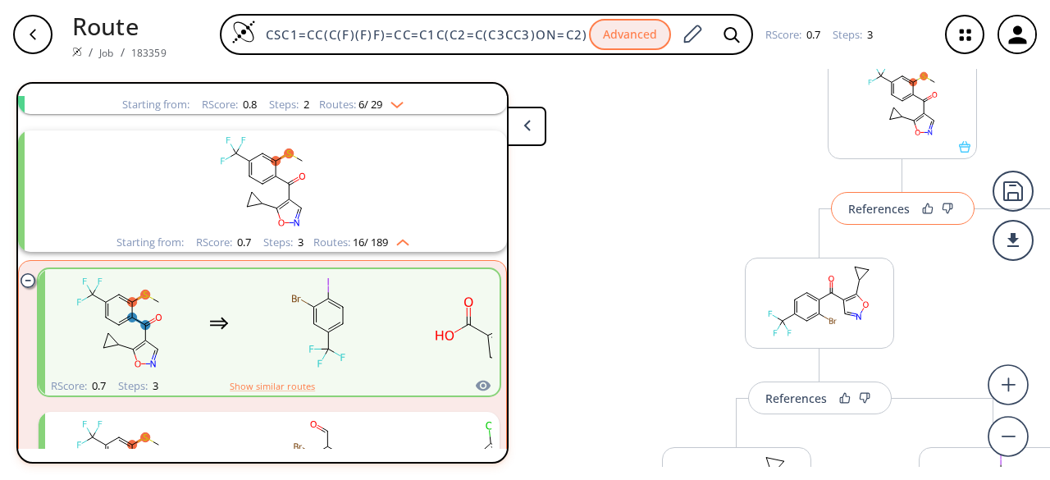
click at [909, 217] on button "References" at bounding box center [902, 208] width 143 height 33
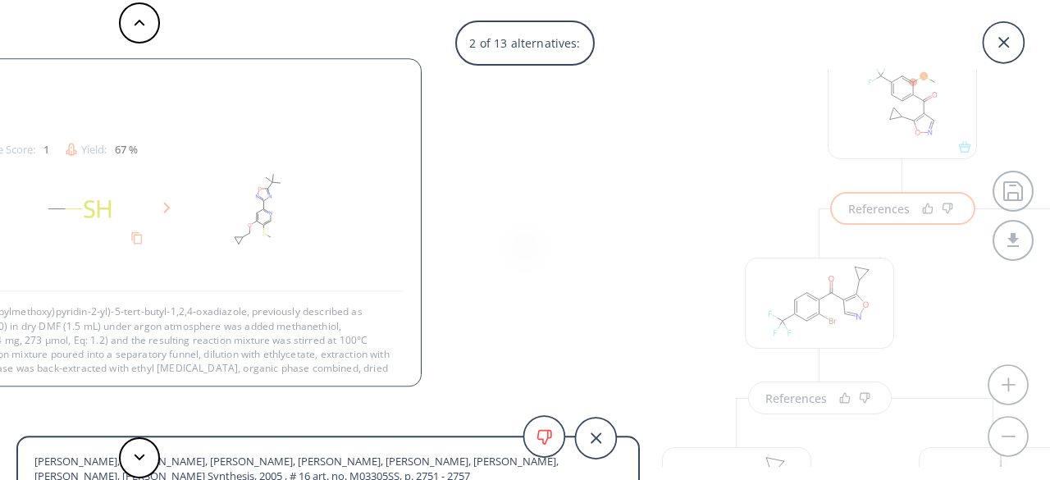
scroll to position [30, 0]
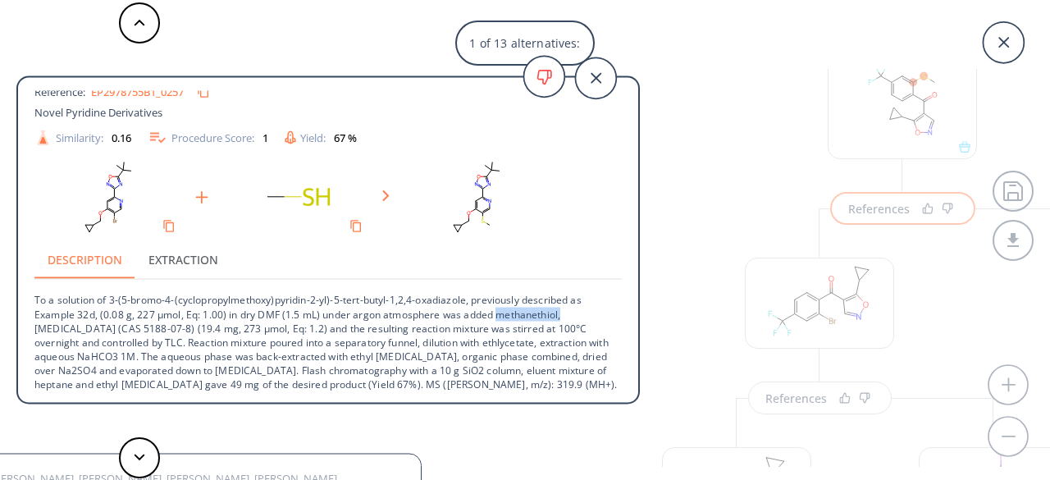
drag, startPoint x: 495, startPoint y: 313, endPoint x: 561, endPoint y: 318, distance: 65.8
click at [561, 318] on p "To a solution of 3-(5-bromo-4-(cyclopropylmethoxy)pyridin-2-yl)-5-tert-butyl-1,…" at bounding box center [327, 336] width 587 height 112
copy p "methanethiol,"
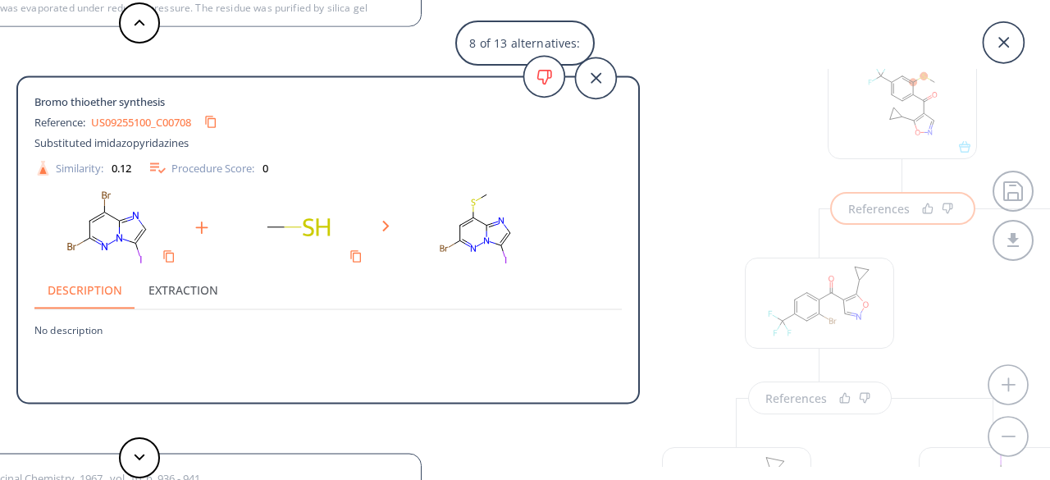
click at [743, 304] on div "8 of 13 alternatives: Bromo thioether synthesis Reference: EP2978755B1_0257 Nov…" at bounding box center [525, 240] width 1050 height 480
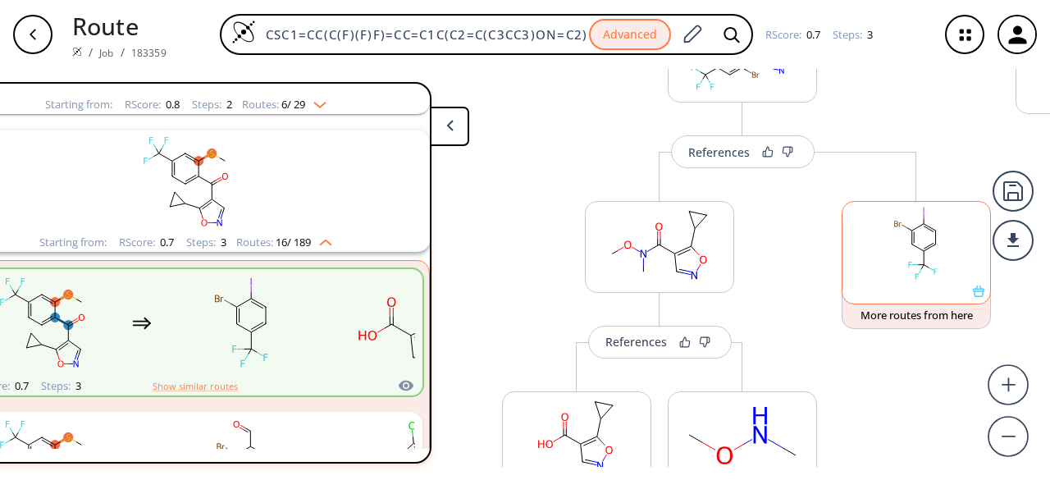
scroll to position [234, 0]
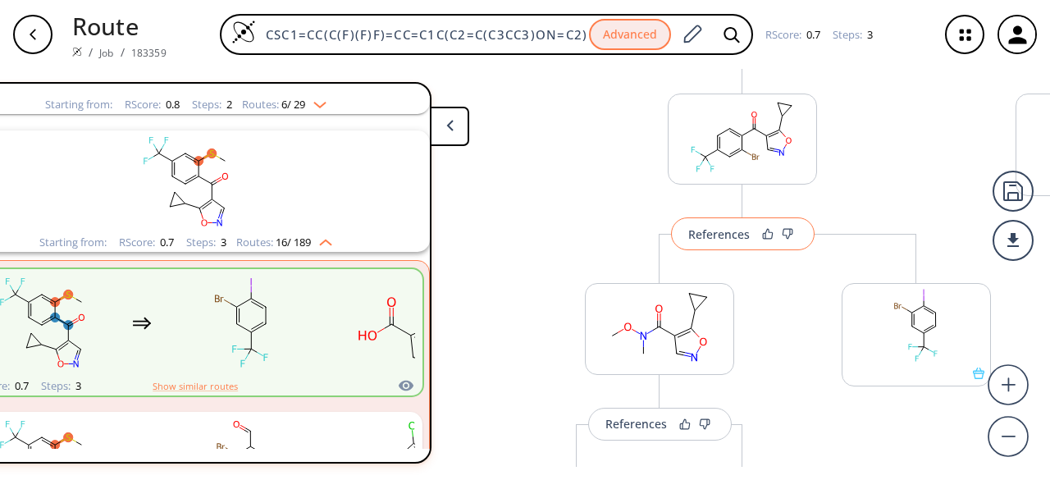
click at [739, 239] on div "References" at bounding box center [718, 234] width 61 height 11
